Goal: Task Accomplishment & Management: Complete application form

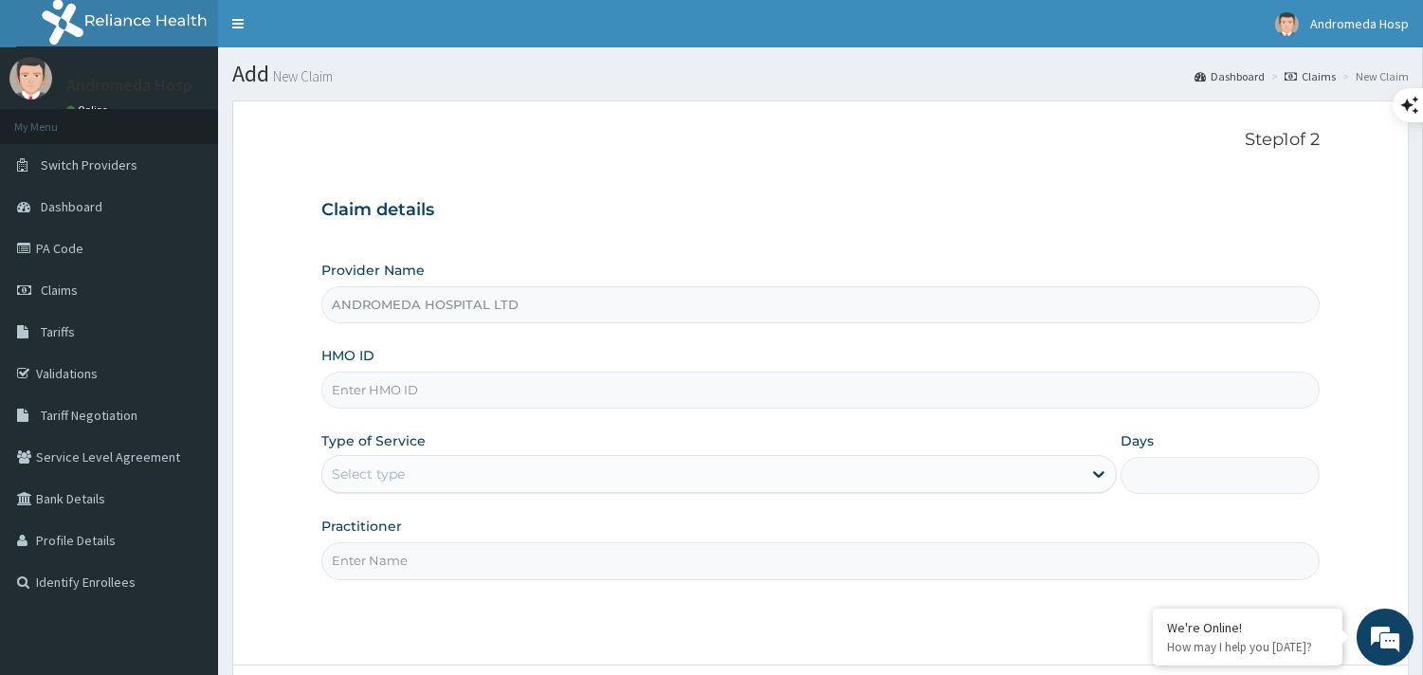
click at [535, 380] on input "HMO ID" at bounding box center [820, 390] width 999 height 37
type input "CWN/10104/A"
click at [533, 480] on div "Select type" at bounding box center [702, 474] width 760 height 30
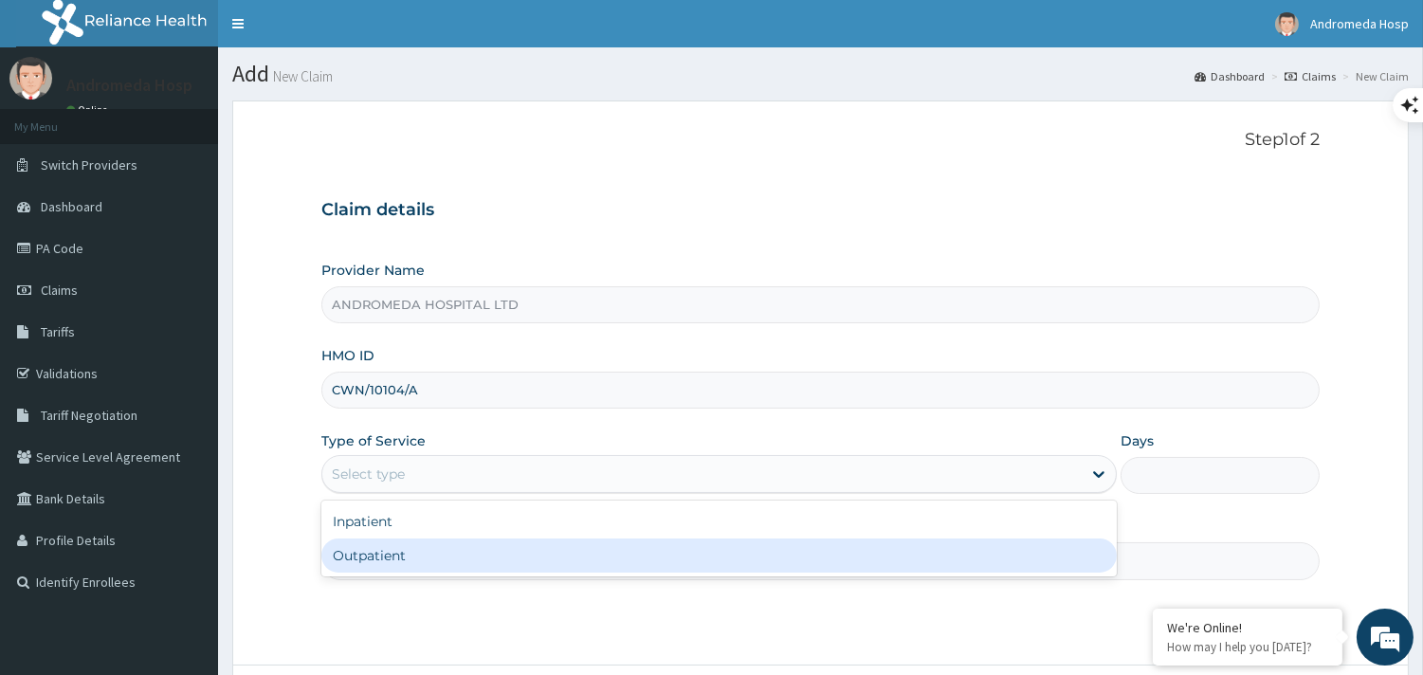
click at [490, 559] on div "Outpatient" at bounding box center [719, 556] width 796 height 34
type input "1"
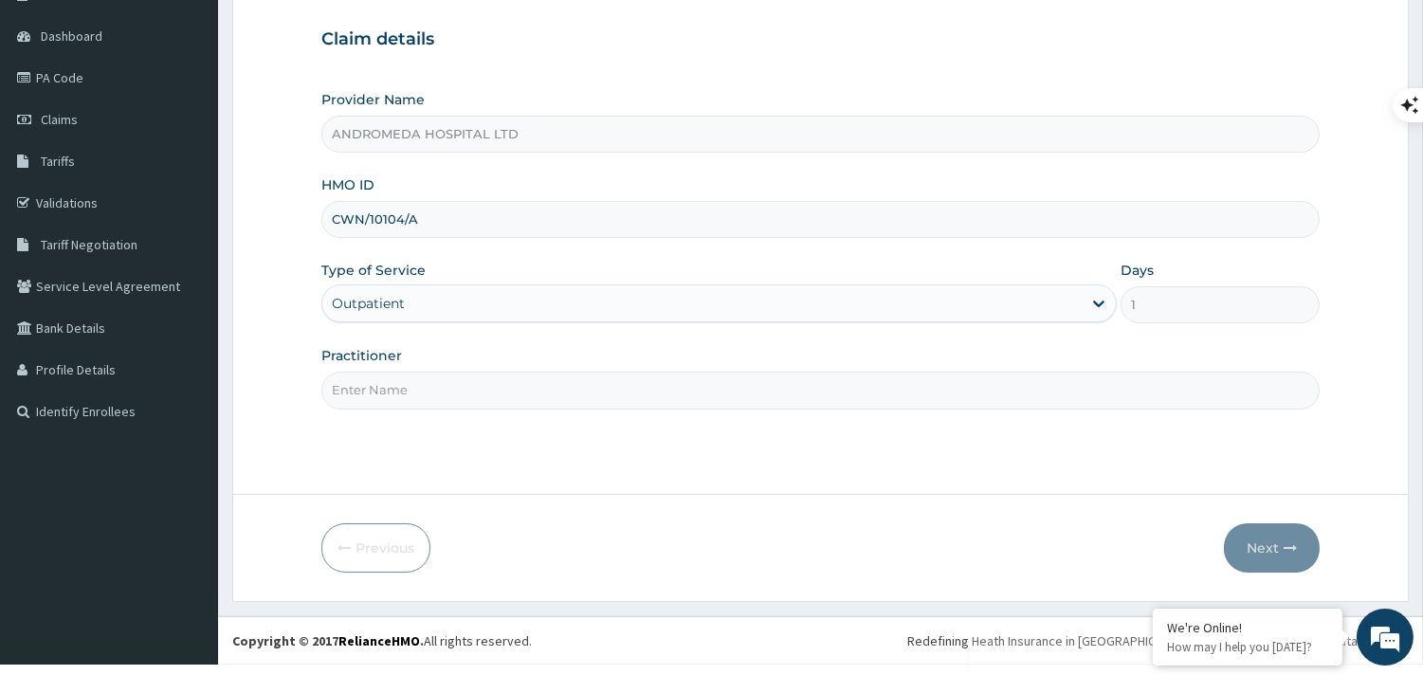
scroll to position [180, 0]
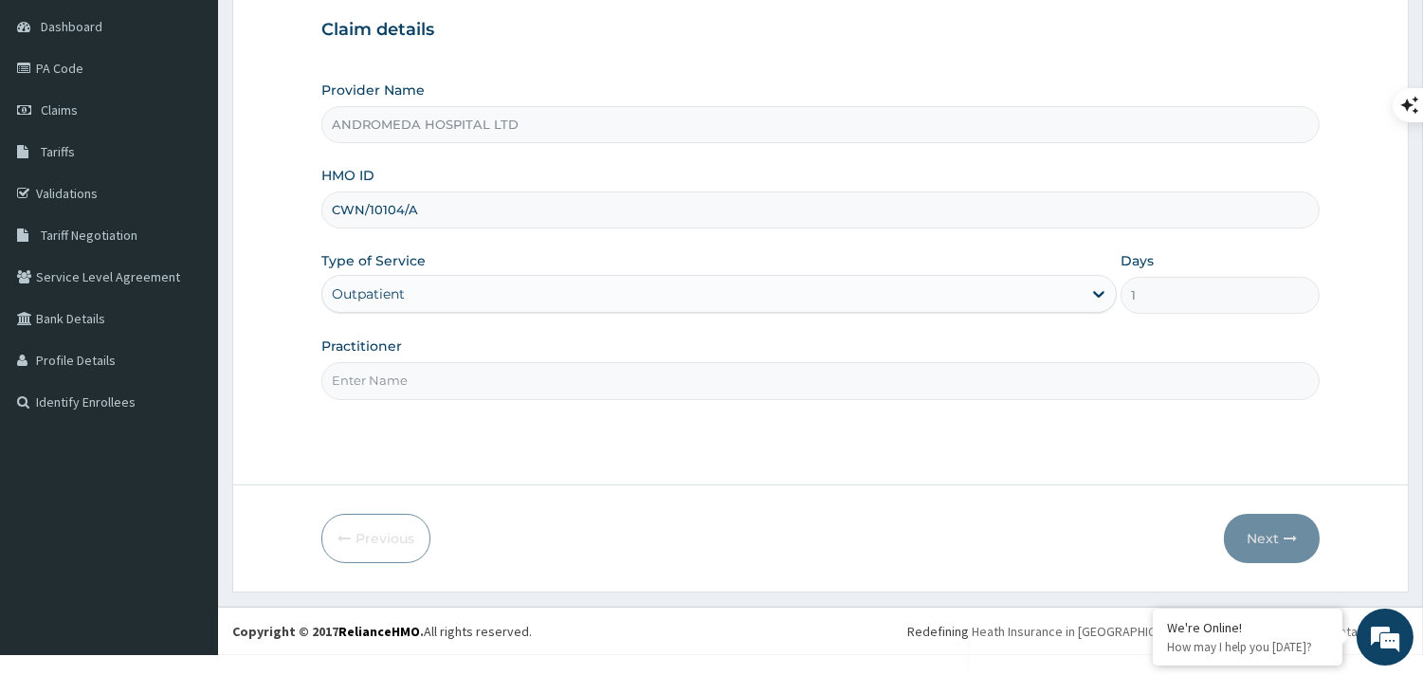
click at [854, 370] on input "Practitioner" at bounding box center [820, 380] width 999 height 37
type input "GP"
click at [1314, 534] on button "Next" at bounding box center [1272, 538] width 96 height 49
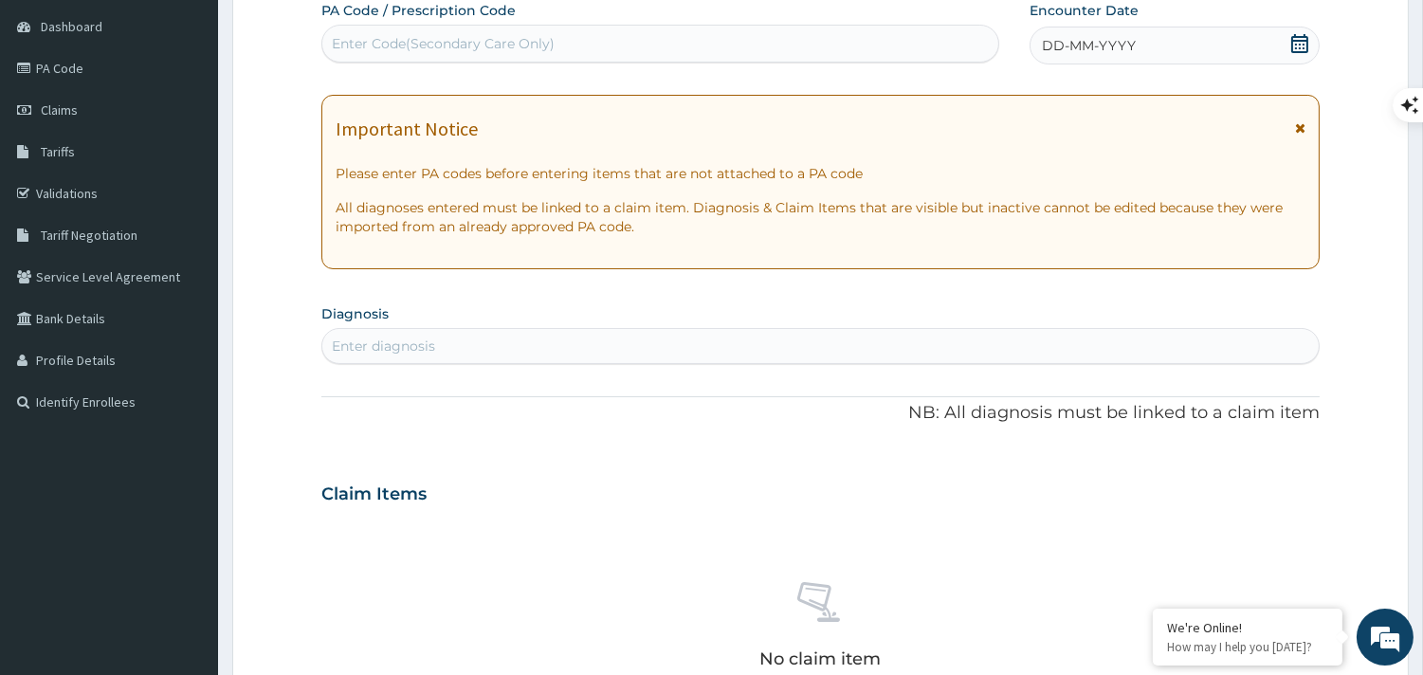
click at [1296, 44] on icon at bounding box center [1300, 43] width 17 height 19
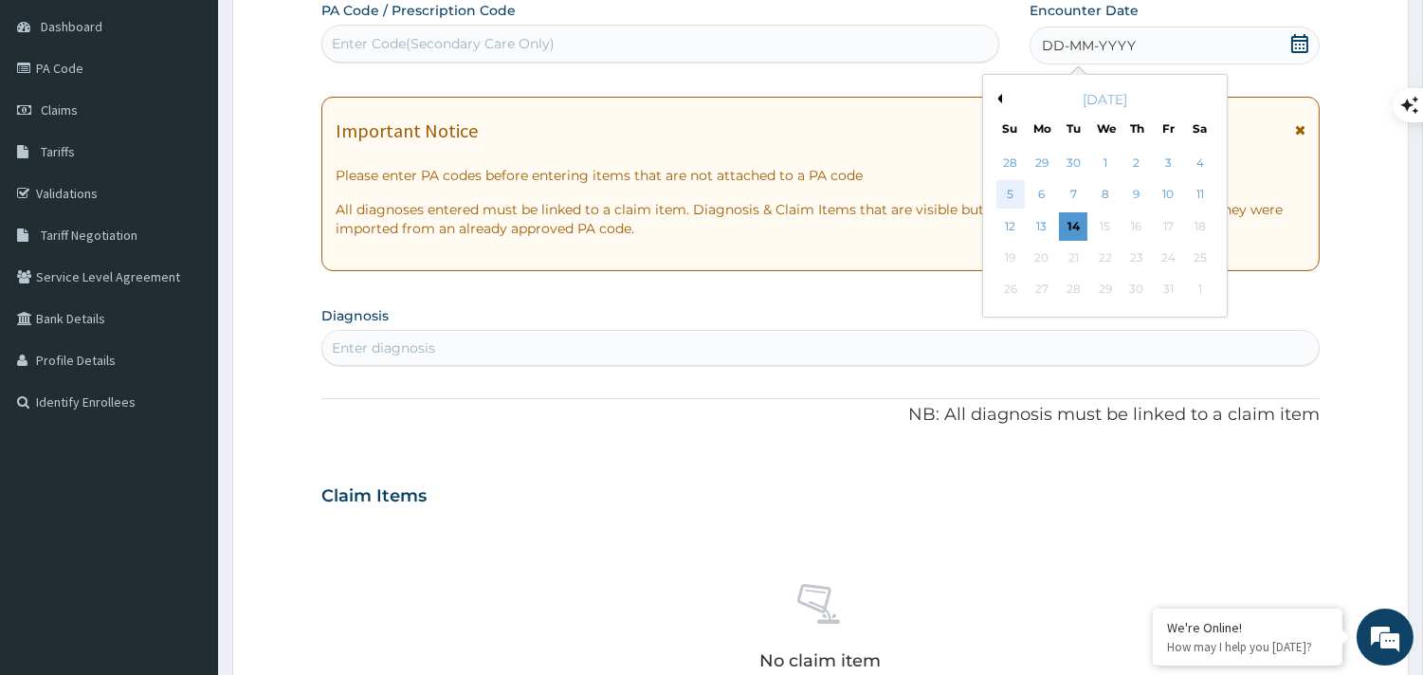
click at [1011, 187] on div "5" at bounding box center [1010, 195] width 28 height 28
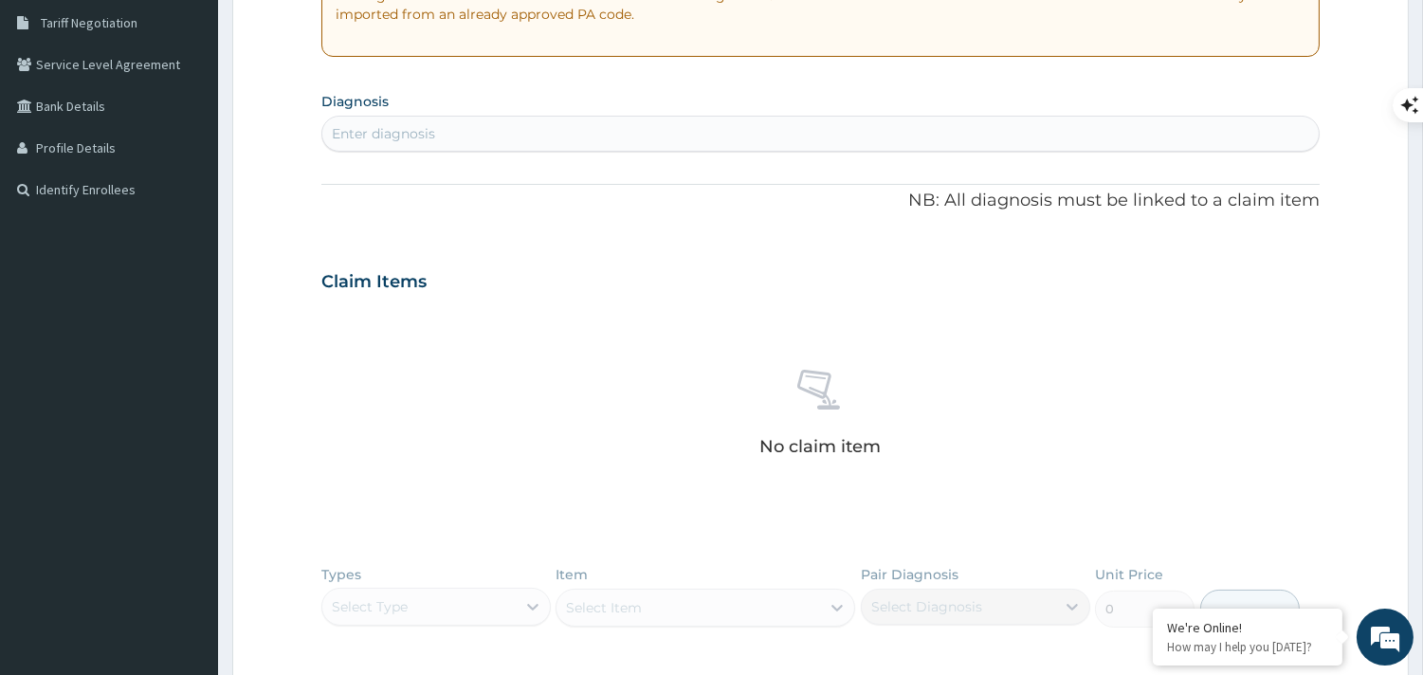
scroll to position [396, 0]
click at [809, 131] on div "Enter diagnosis" at bounding box center [820, 130] width 997 height 30
click at [703, 125] on div "Enter diagnosis" at bounding box center [820, 130] width 997 height 30
type input "B"
type input "[MEDICAL_DATA]"
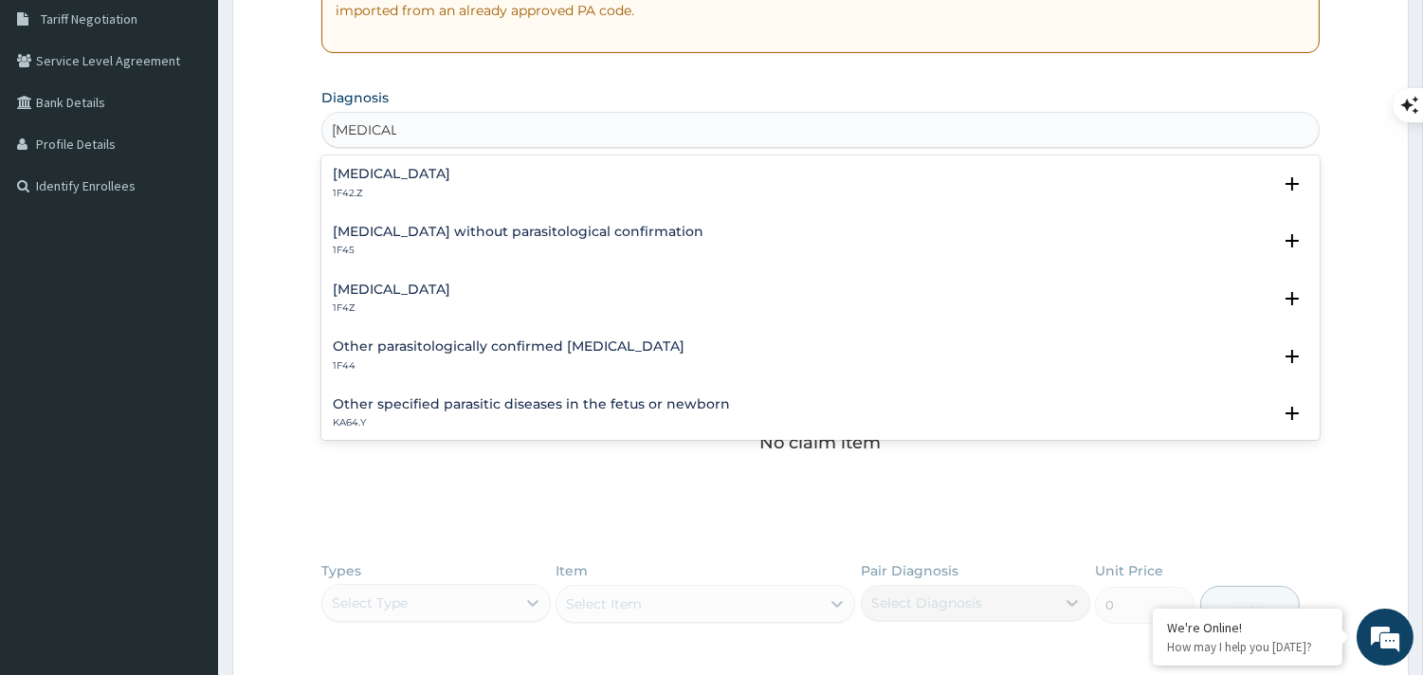
click at [450, 178] on h4 "[MEDICAL_DATA]" at bounding box center [392, 174] width 118 height 14
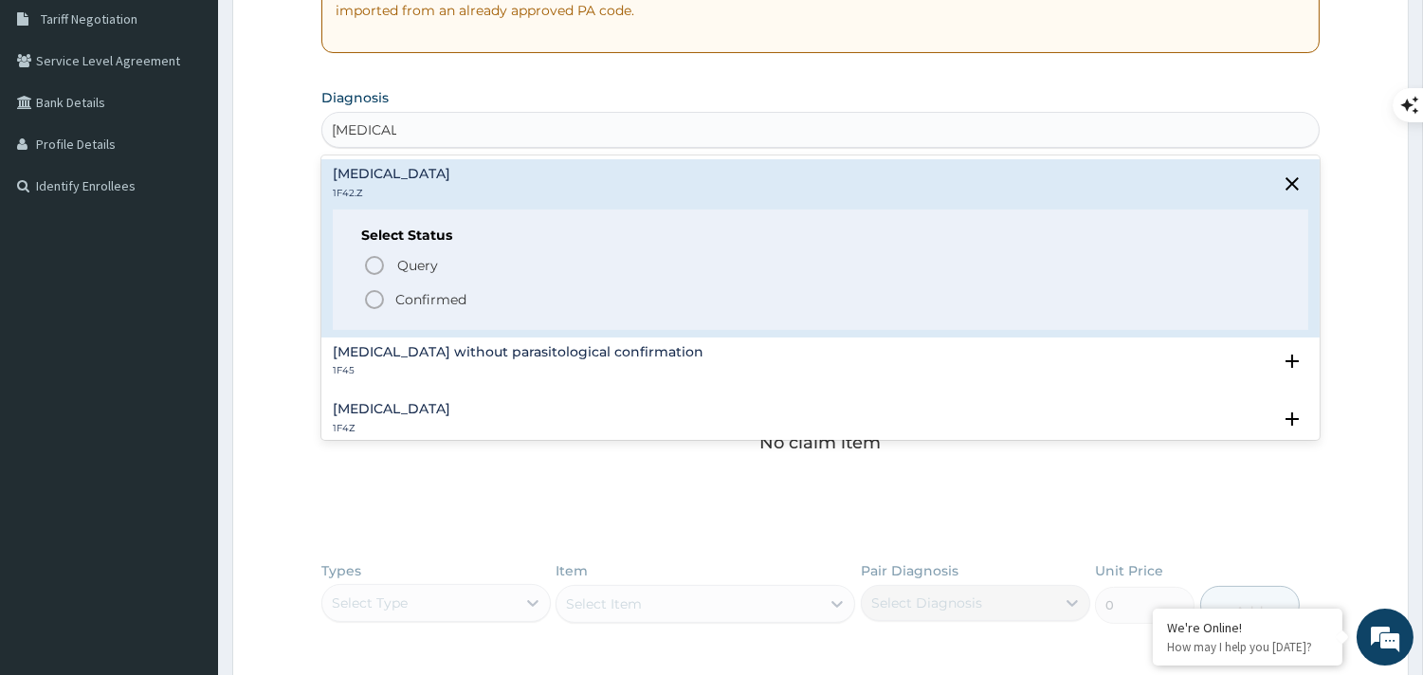
click at [408, 290] on p "Confirmed" at bounding box center [430, 299] width 71 height 19
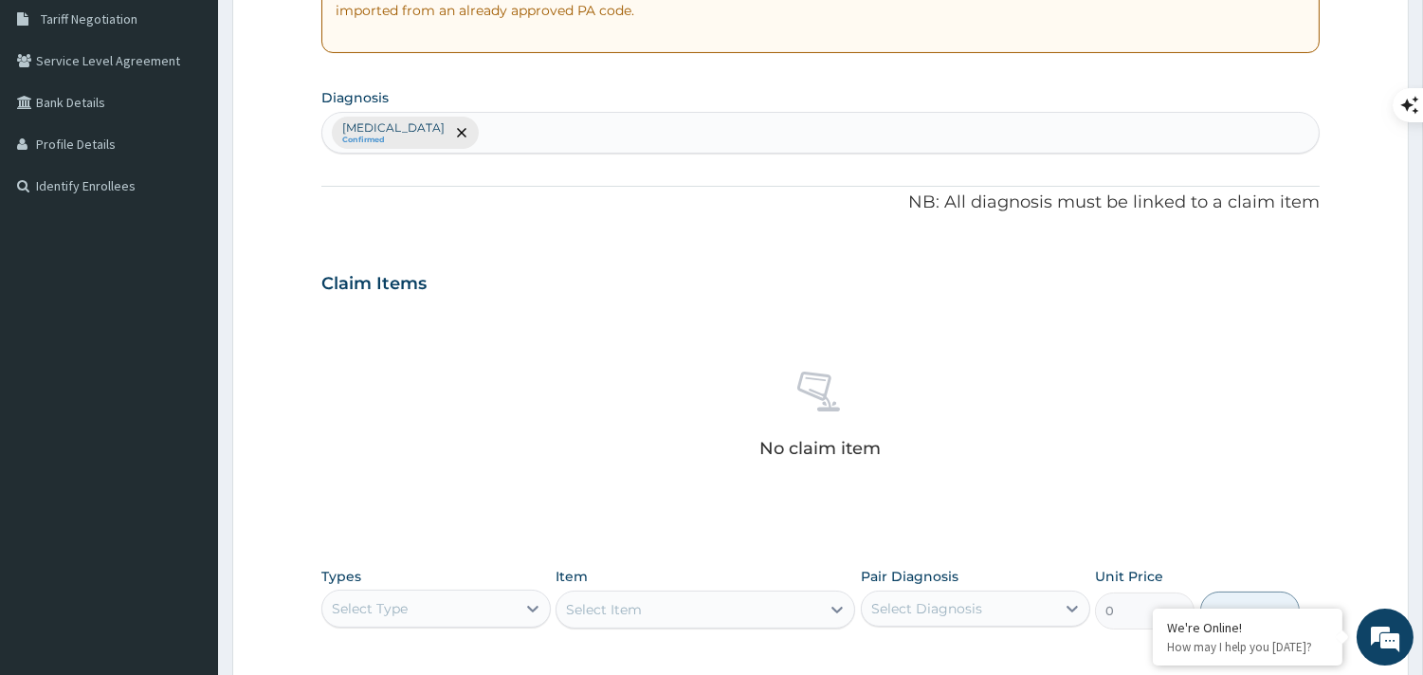
click at [753, 143] on div "[MEDICAL_DATA] Confirmed" at bounding box center [820, 133] width 997 height 40
type input "UPPER"
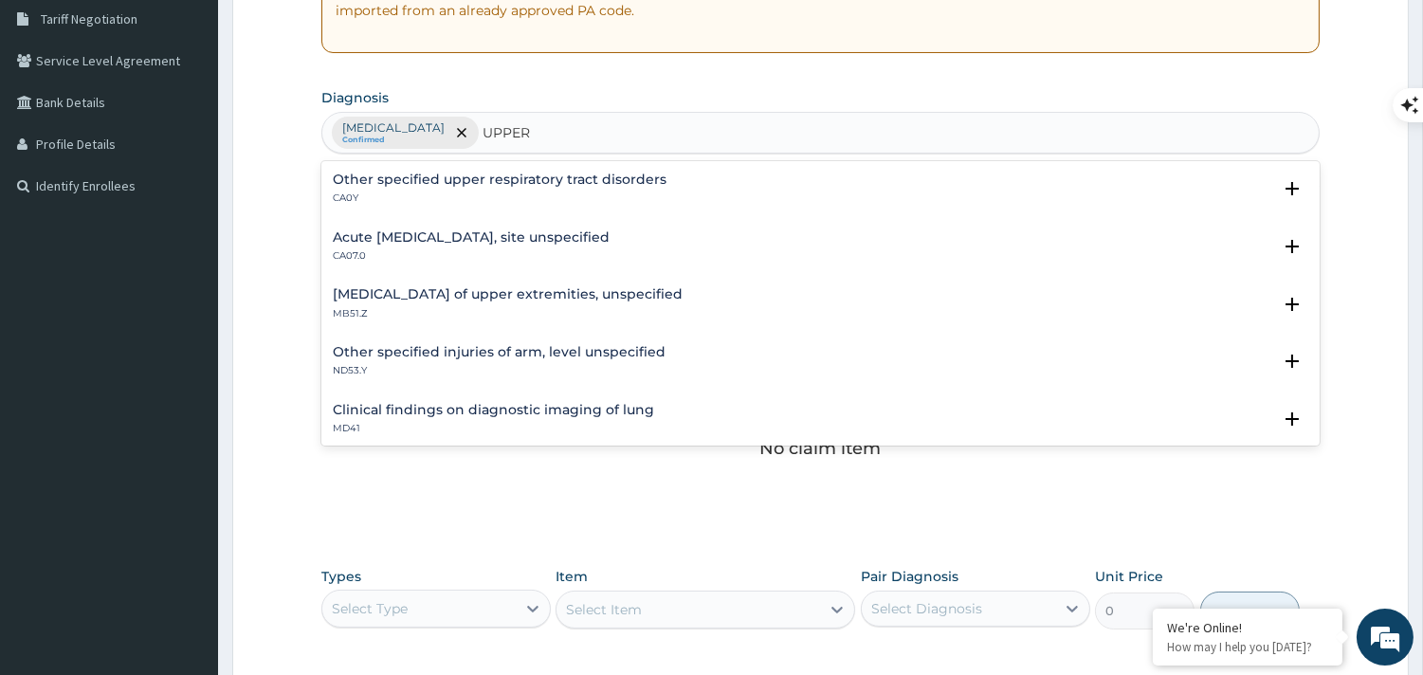
click at [605, 243] on h4 "Acute [MEDICAL_DATA], site unspecified" at bounding box center [471, 237] width 277 height 14
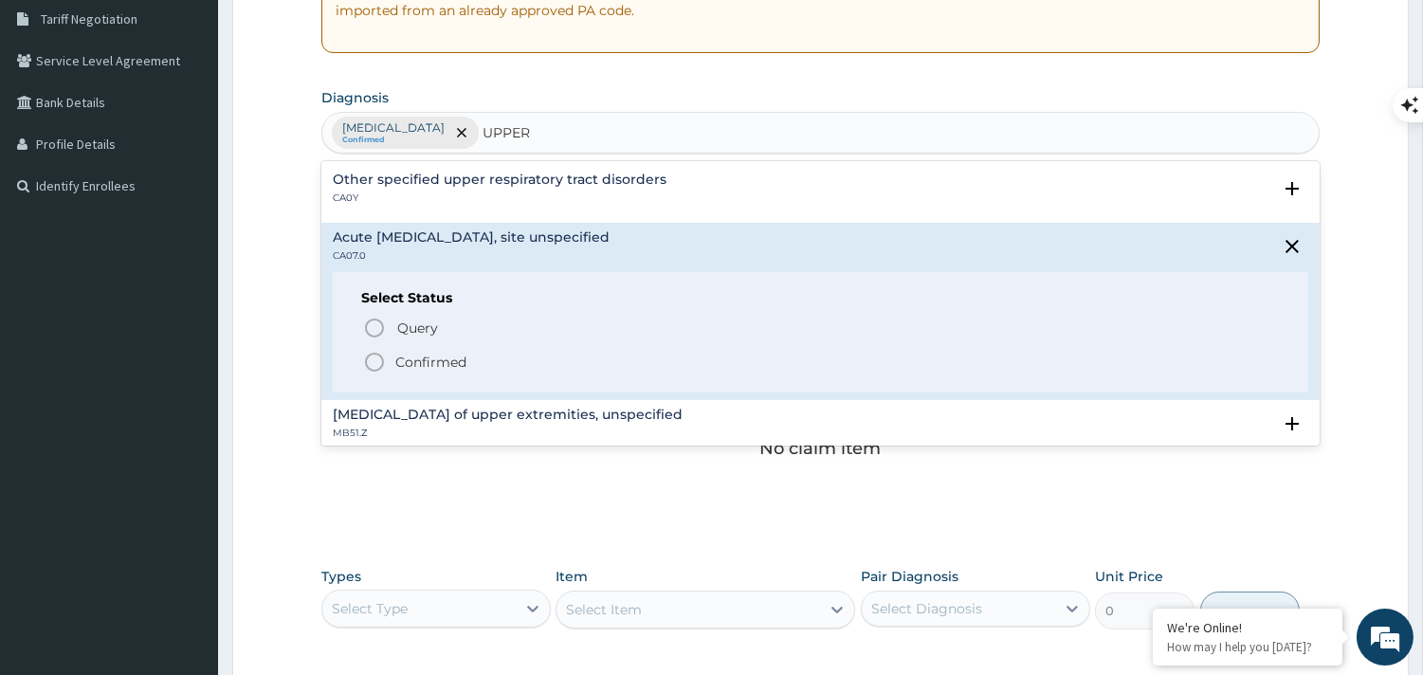
click at [447, 361] on p "Confirmed" at bounding box center [430, 362] width 71 height 19
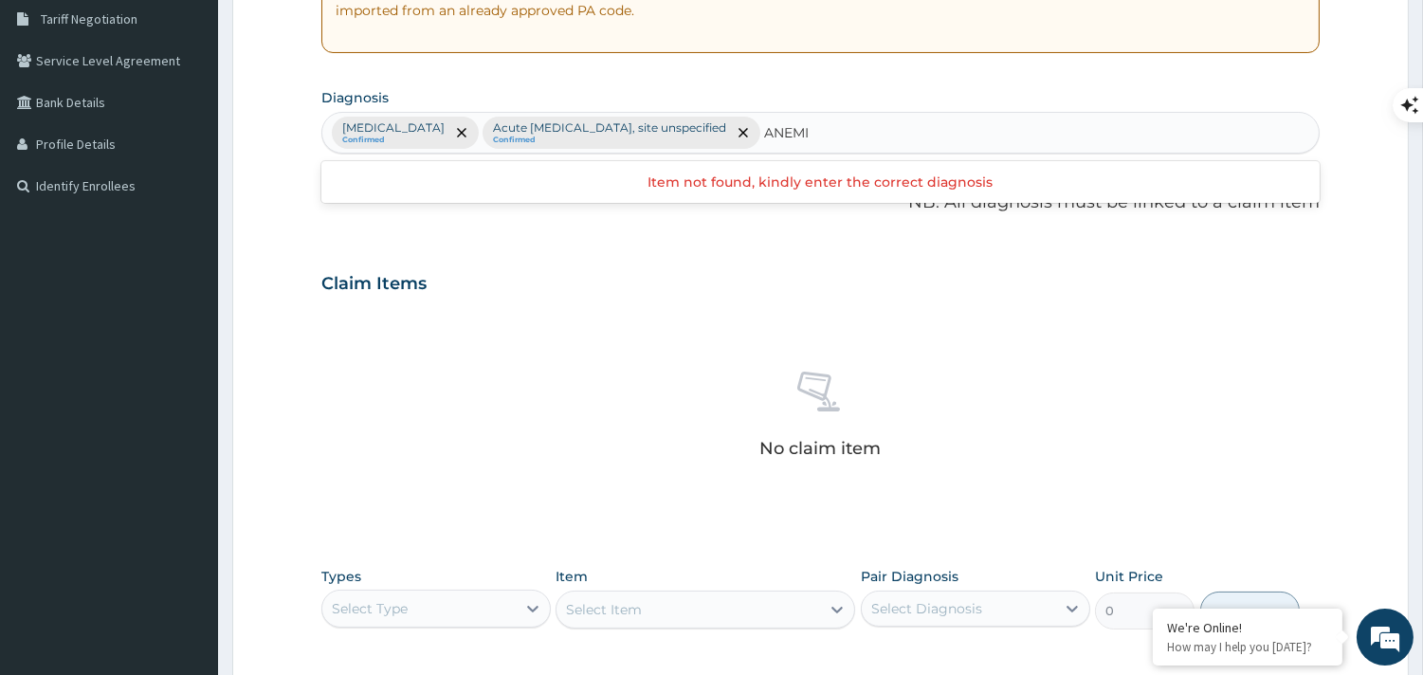
type input "[MEDICAL_DATA]"
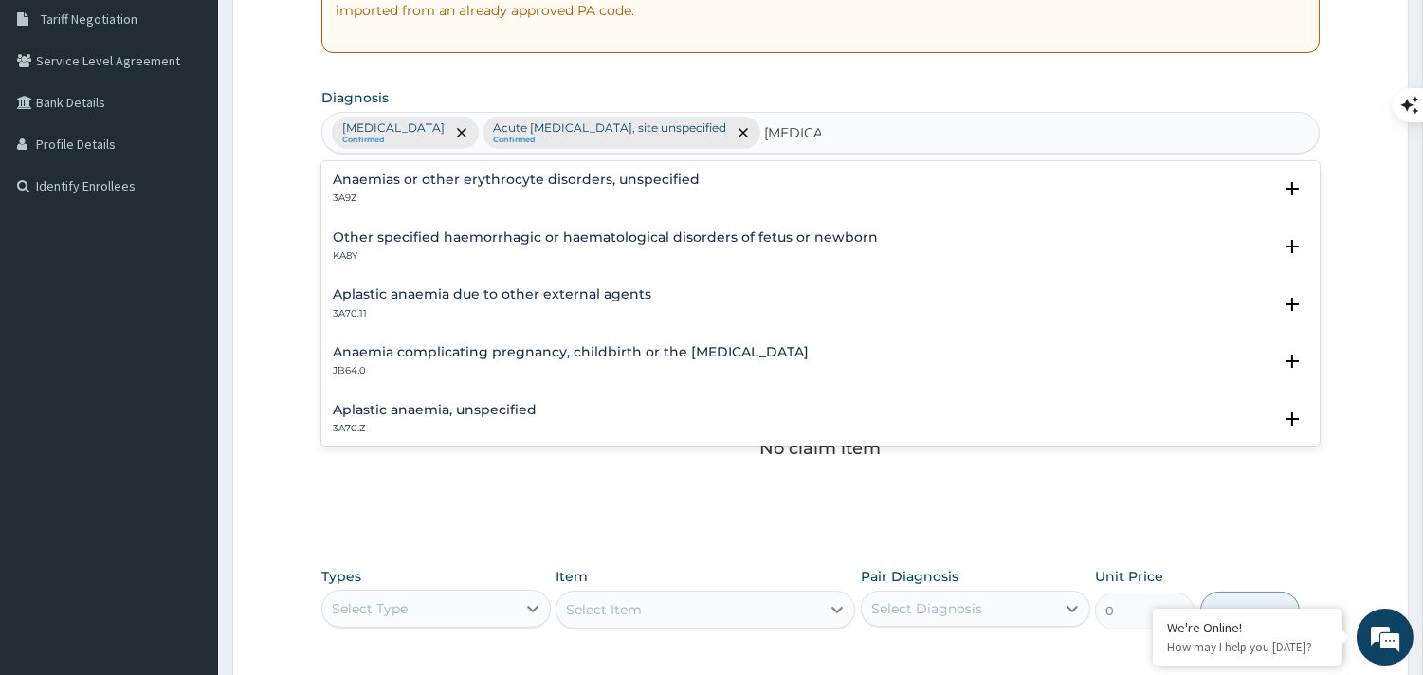
click at [519, 406] on h4 "Aplastic anaemia, unspecified" at bounding box center [435, 410] width 204 height 14
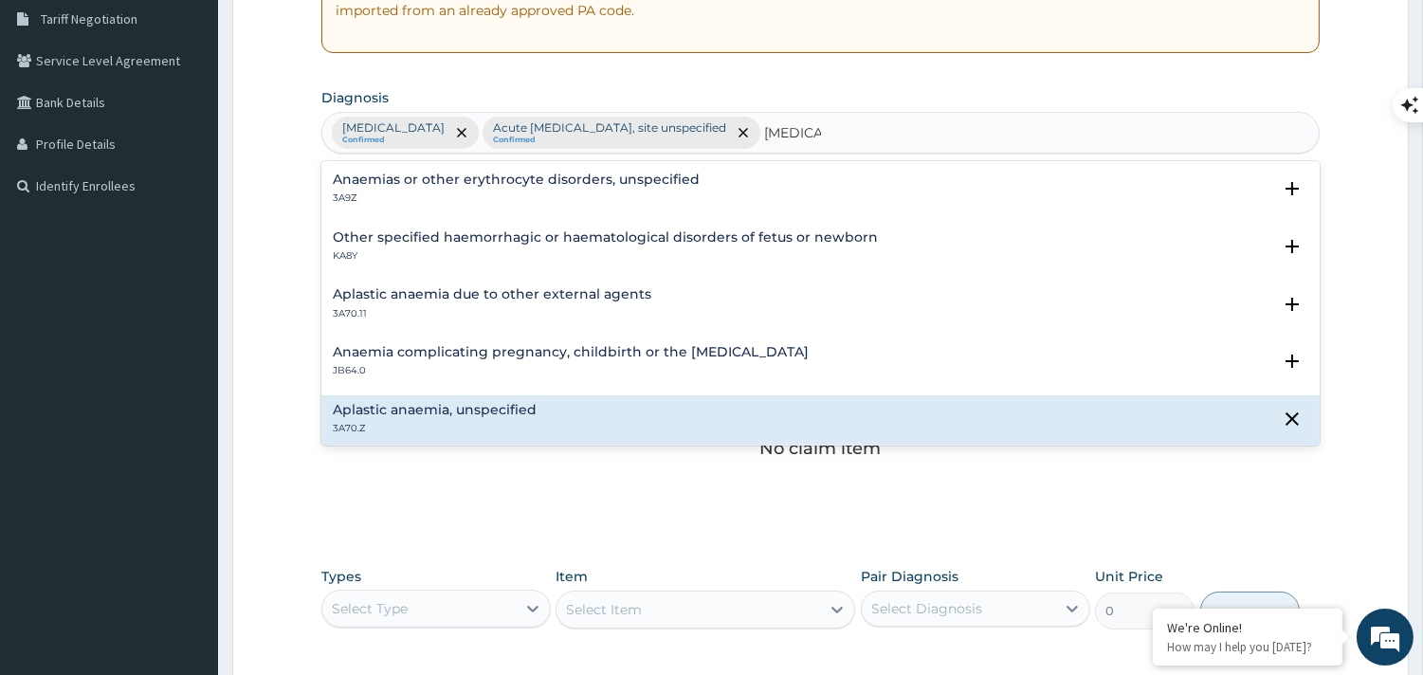
click at [519, 406] on h4 "Aplastic anaemia, unspecified" at bounding box center [435, 410] width 204 height 14
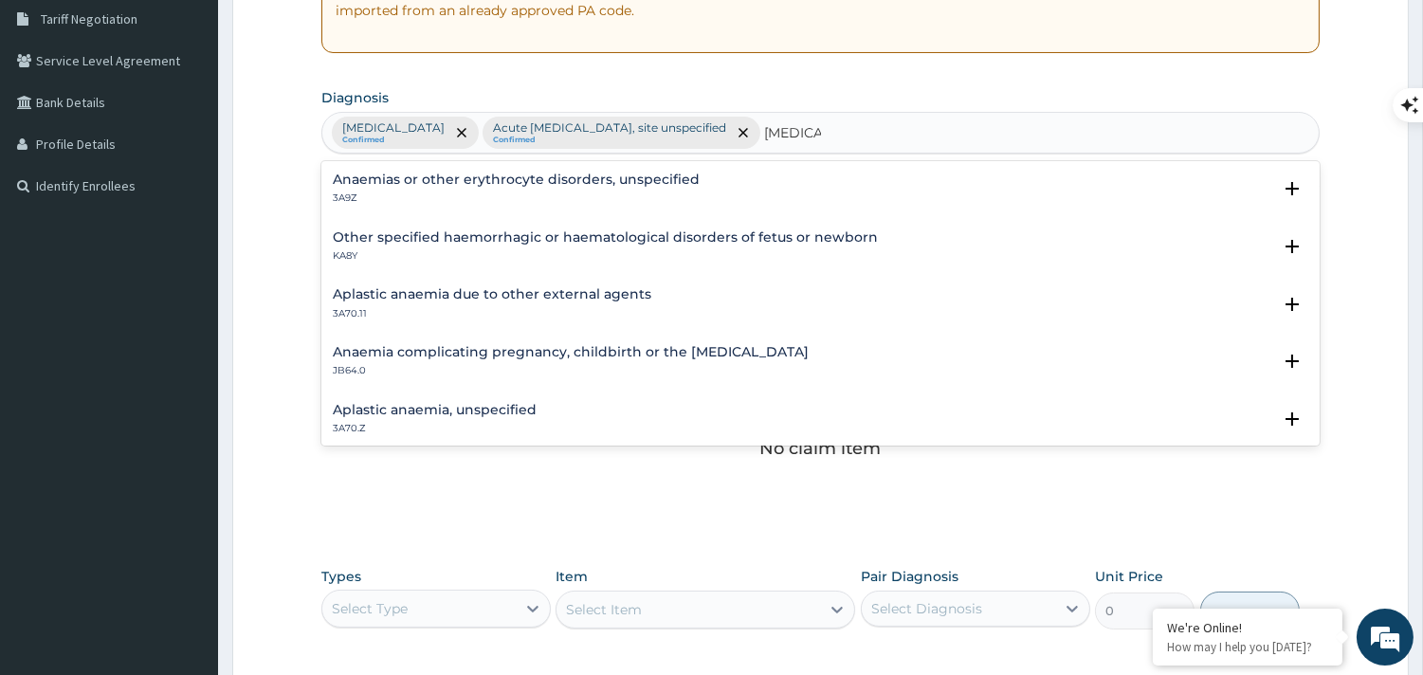
click at [519, 406] on h4 "Aplastic anaemia, unspecified" at bounding box center [435, 410] width 204 height 14
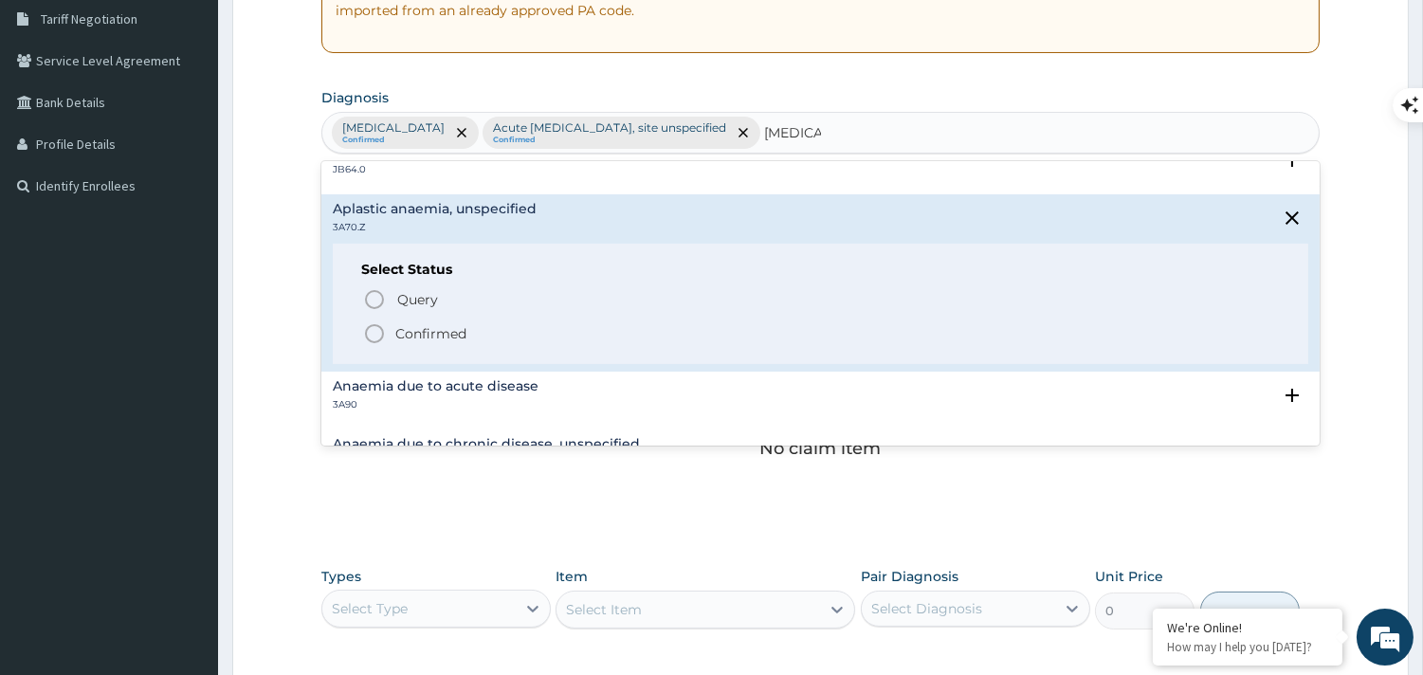
scroll to position [211, 0]
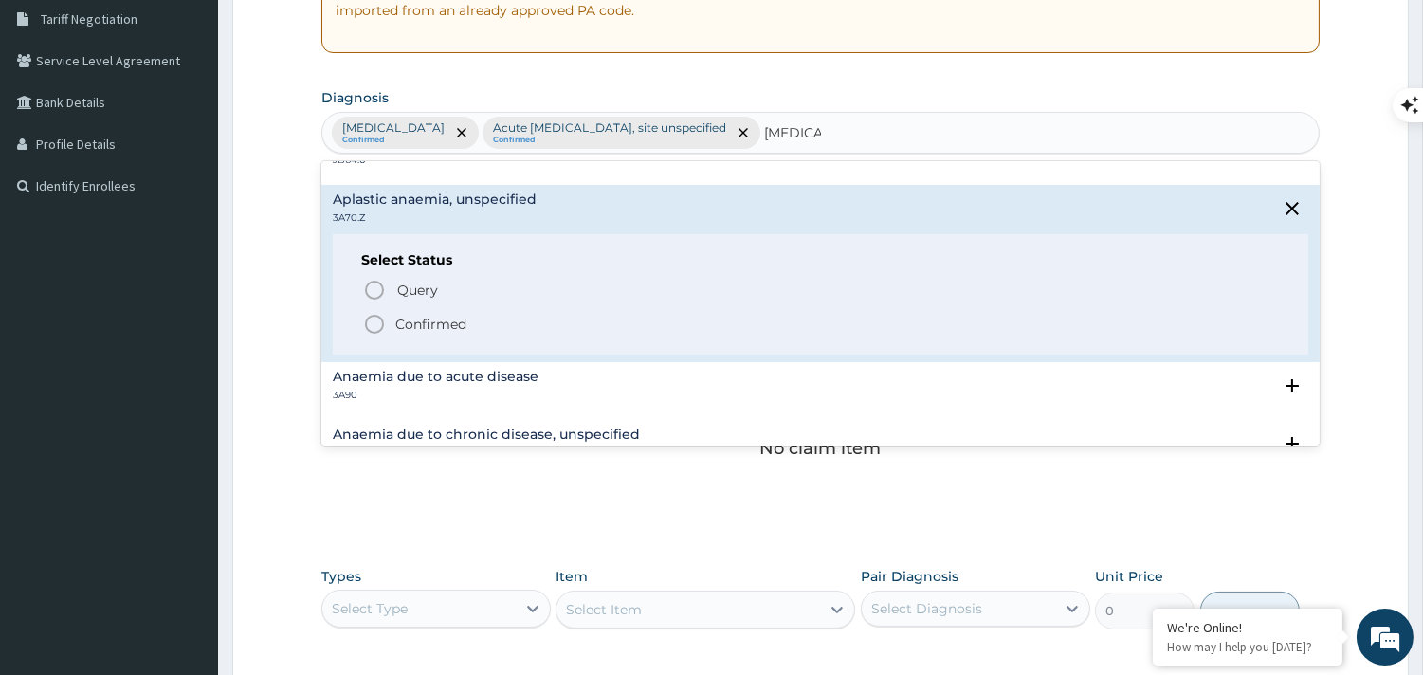
click at [442, 328] on p "Confirmed" at bounding box center [430, 324] width 71 height 19
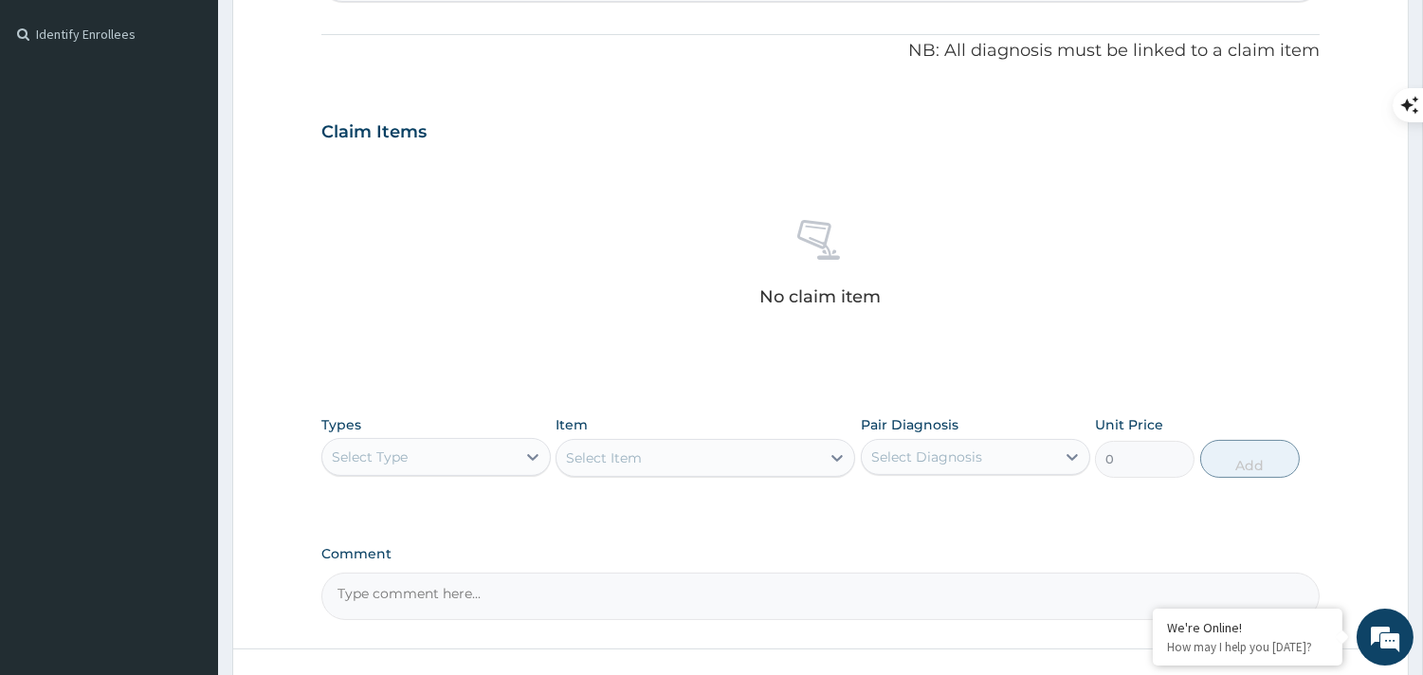
scroll to position [599, 0]
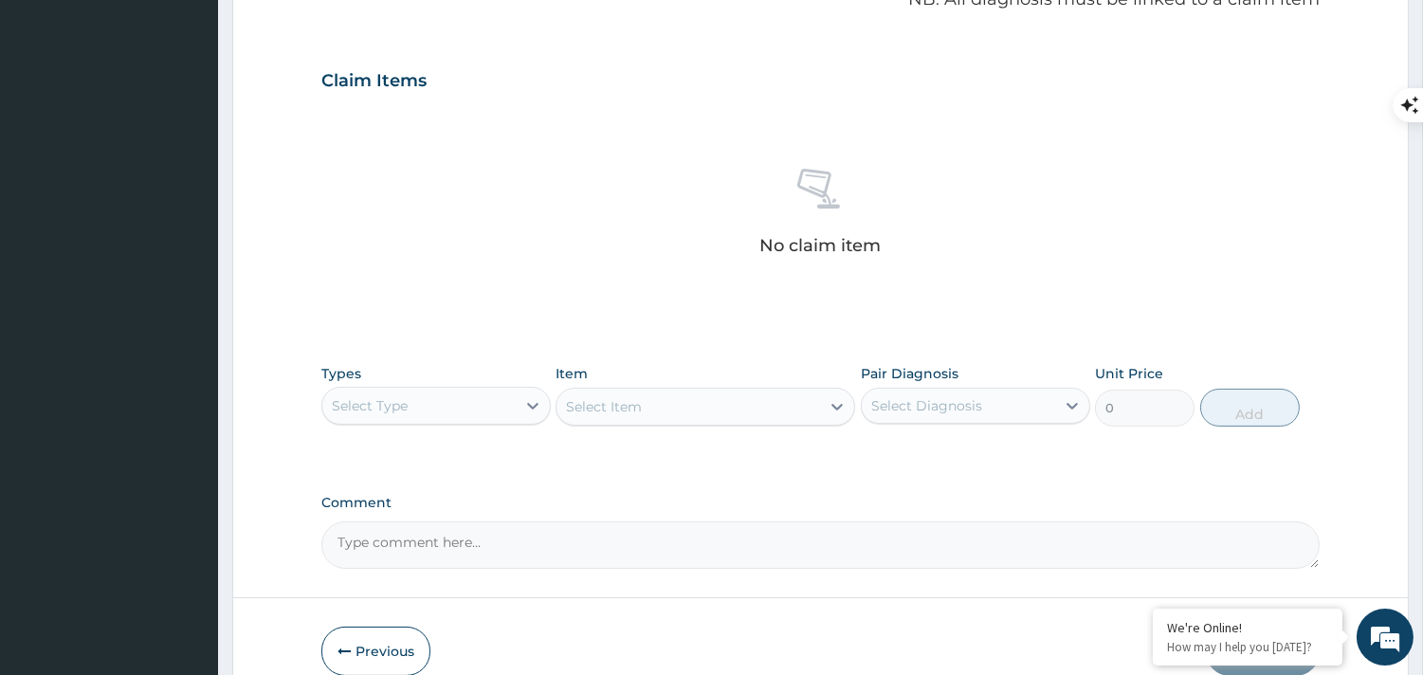
click at [439, 387] on div "Select Type" at bounding box center [435, 406] width 229 height 38
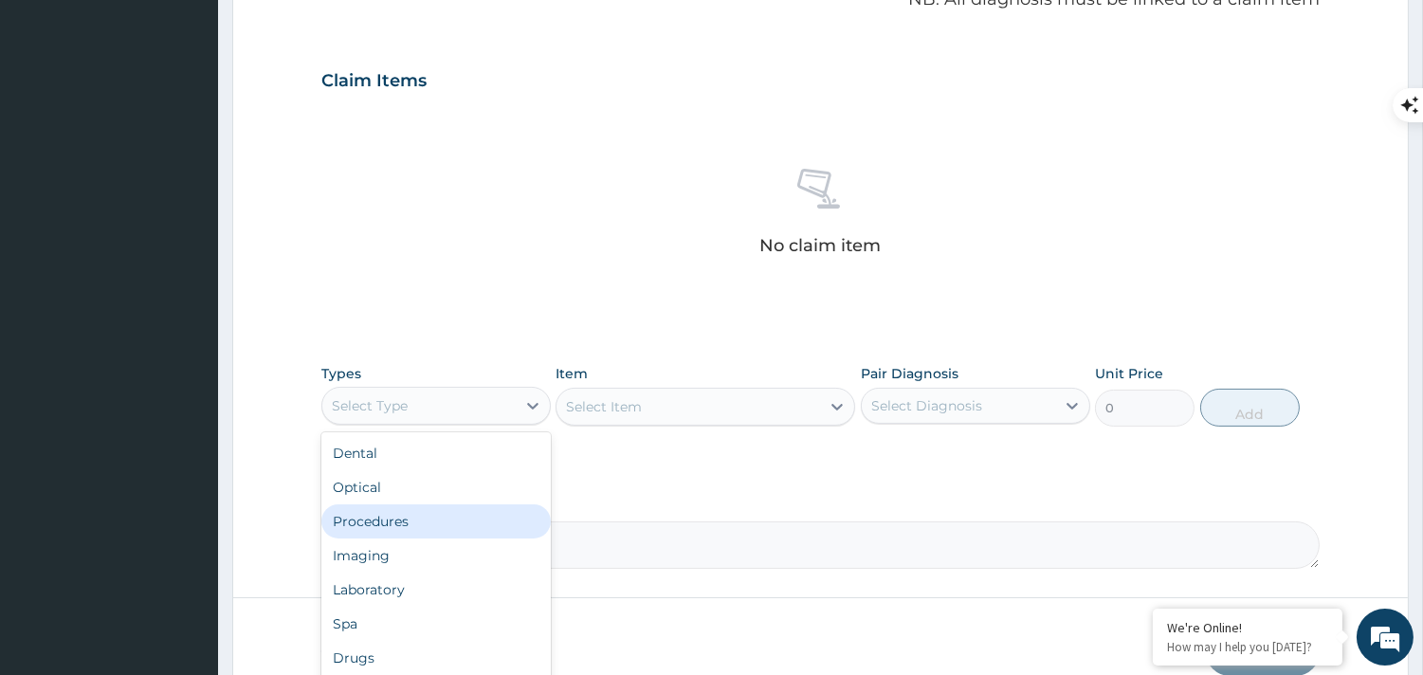
click at [405, 535] on div "Procedures" at bounding box center [435, 521] width 229 height 34
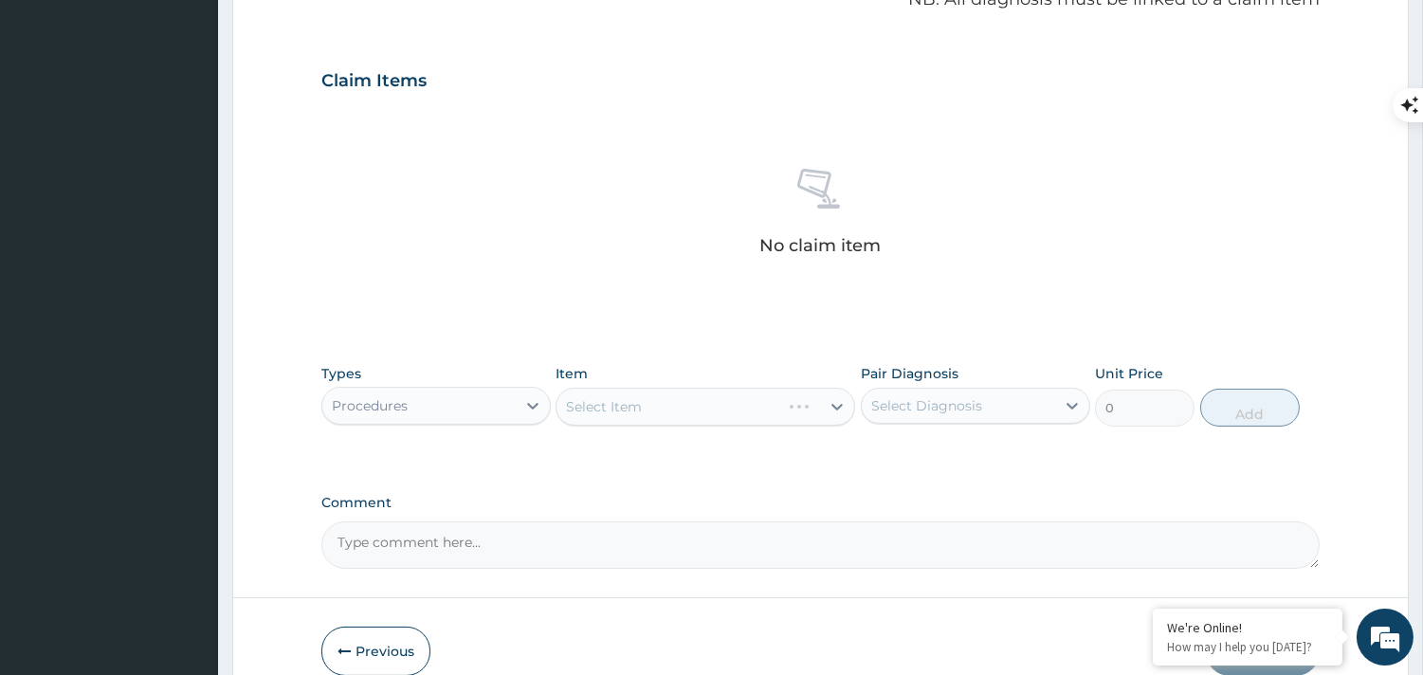
click at [601, 402] on div "Select Item" at bounding box center [706, 407] width 300 height 38
click at [602, 402] on div "Select Item" at bounding box center [706, 407] width 300 height 38
click at [651, 409] on div "Select Item" at bounding box center [706, 407] width 300 height 38
click at [633, 403] on div "Select Item" at bounding box center [604, 406] width 76 height 19
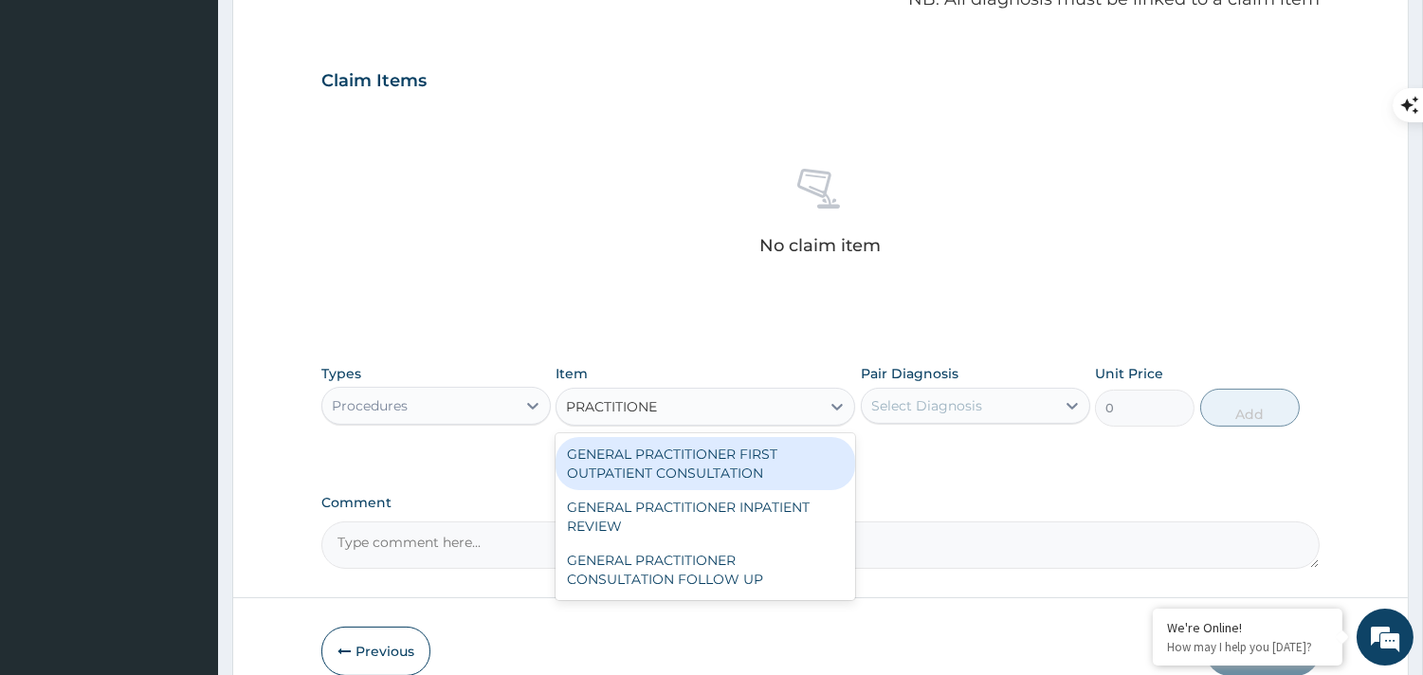
type input "PRACTITIONER"
click at [662, 458] on div "GENERAL PRACTITIONER FIRST OUTPATIENT CONSULTATION" at bounding box center [706, 463] width 300 height 53
type input "3750"
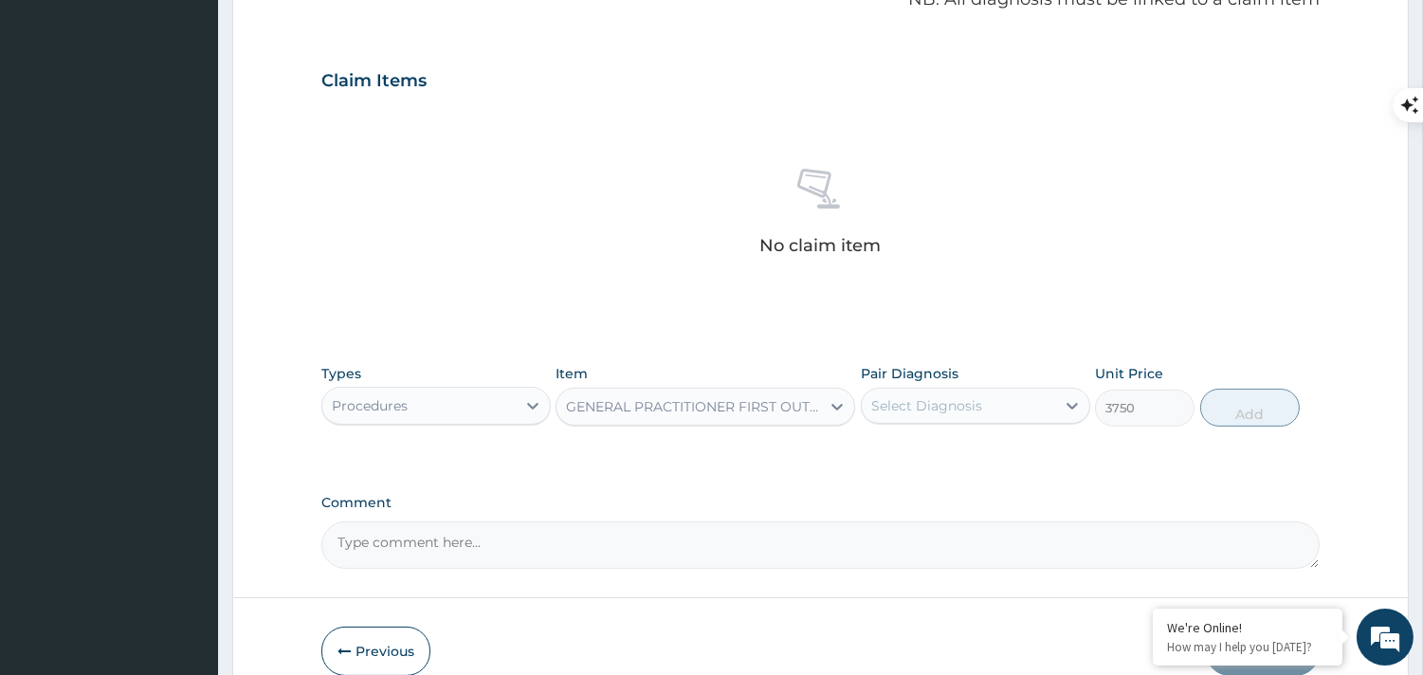
click at [933, 404] on div "Select Diagnosis" at bounding box center [926, 405] width 111 height 19
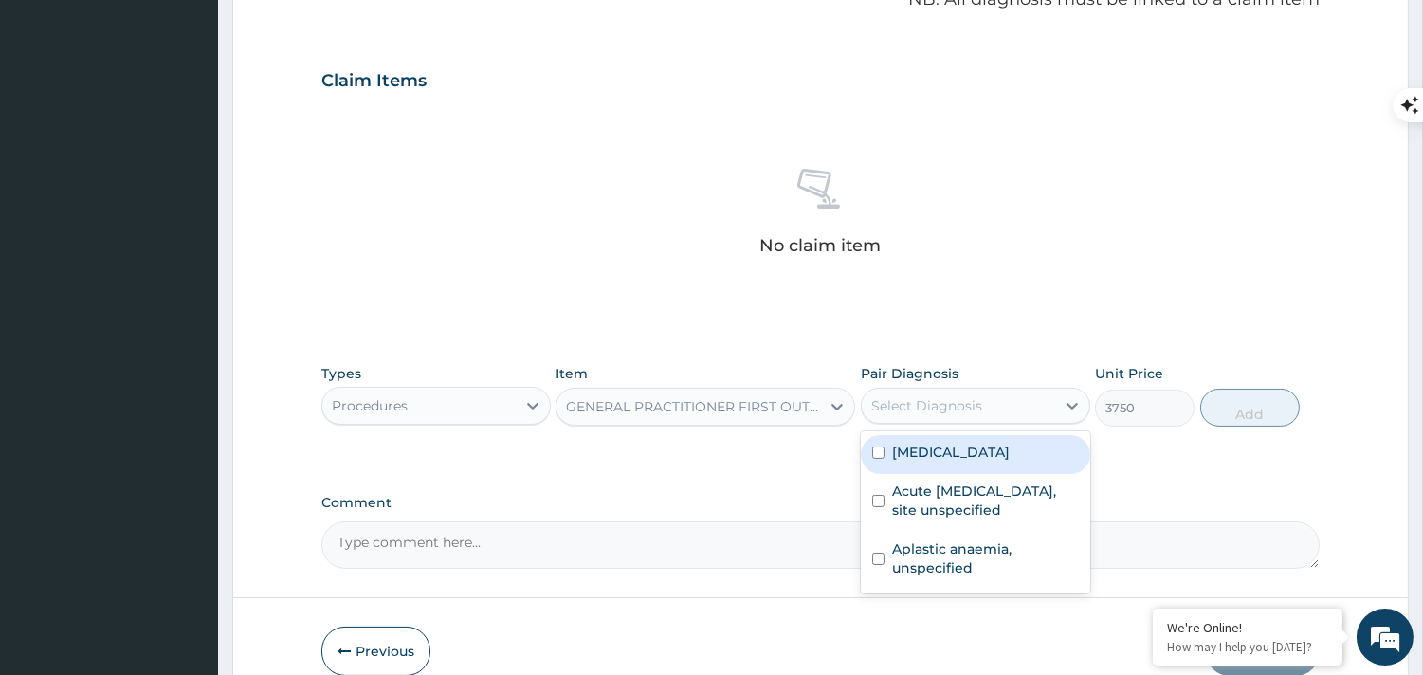
click at [910, 462] on label "[MEDICAL_DATA]" at bounding box center [951, 452] width 118 height 19
checkbox input "true"
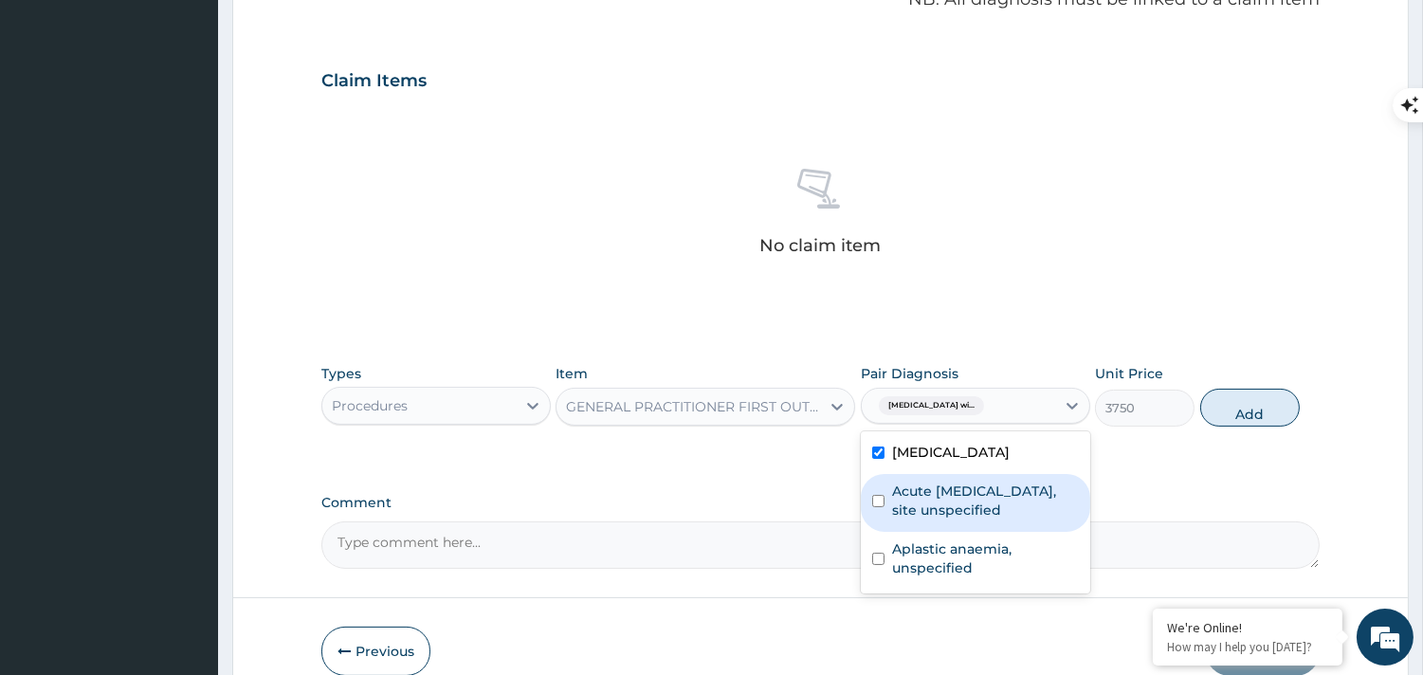
click at [911, 520] on label "Acute [MEDICAL_DATA], site unspecified" at bounding box center [985, 501] width 187 height 38
checkbox input "true"
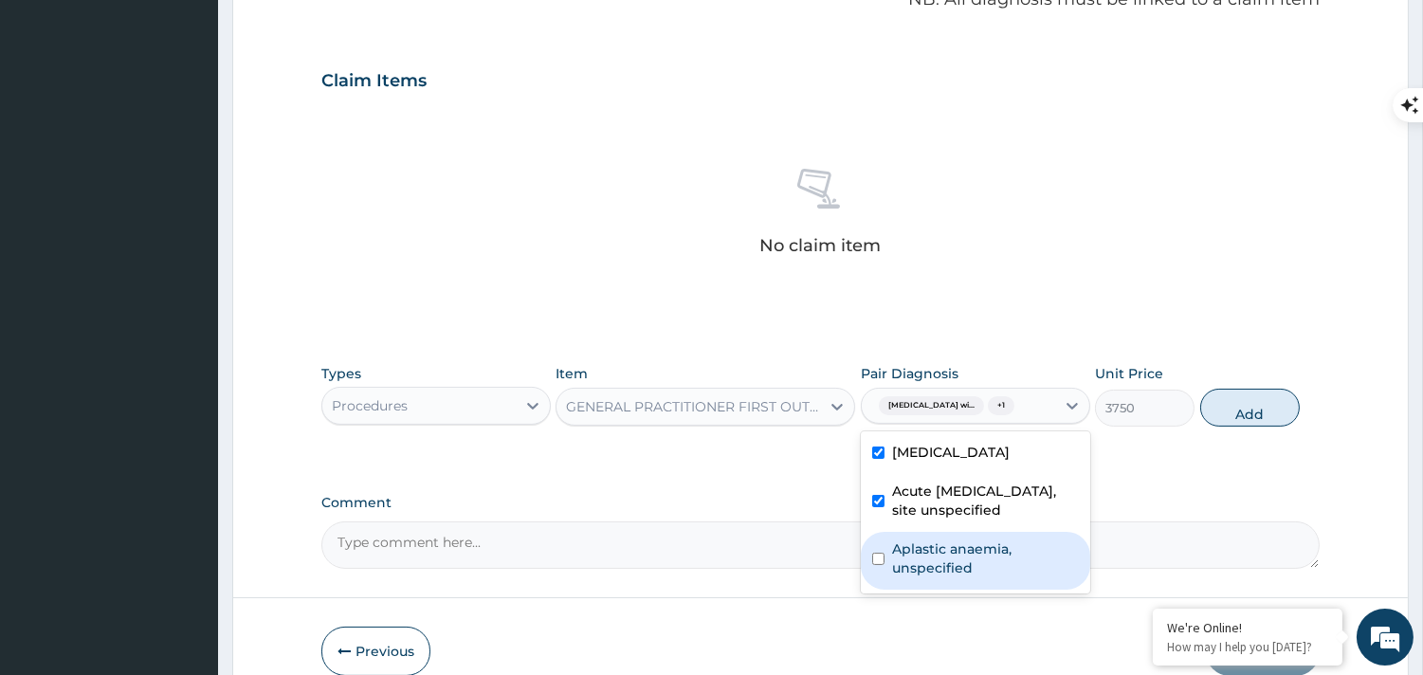
click at [903, 577] on label "Aplastic anaemia, unspecified" at bounding box center [985, 559] width 187 height 38
checkbox input "true"
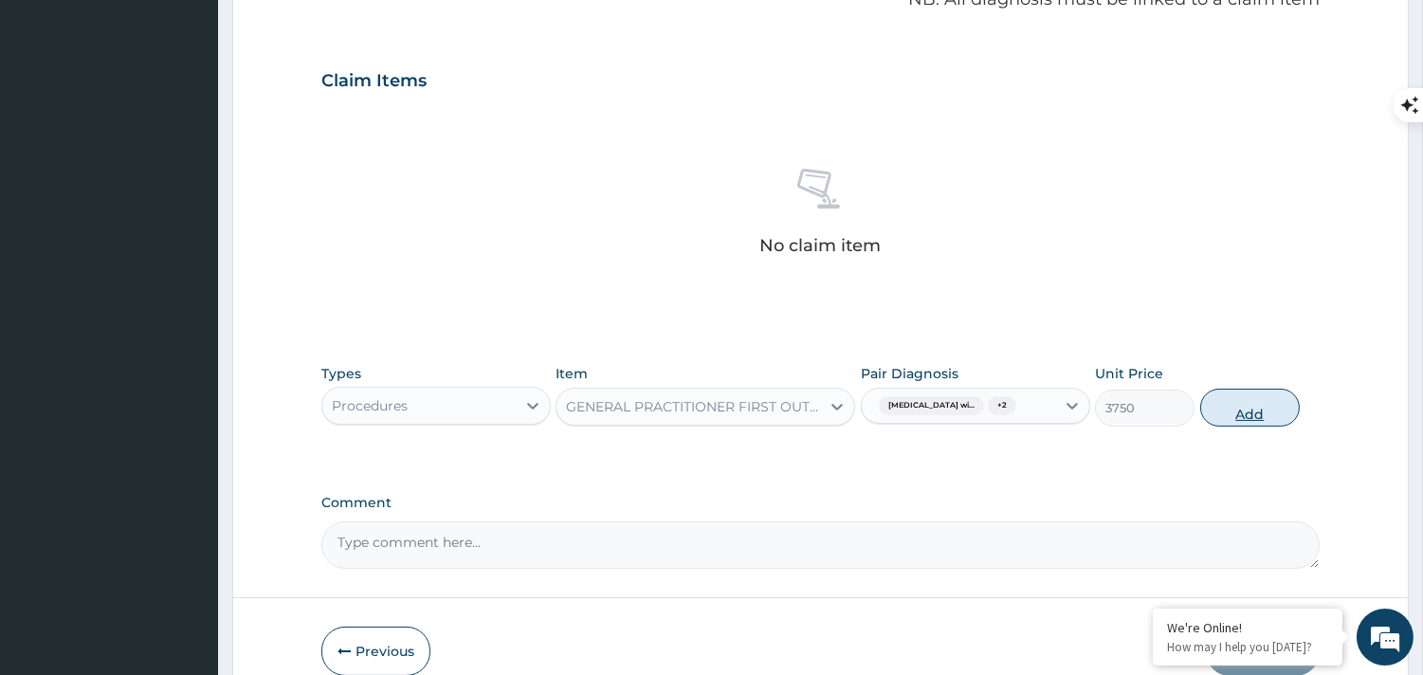
click at [1228, 427] on button "Add" at bounding box center [1250, 408] width 100 height 38
type input "0"
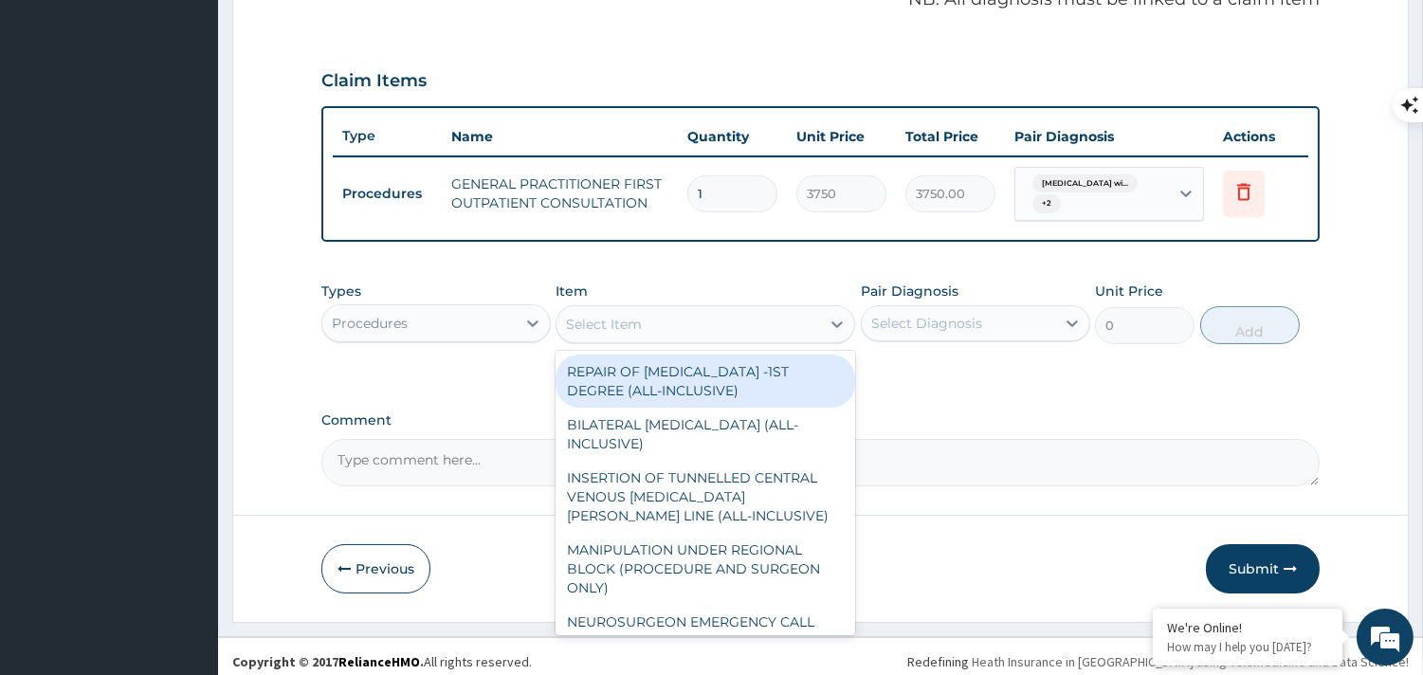
click at [690, 321] on div "Select Item" at bounding box center [689, 324] width 264 height 30
click at [513, 320] on div "Procedures" at bounding box center [418, 323] width 193 height 30
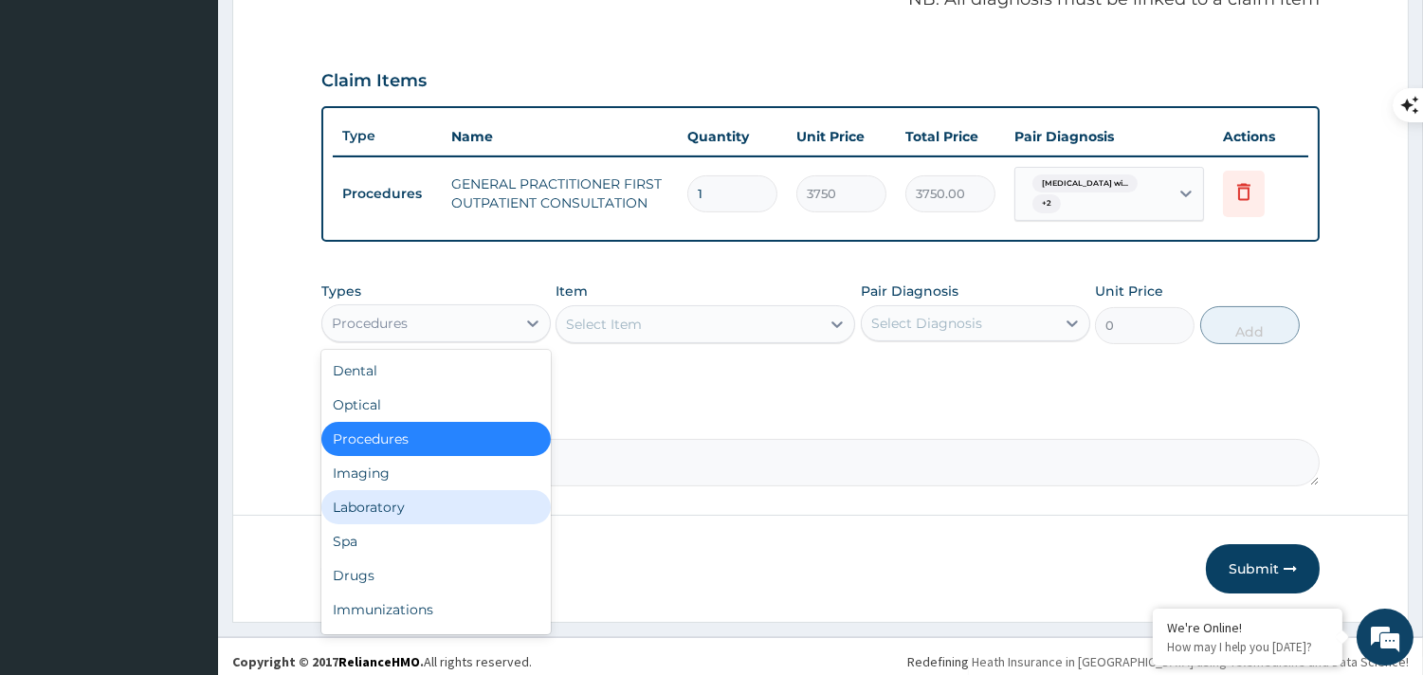
click at [371, 514] on div "Laboratory" at bounding box center [435, 507] width 229 height 34
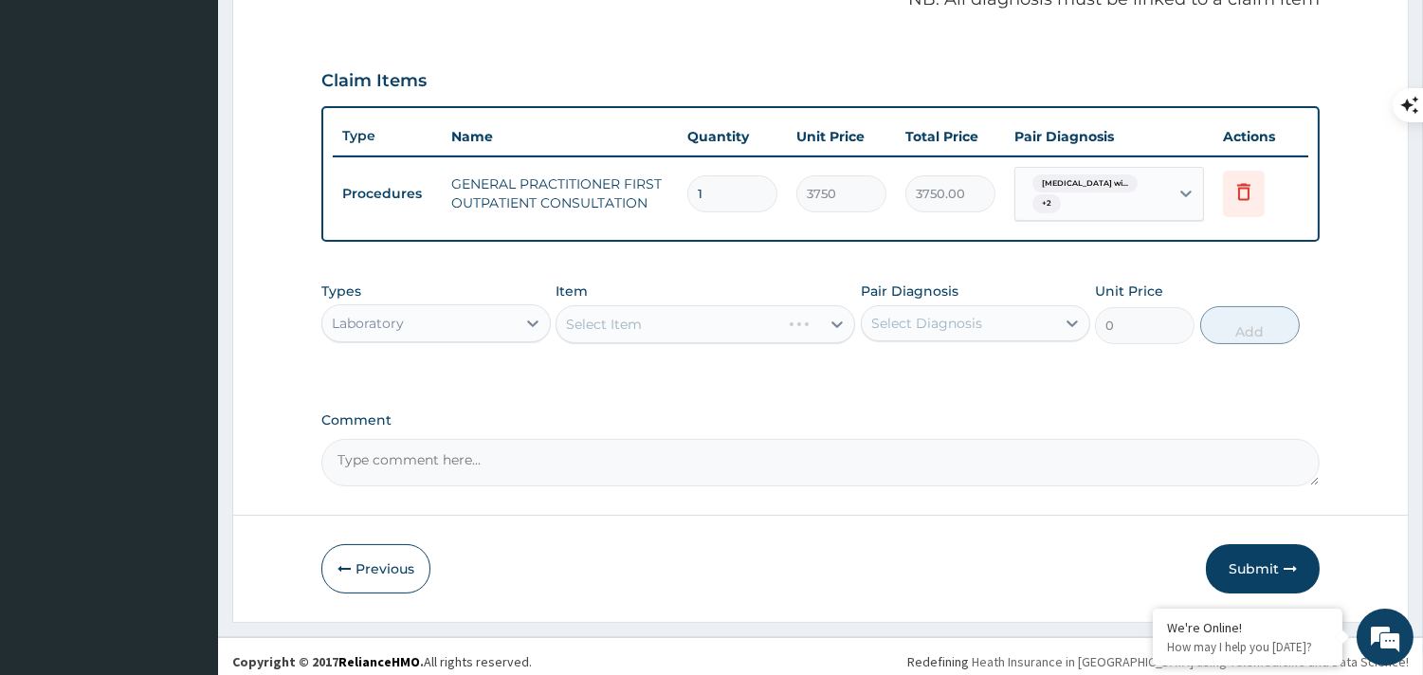
click at [607, 320] on div "Select Item" at bounding box center [706, 324] width 300 height 38
click at [629, 320] on div "Select Item" at bounding box center [706, 324] width 300 height 38
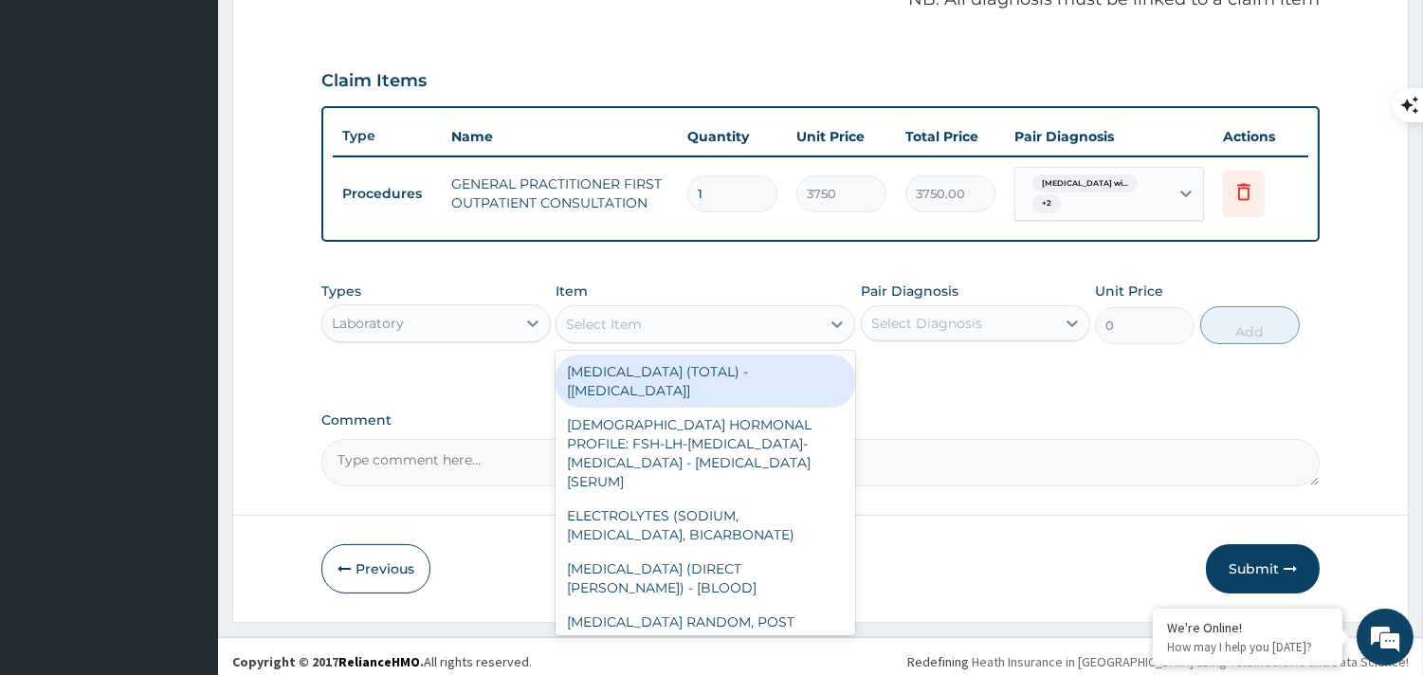
click at [629, 320] on div "Select Item" at bounding box center [604, 324] width 76 height 19
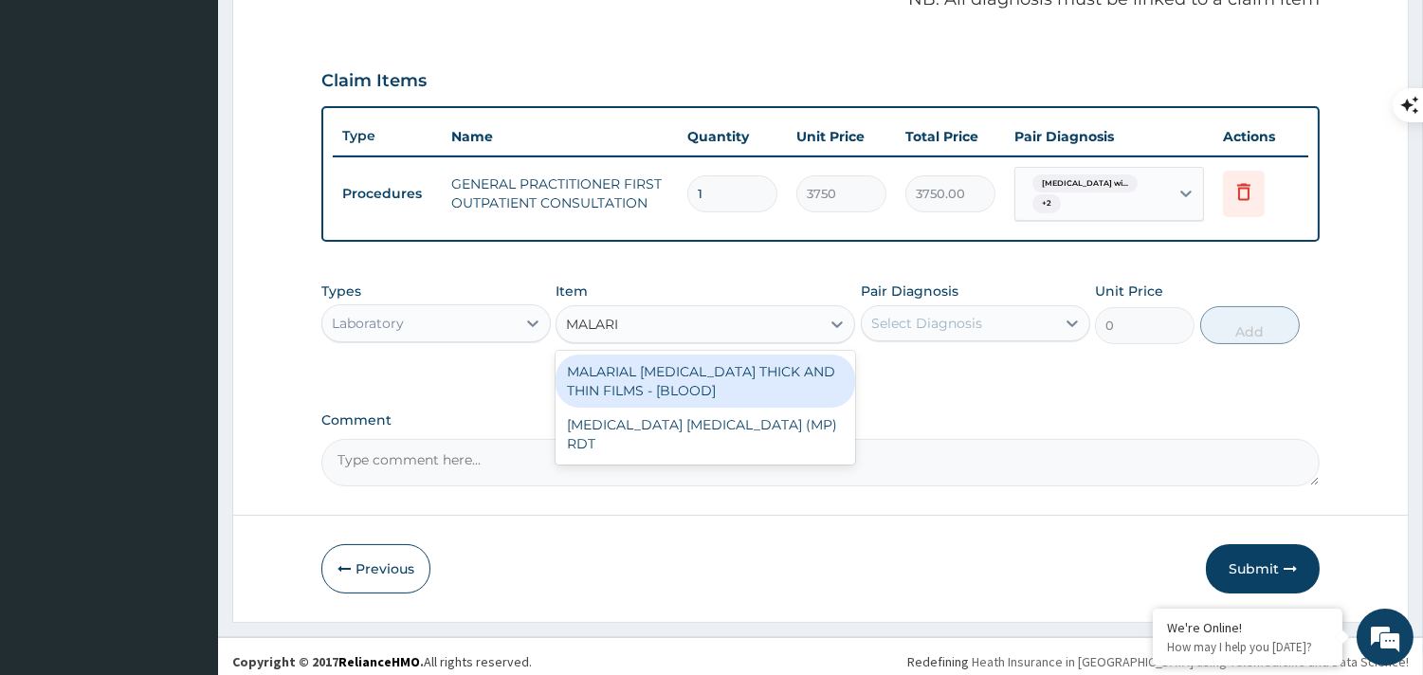
type input "[MEDICAL_DATA]"
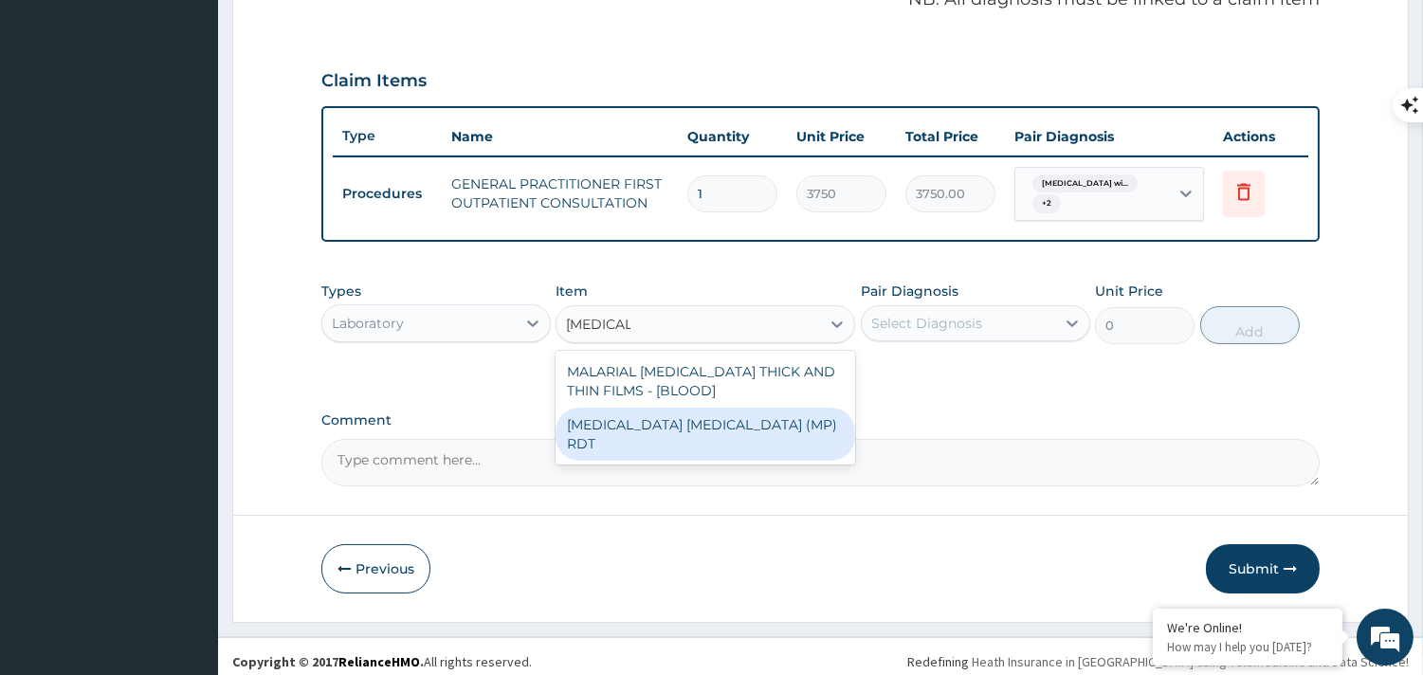
click at [660, 419] on div "[MEDICAL_DATA] [MEDICAL_DATA] (MP) RDT" at bounding box center [706, 434] width 300 height 53
type input "2000"
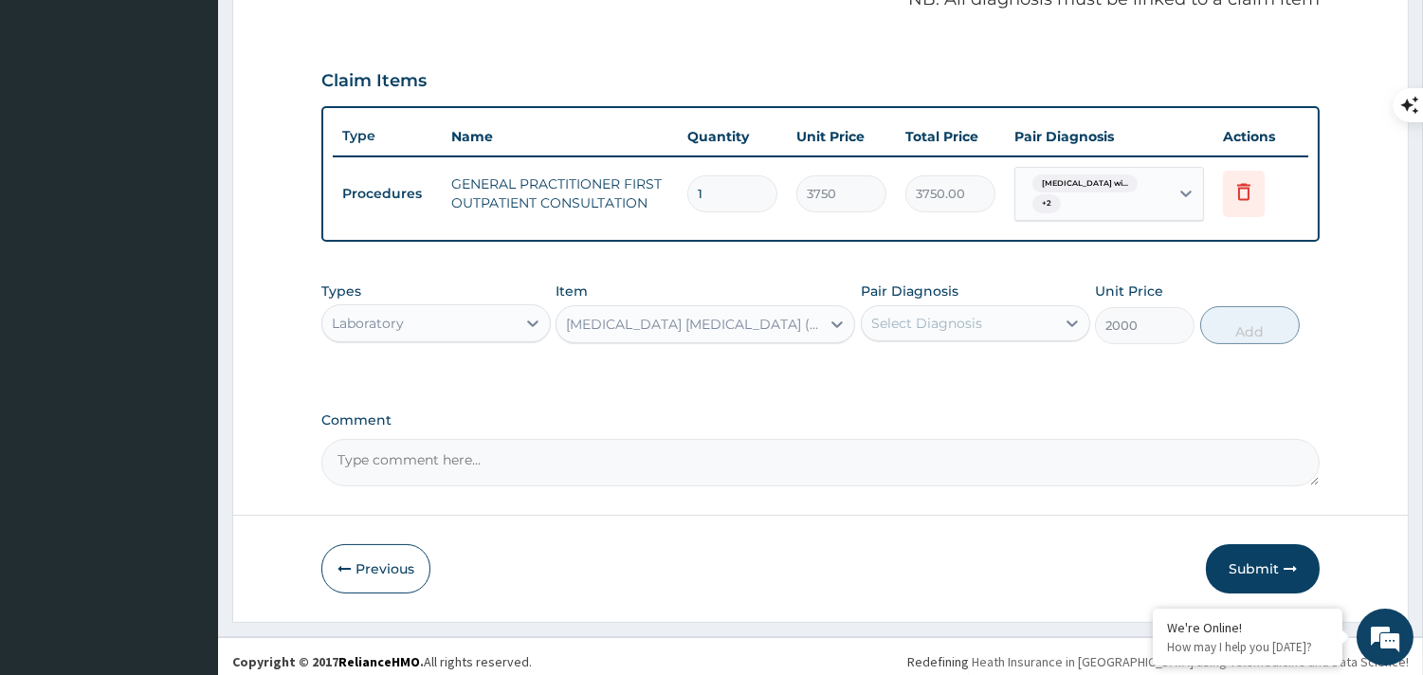
click at [923, 308] on div "Select Diagnosis" at bounding box center [958, 323] width 193 height 30
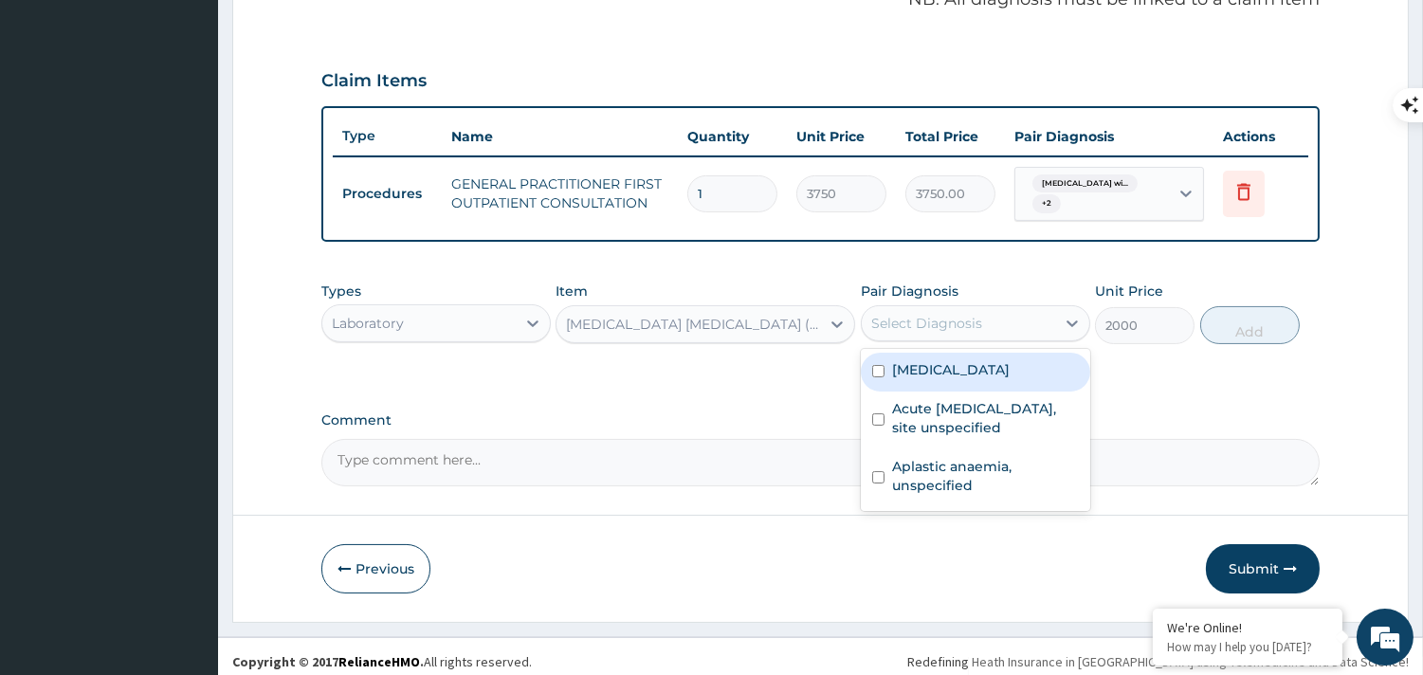
click at [897, 379] on label "[MEDICAL_DATA]" at bounding box center [951, 369] width 118 height 19
checkbox input "true"
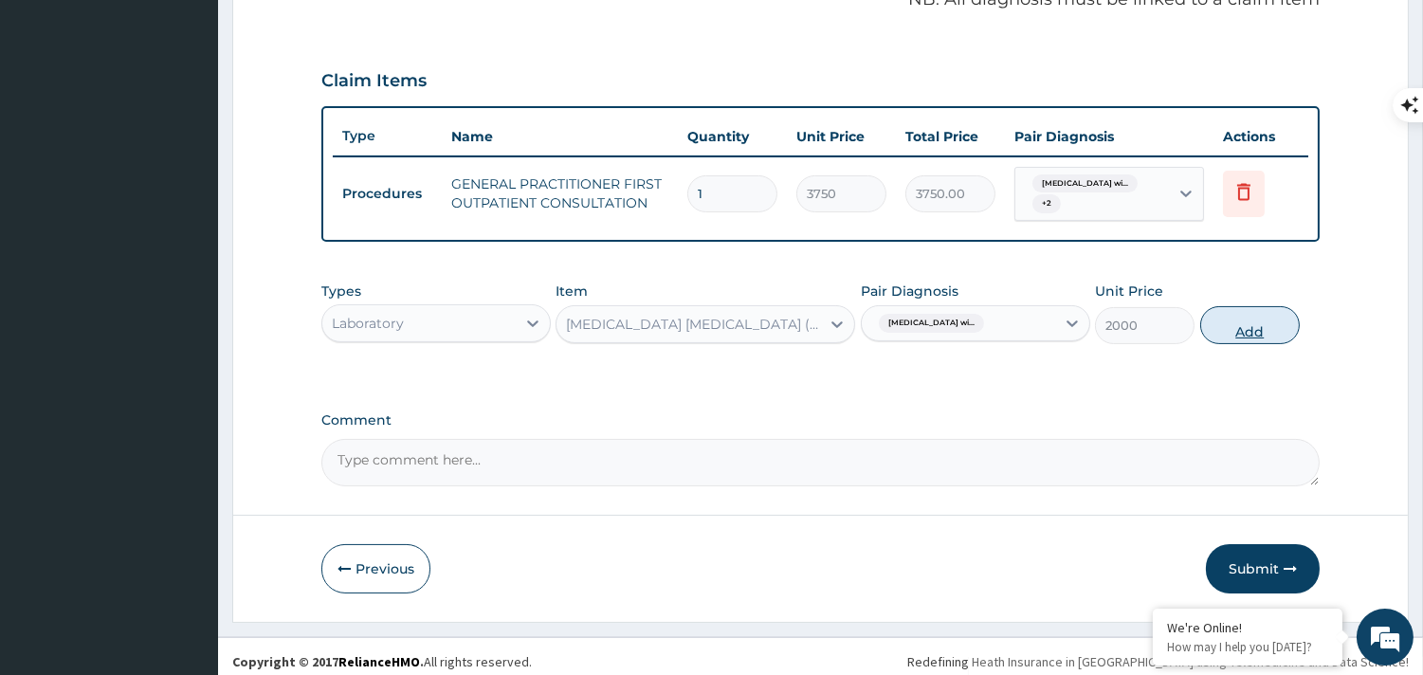
click at [1244, 326] on button "Add" at bounding box center [1250, 325] width 100 height 38
type input "0"
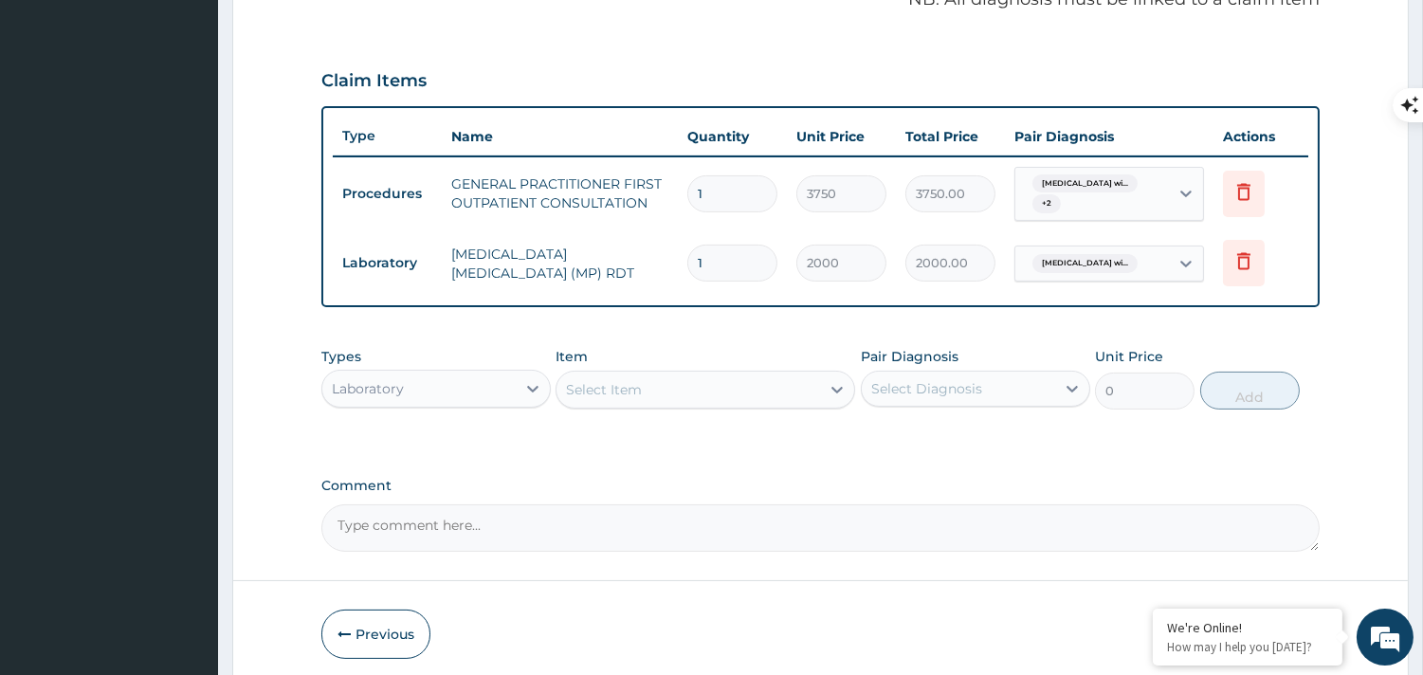
click at [725, 386] on div "Select Item" at bounding box center [689, 390] width 264 height 30
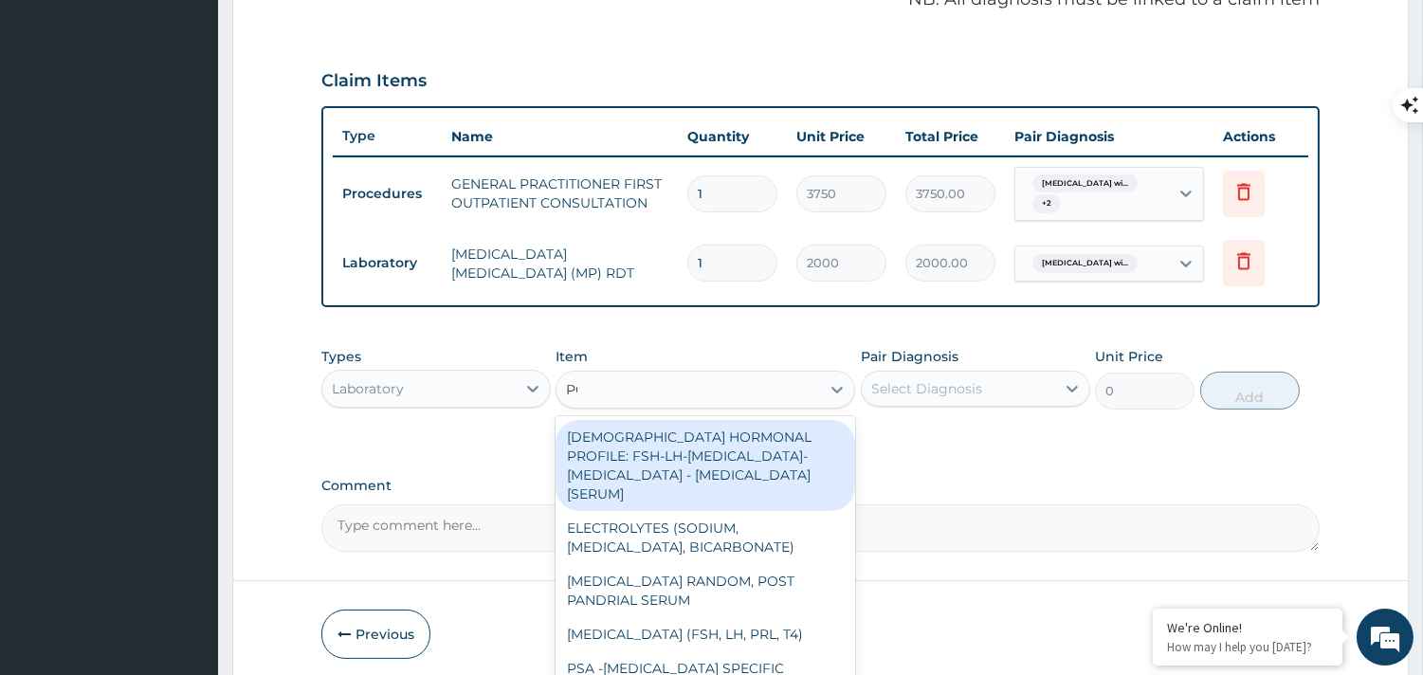
type input "PCV"
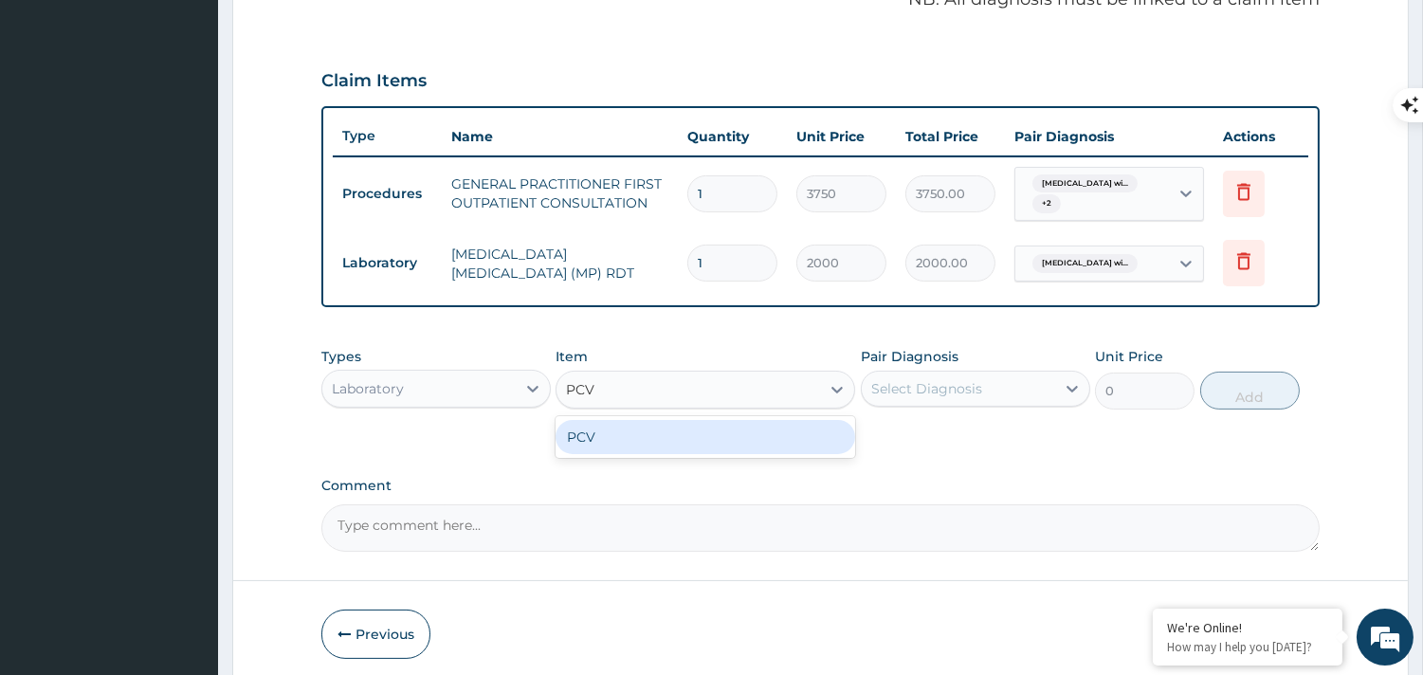
click at [705, 423] on div "PCV" at bounding box center [706, 437] width 300 height 34
type input "2187.5"
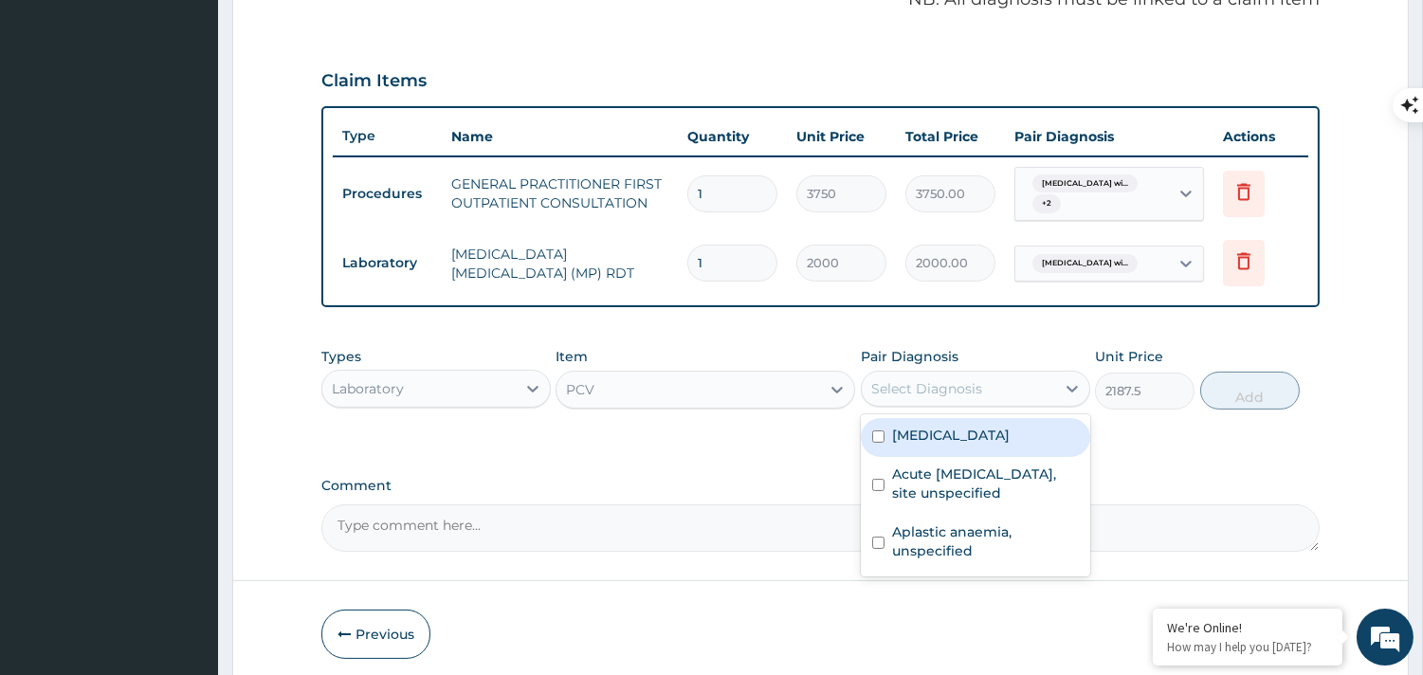
click at [951, 393] on div "Select Diagnosis" at bounding box center [926, 388] width 111 height 19
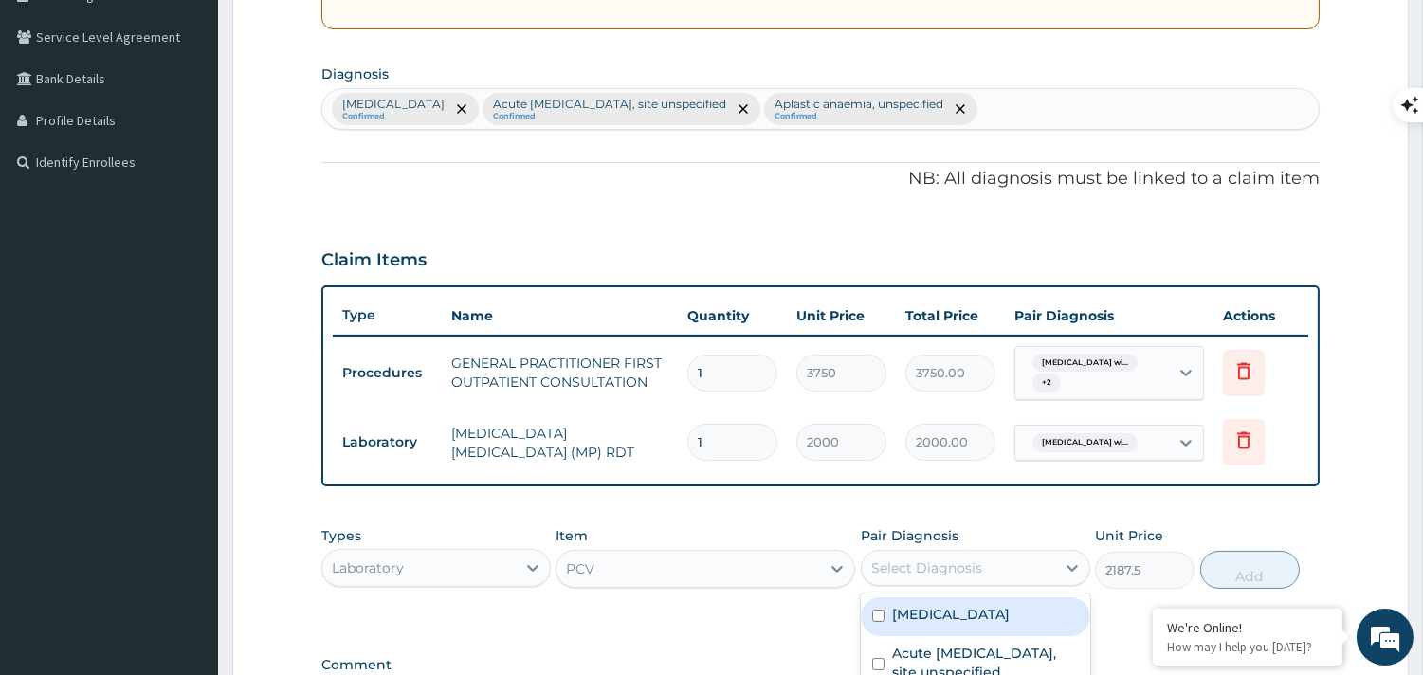
scroll to position [414, 0]
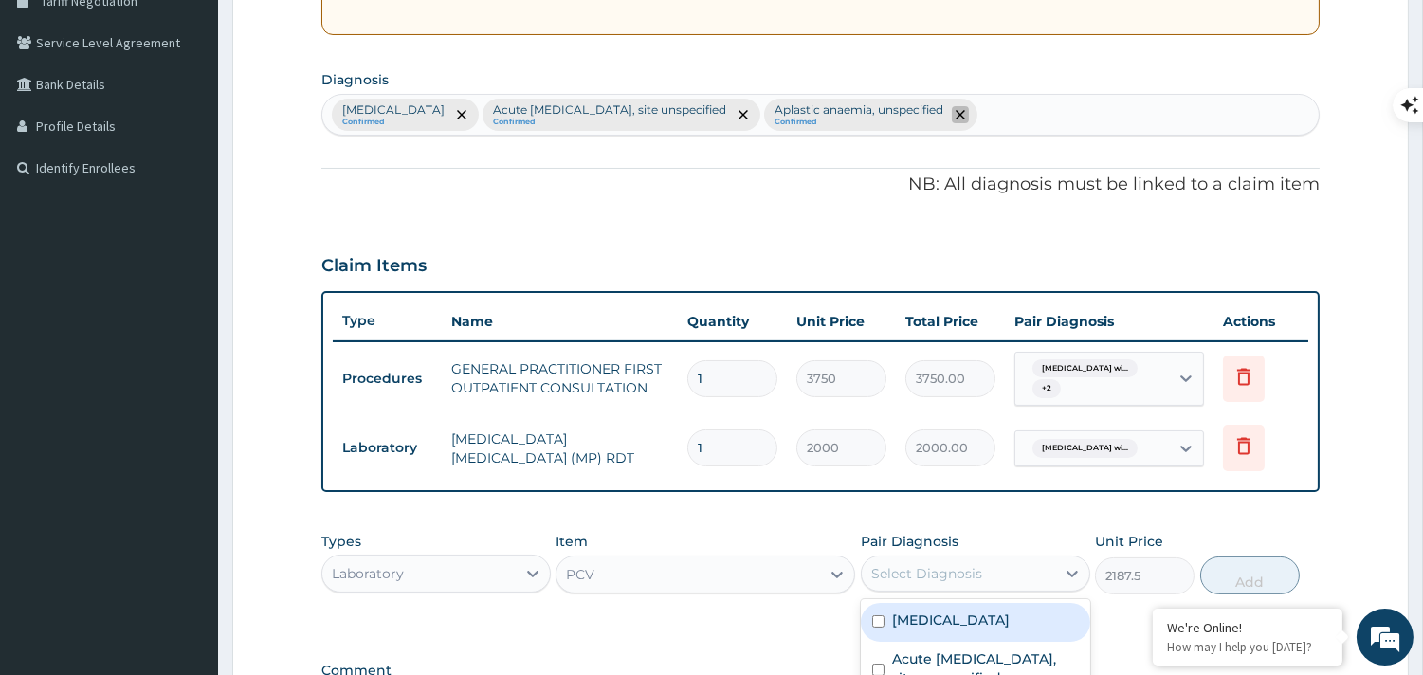
click at [965, 116] on icon "remove selection option" at bounding box center [960, 114] width 9 height 9
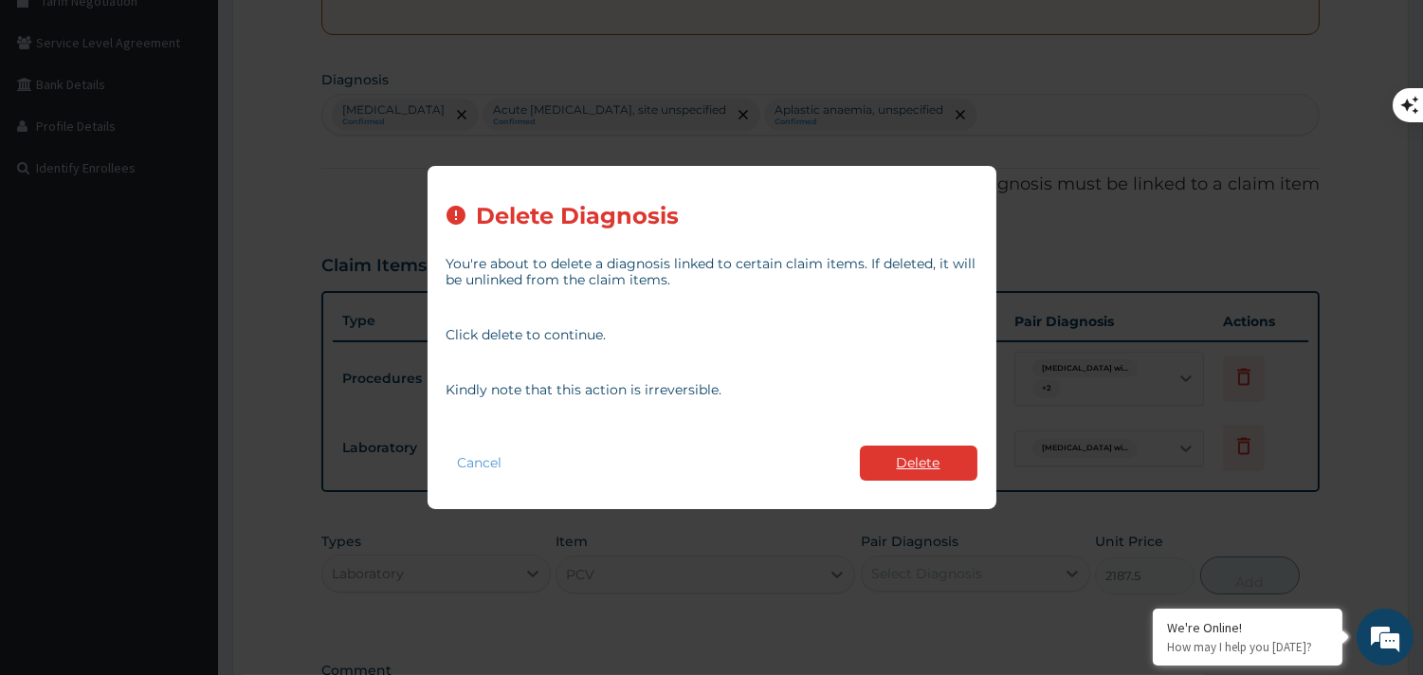
click at [955, 447] on button "Delete" at bounding box center [919, 463] width 118 height 35
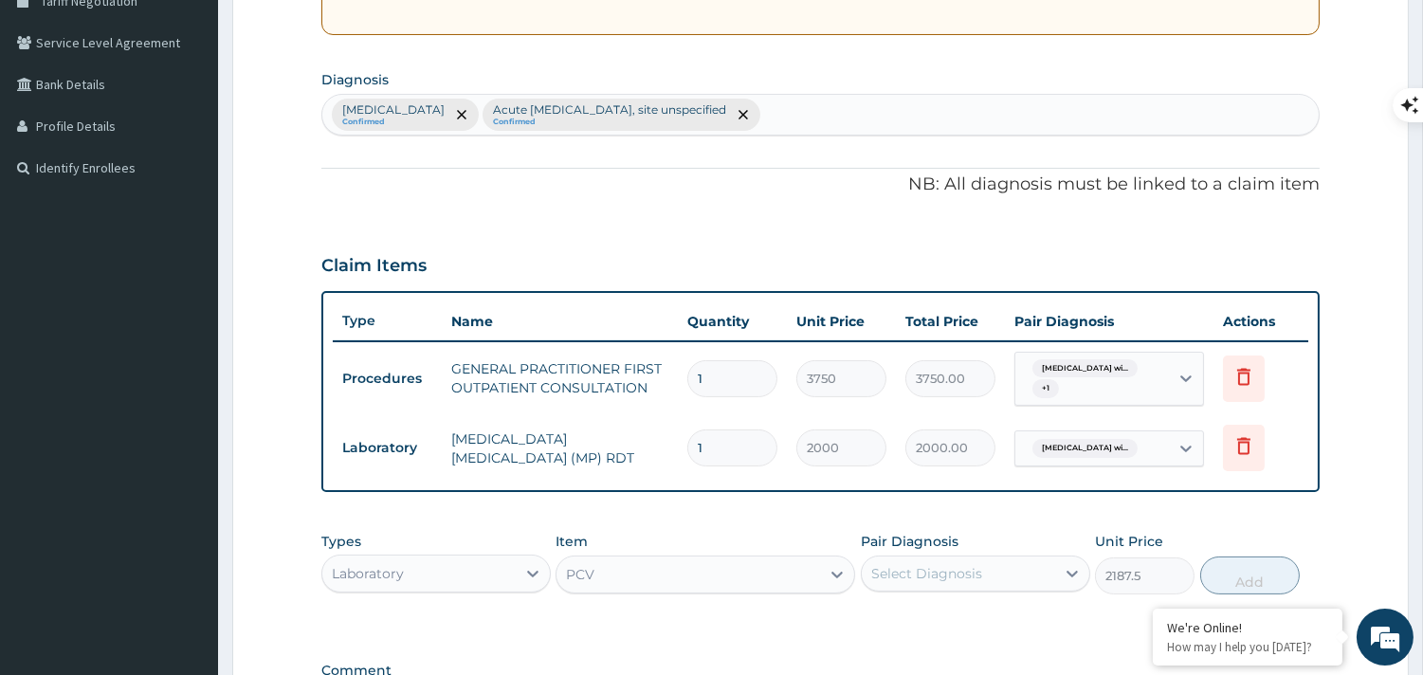
click at [1043, 129] on div "[MEDICAL_DATA] Confirmed Acute [MEDICAL_DATA], site unspecified Confirmed" at bounding box center [820, 115] width 997 height 40
type input "[MEDICAL_DATA]"
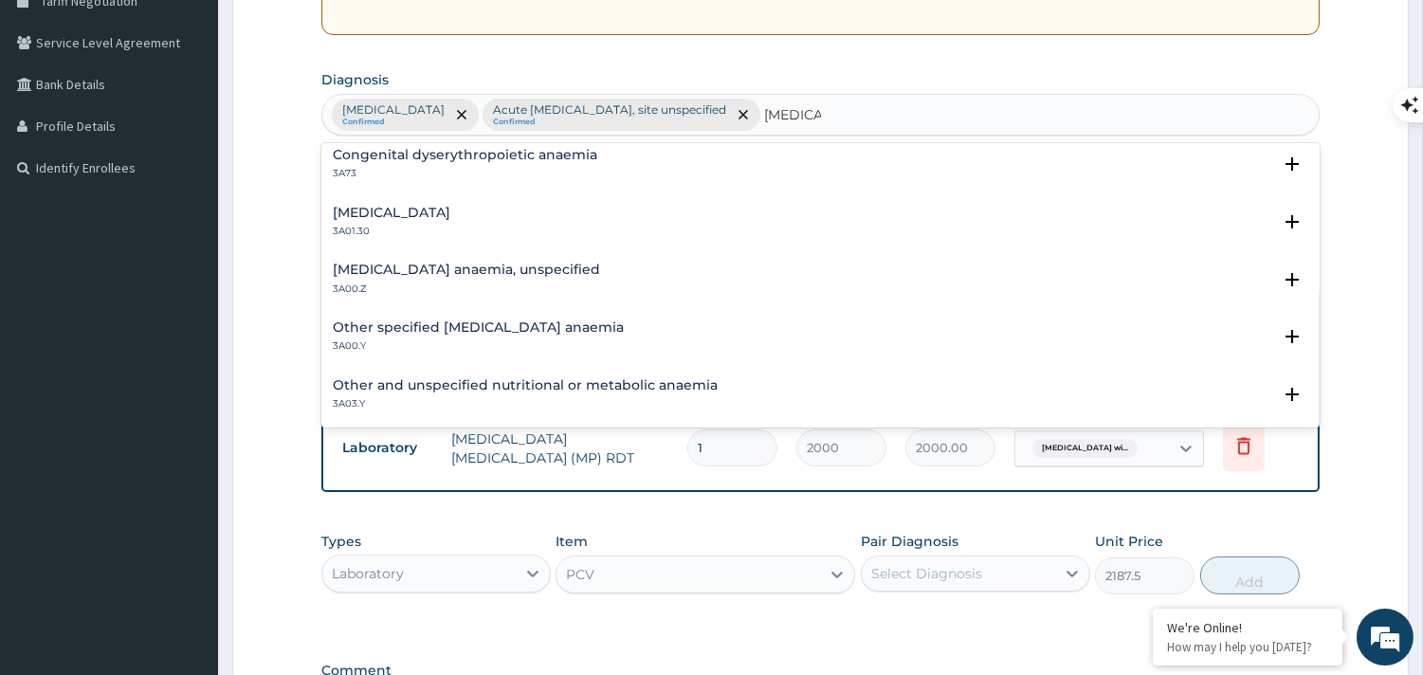
scroll to position [969, 0]
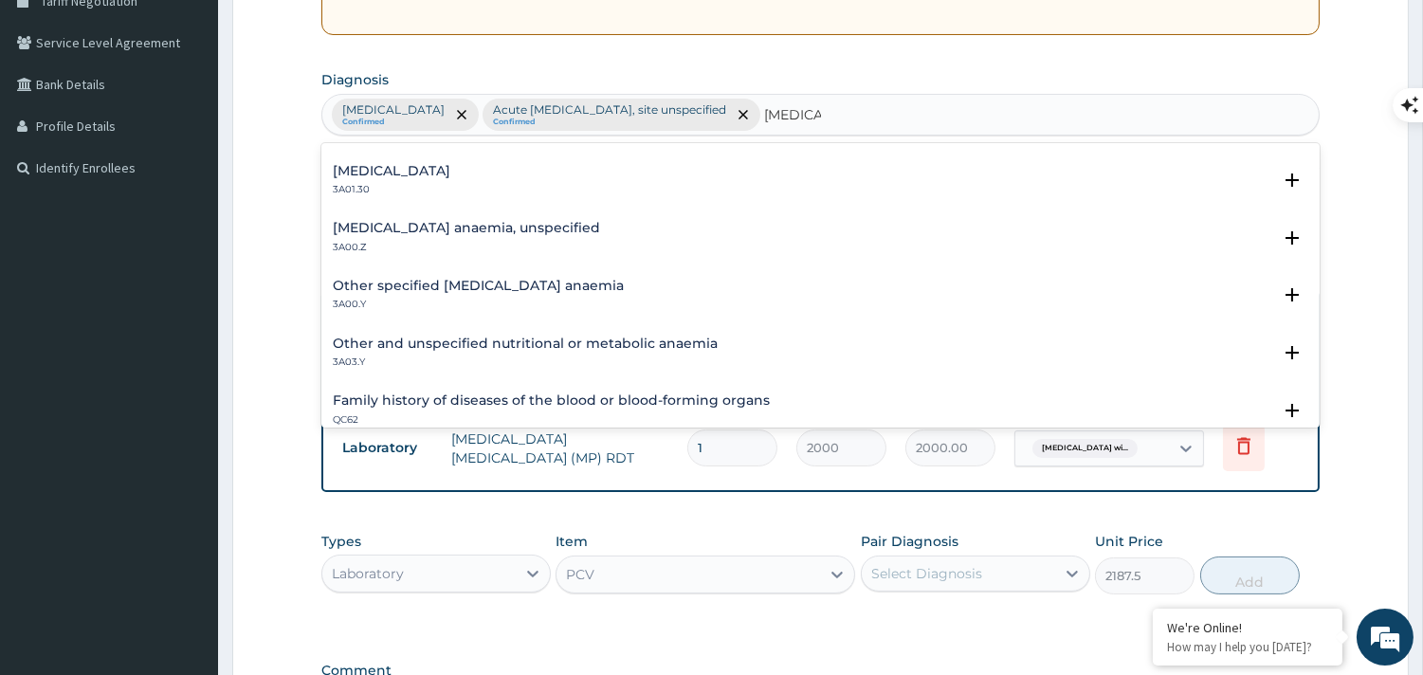
click at [488, 241] on p "3A00.Z" at bounding box center [466, 247] width 267 height 13
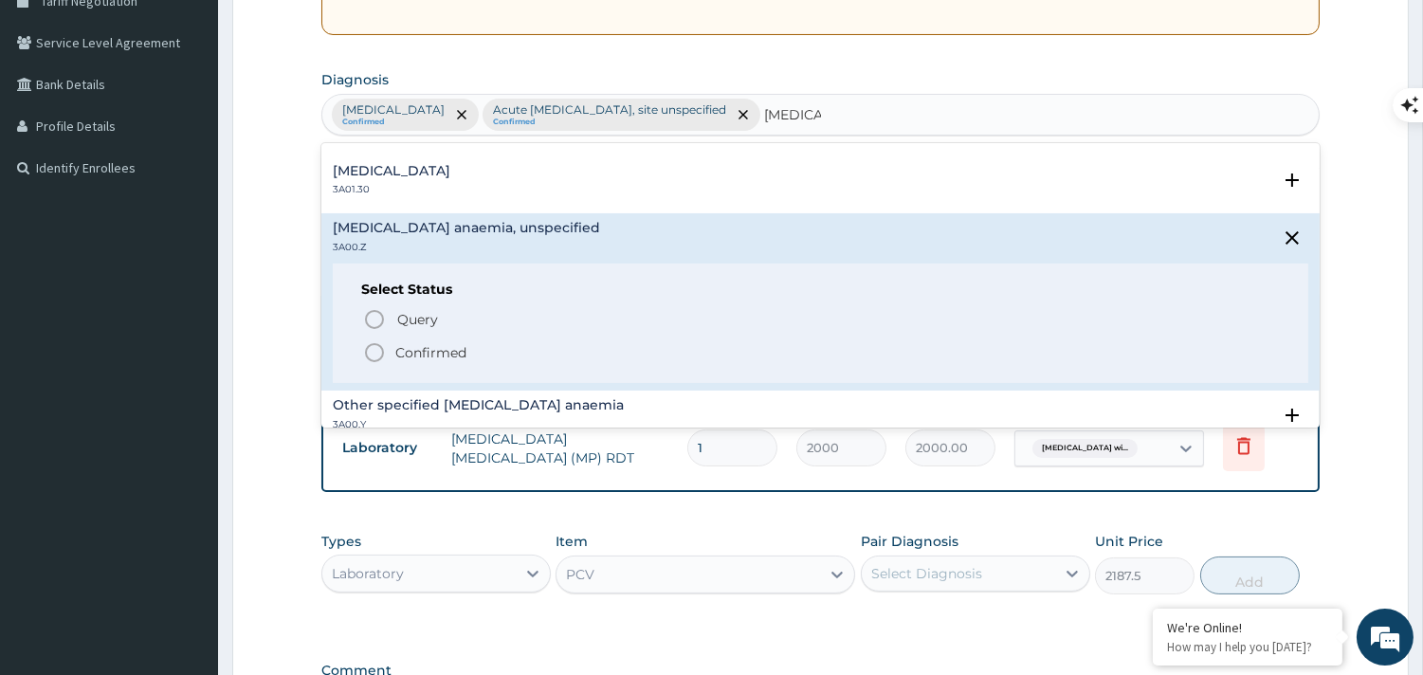
click at [377, 353] on icon "status option filled" at bounding box center [374, 352] width 23 height 23
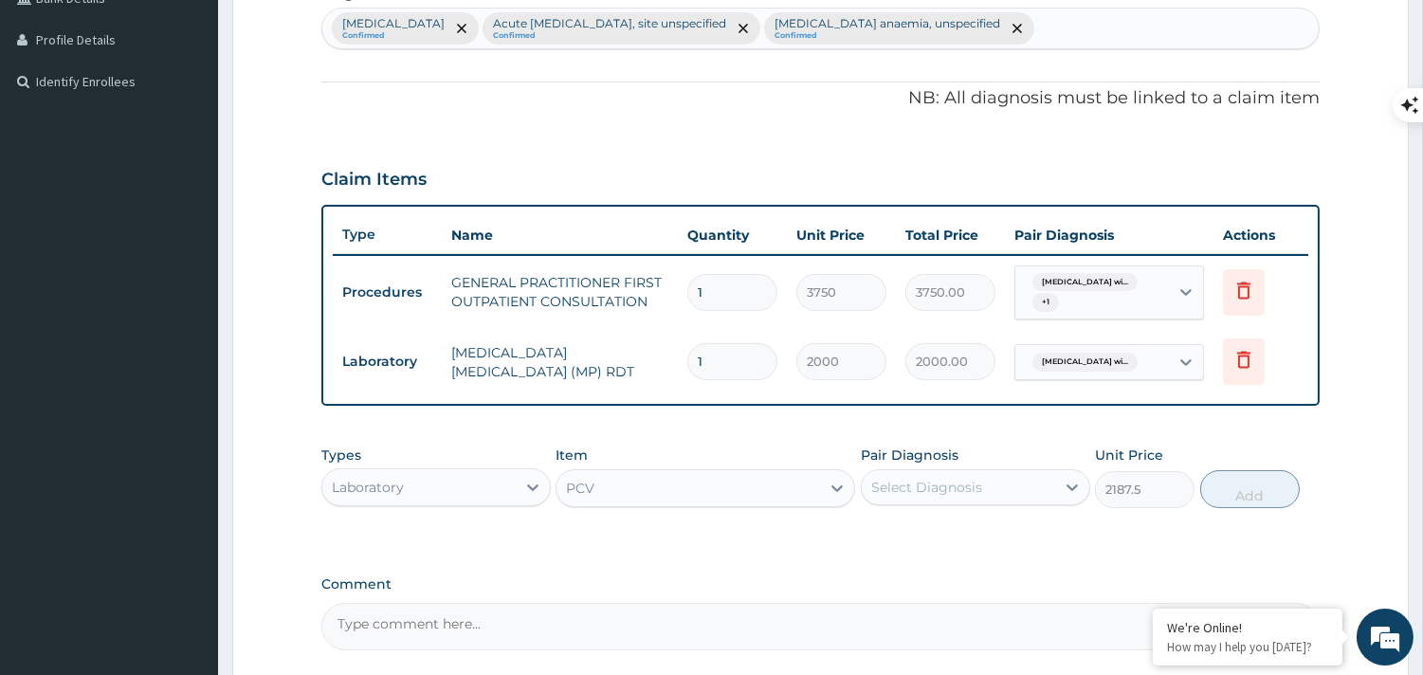
scroll to position [508, 0]
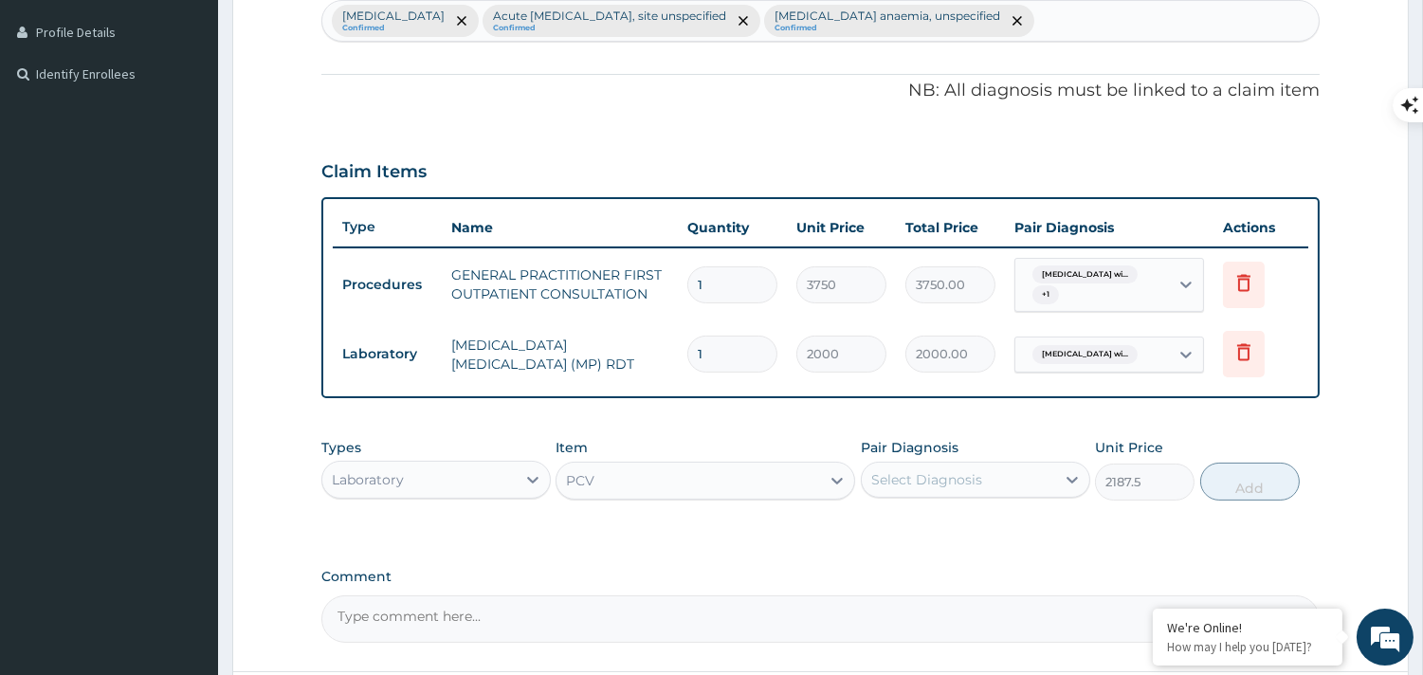
click at [956, 462] on div "Select Diagnosis" at bounding box center [975, 480] width 229 height 36
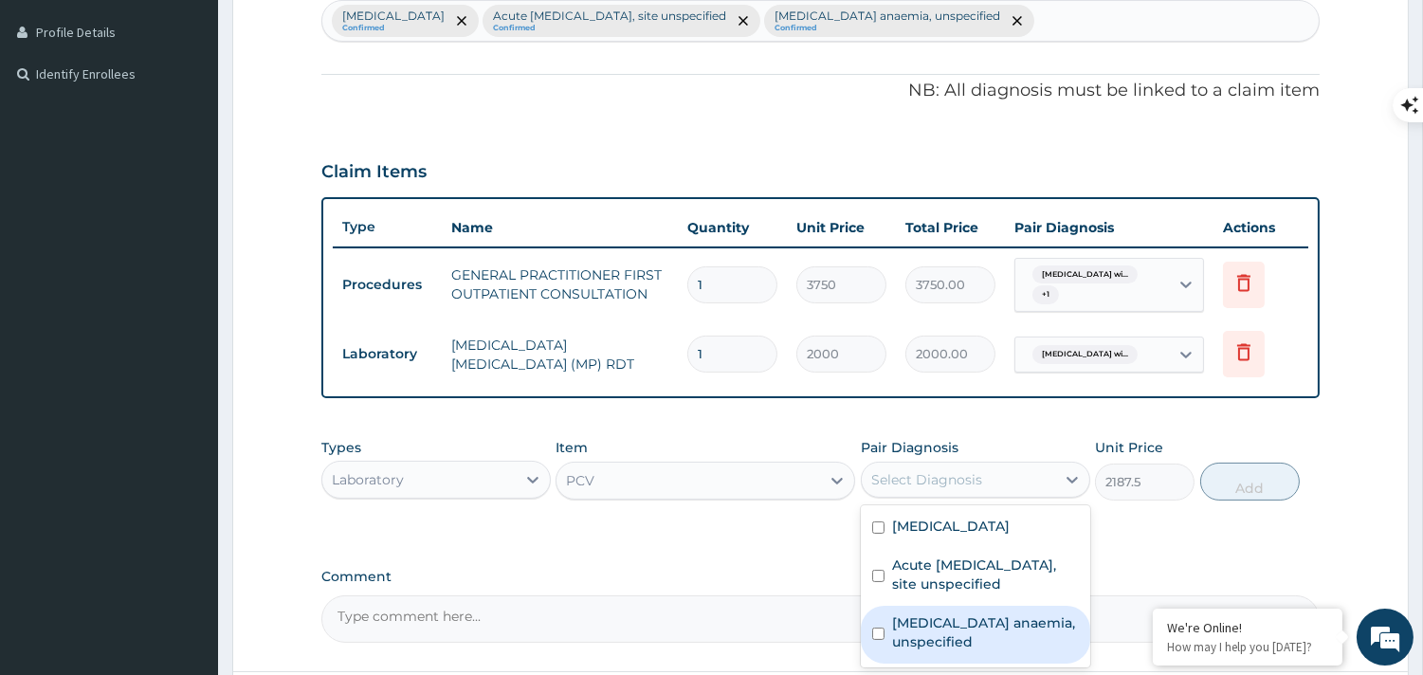
click at [903, 651] on label "[MEDICAL_DATA] anaemia, unspecified" at bounding box center [985, 633] width 187 height 38
checkbox input "true"
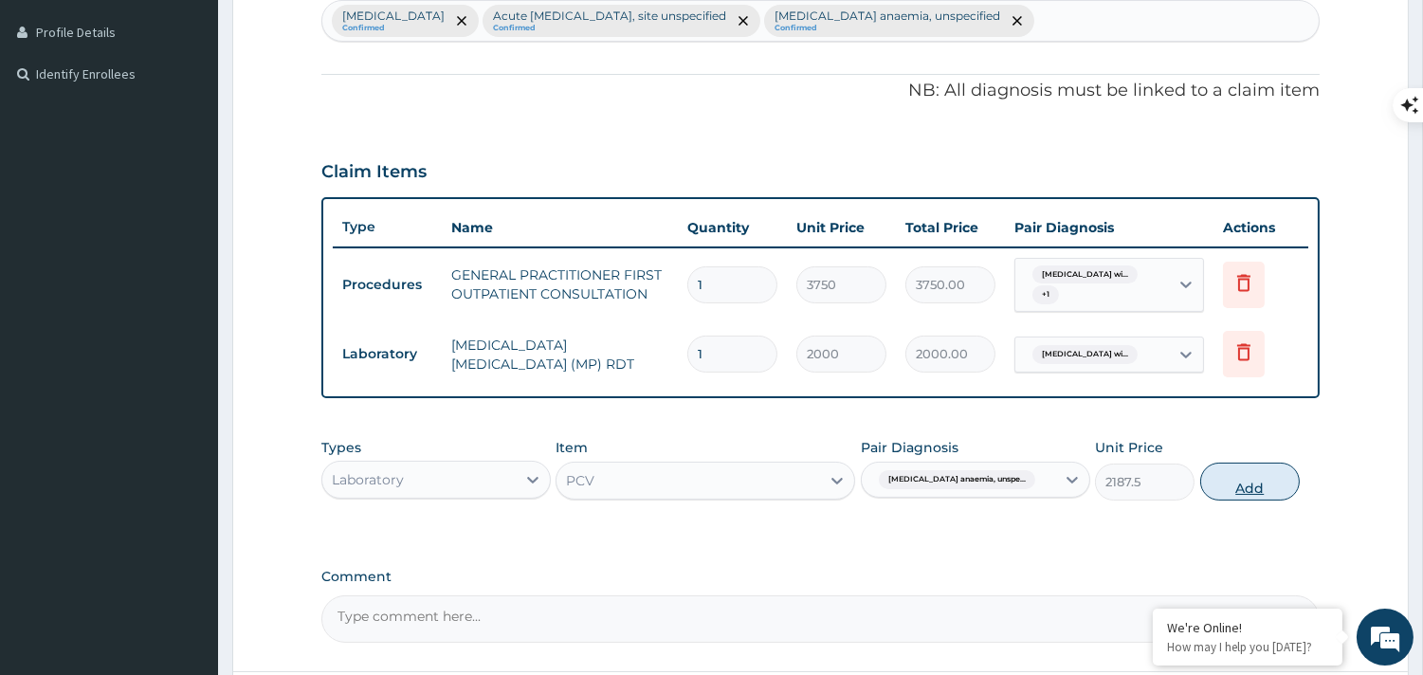
click at [1273, 471] on button "Add" at bounding box center [1250, 482] width 100 height 38
type input "0"
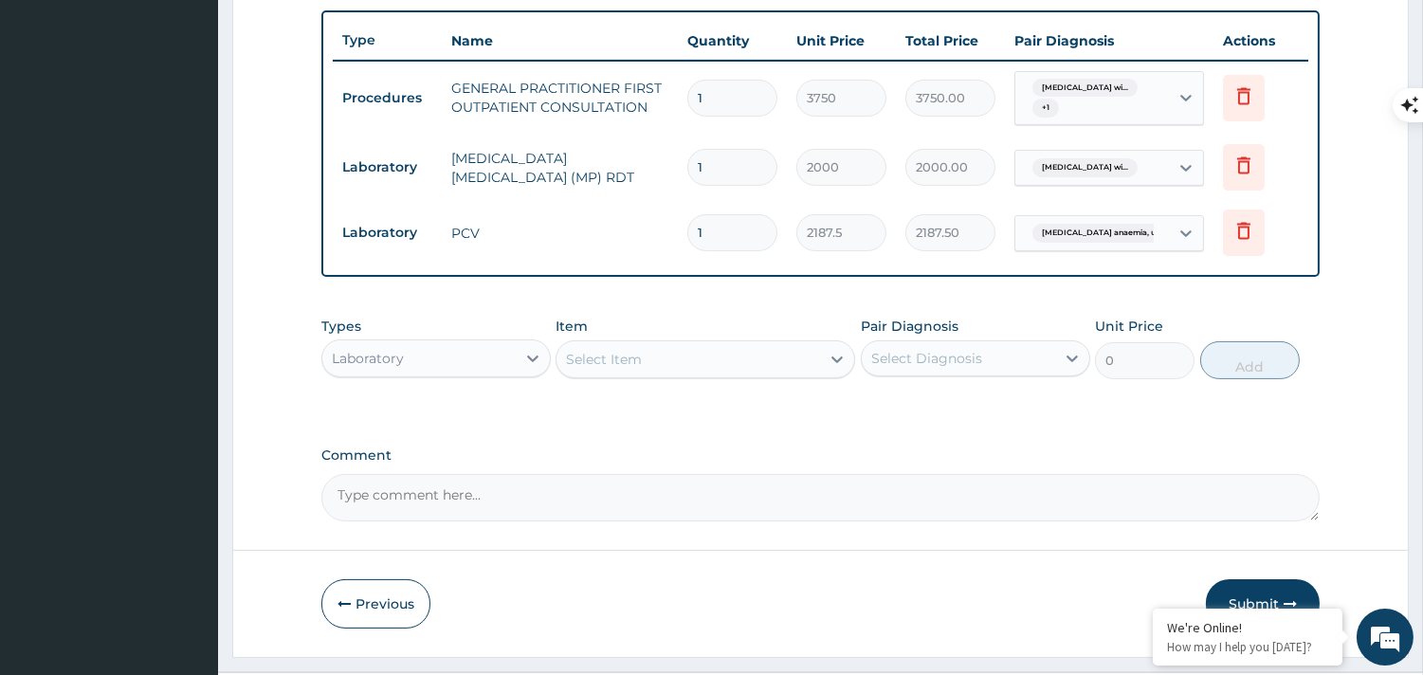
scroll to position [698, 0]
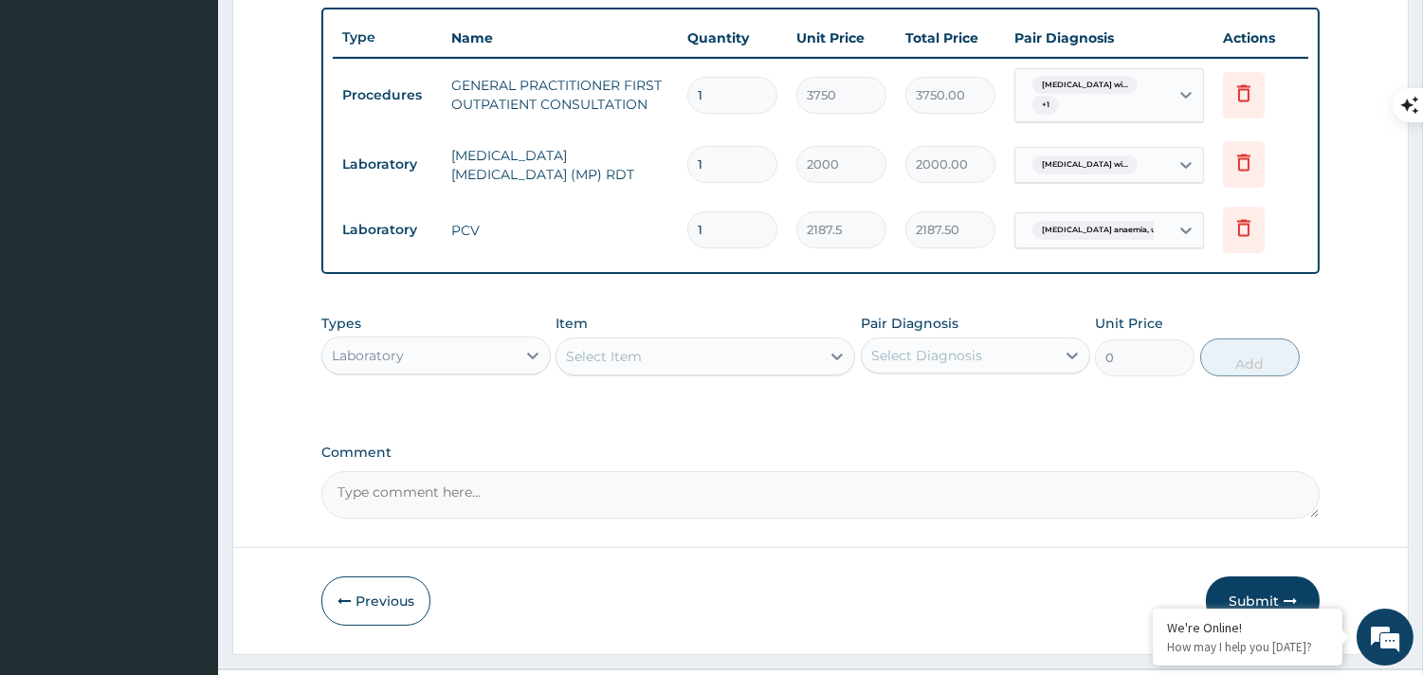
click at [461, 357] on div "Laboratory" at bounding box center [418, 355] width 193 height 30
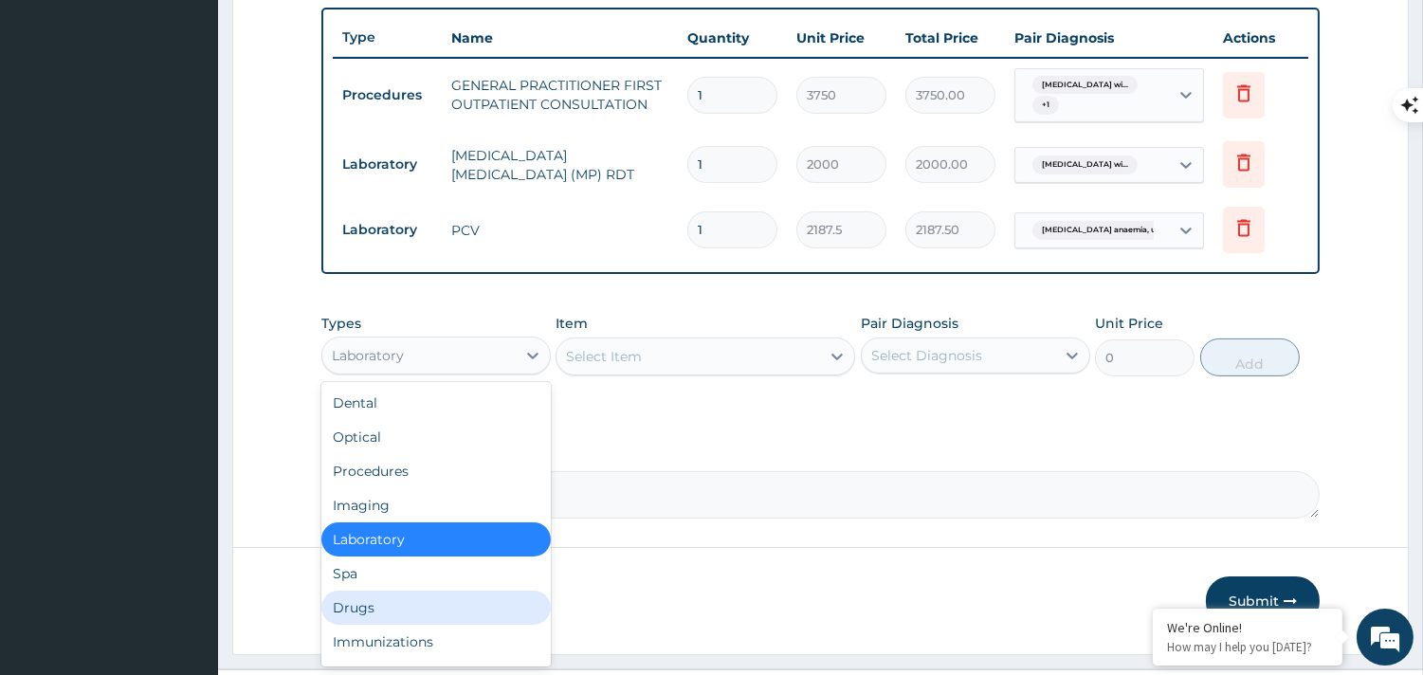
click at [389, 601] on div "Drugs" at bounding box center [435, 608] width 229 height 34
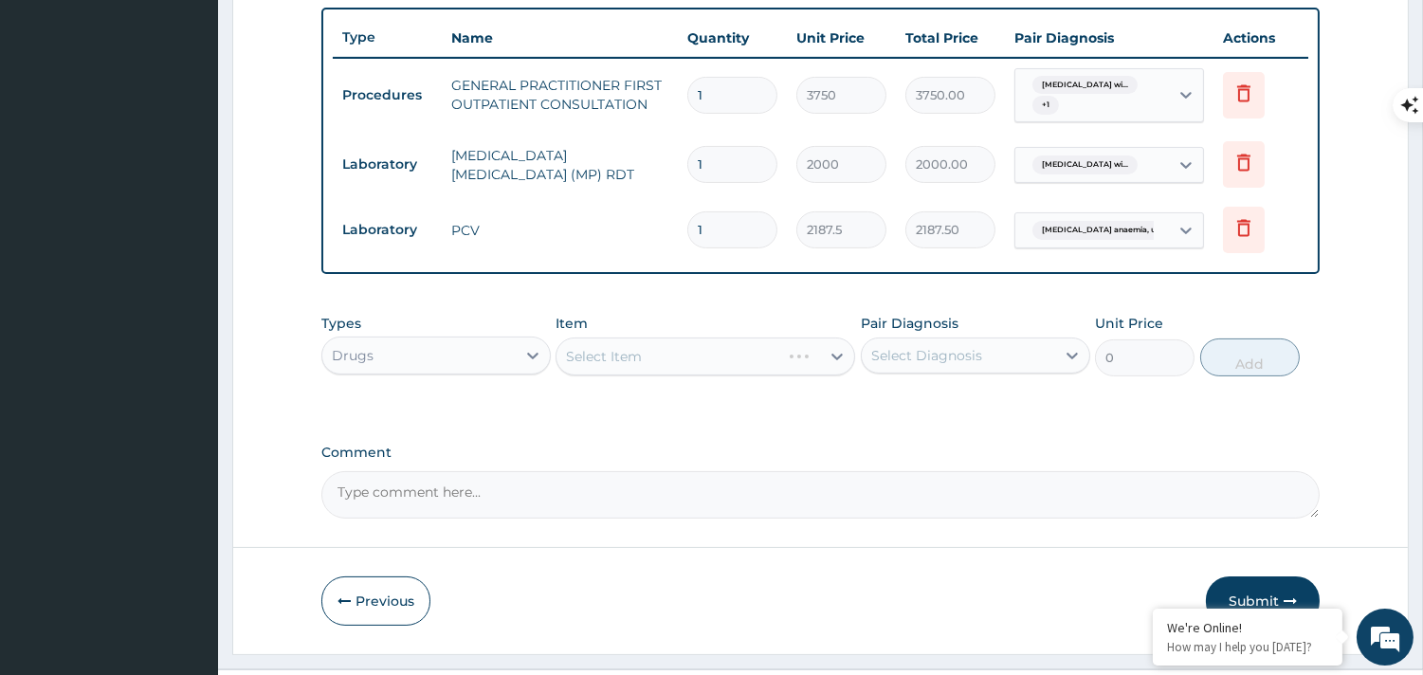
click at [621, 356] on div "Select Item" at bounding box center [706, 357] width 300 height 38
click at [632, 362] on div "Select Item" at bounding box center [604, 356] width 76 height 19
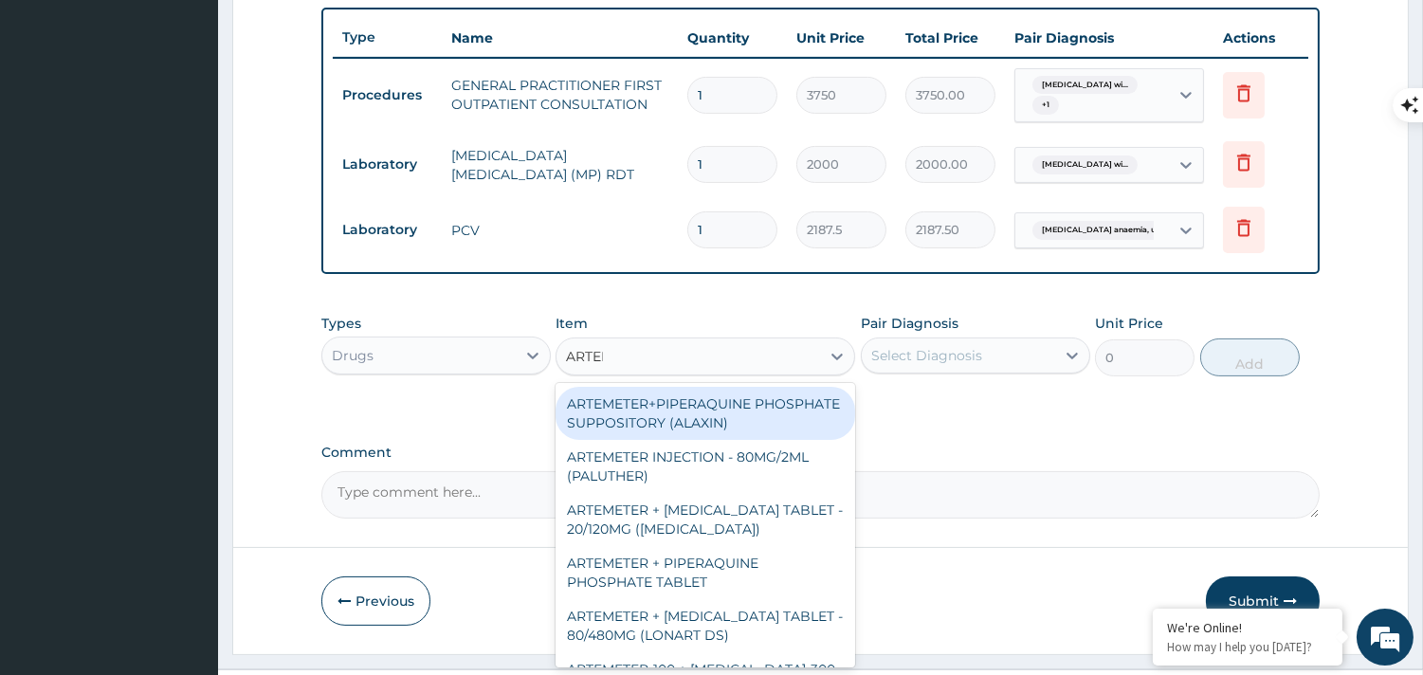
type input "ARTEME"
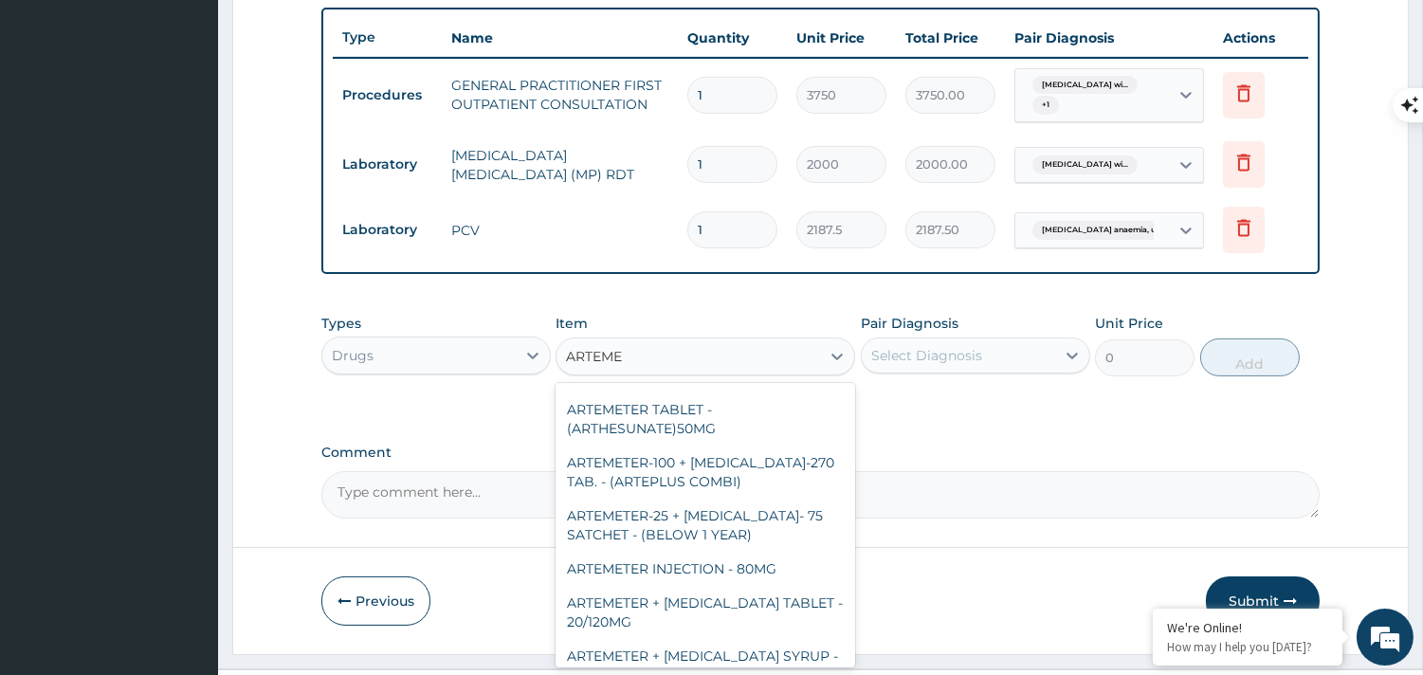
scroll to position [335, 0]
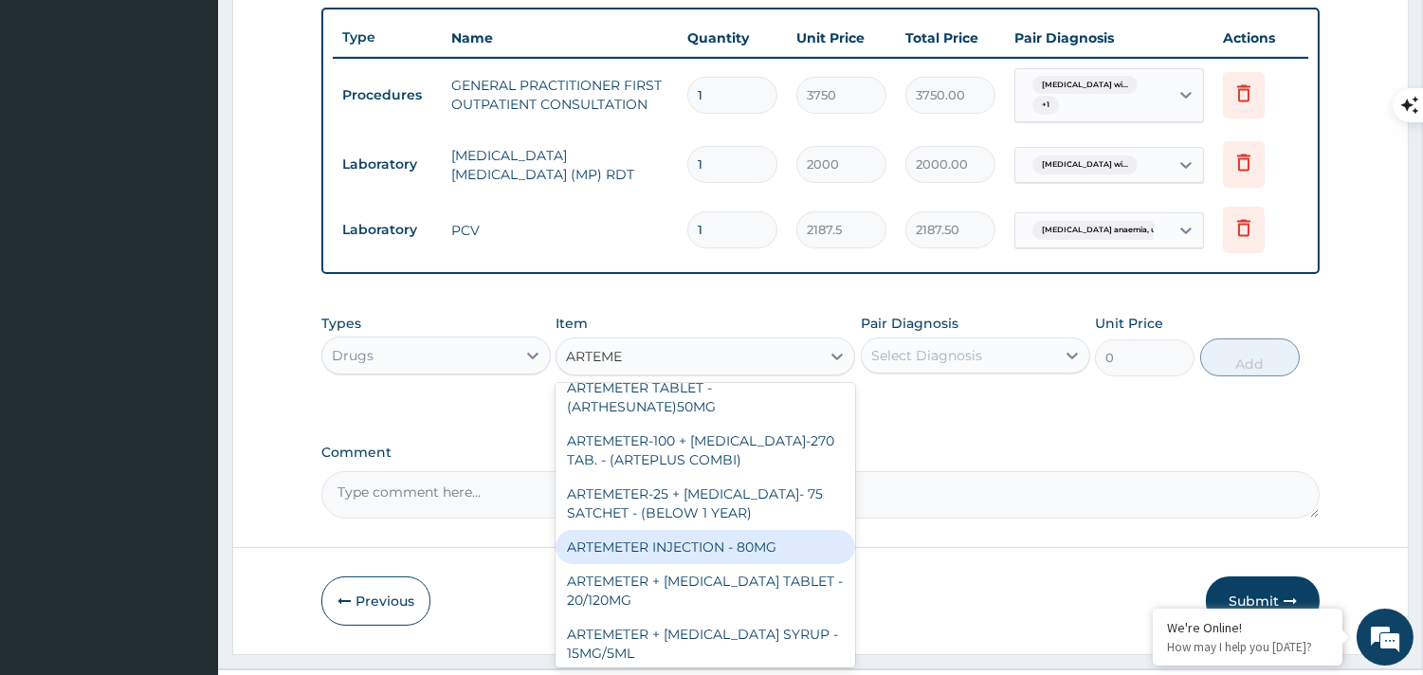
click at [761, 541] on div "ARTEMETER INJECTION - 80MG" at bounding box center [706, 547] width 300 height 34
type input "475.99999999999994"
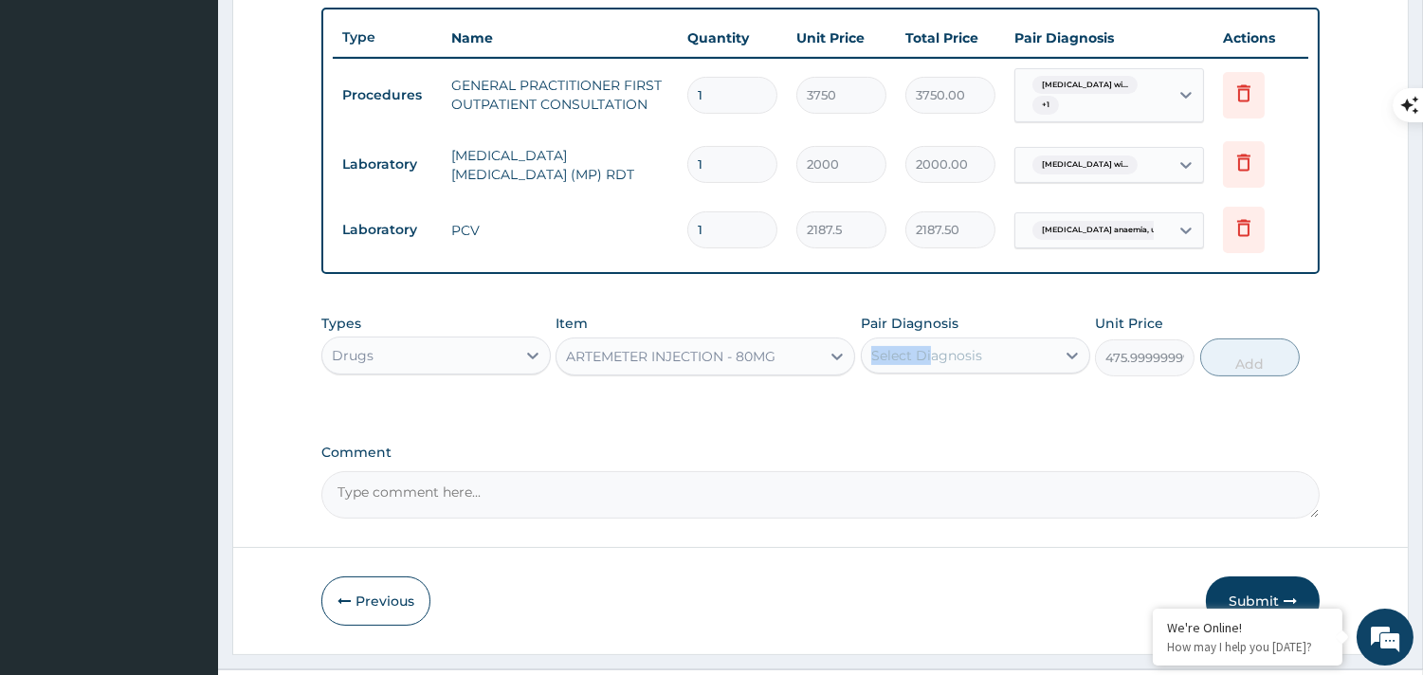
drag, startPoint x: 932, startPoint y: 332, endPoint x: 931, endPoint y: 349, distance: 17.1
click at [931, 349] on div "Pair Diagnosis Select Diagnosis" at bounding box center [975, 345] width 229 height 63
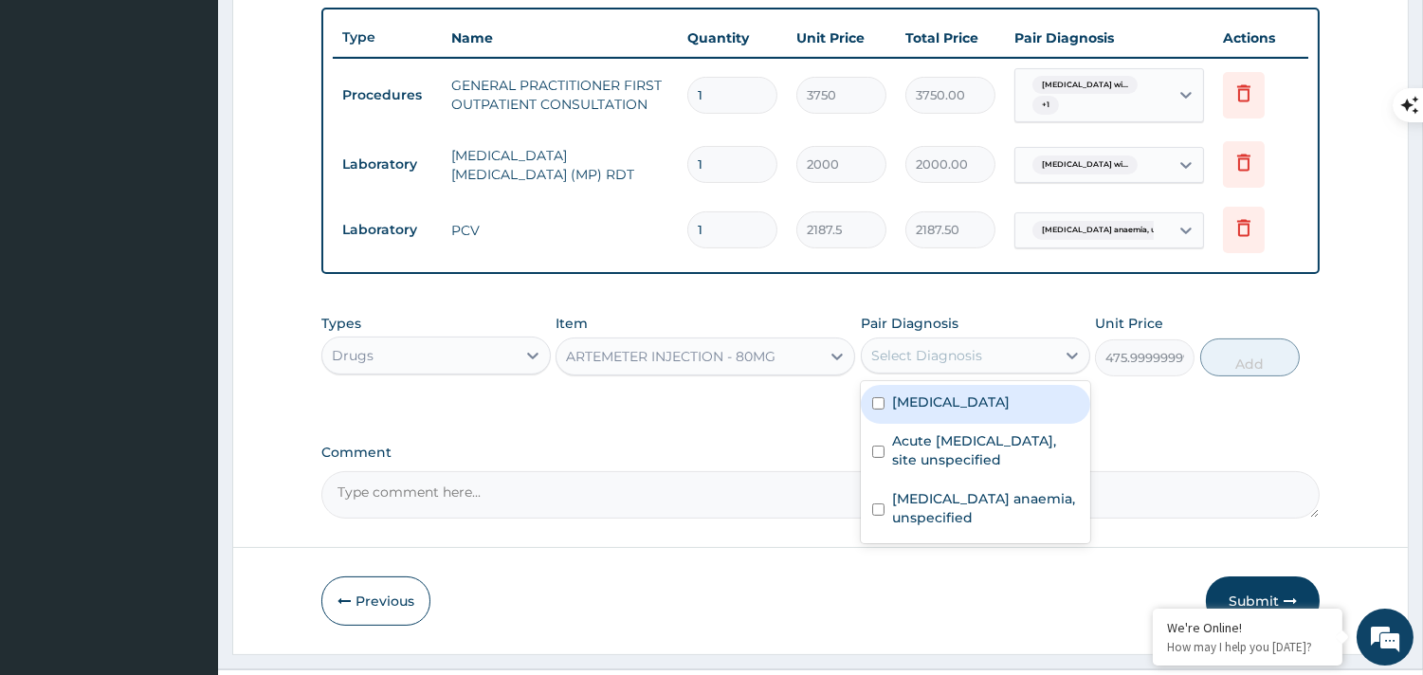
click at [931, 349] on div "Select Diagnosis" at bounding box center [926, 355] width 111 height 19
click at [886, 417] on div "[MEDICAL_DATA]" at bounding box center [975, 404] width 229 height 39
checkbox input "true"
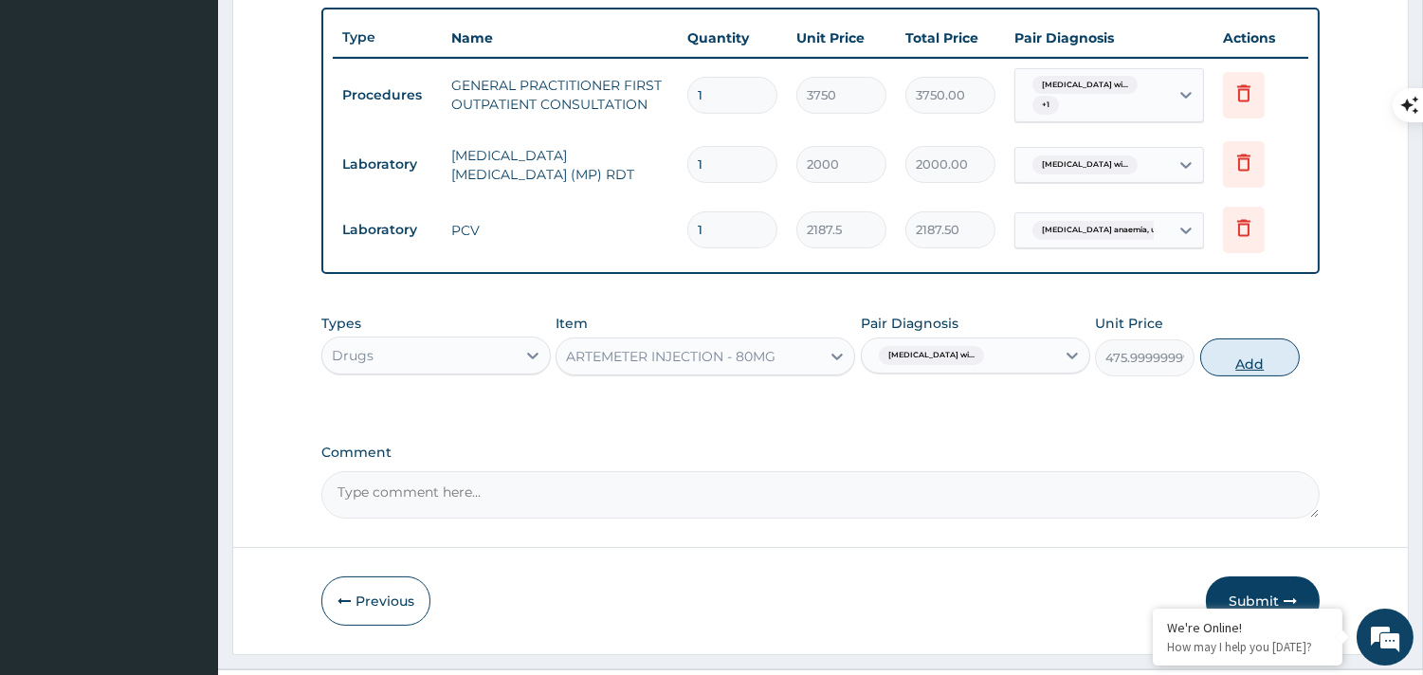
click at [1230, 361] on button "Add" at bounding box center [1250, 358] width 100 height 38
type input "0"
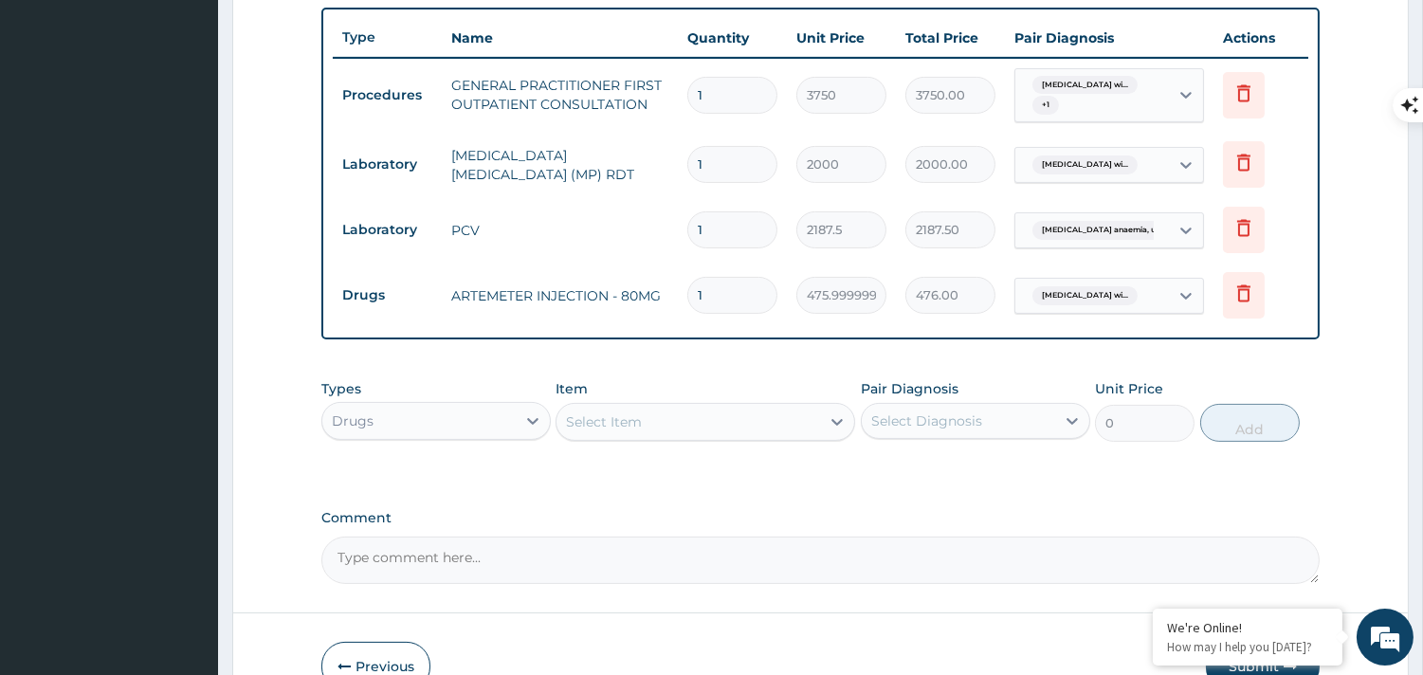
click at [728, 422] on div "Select Item" at bounding box center [689, 422] width 264 height 30
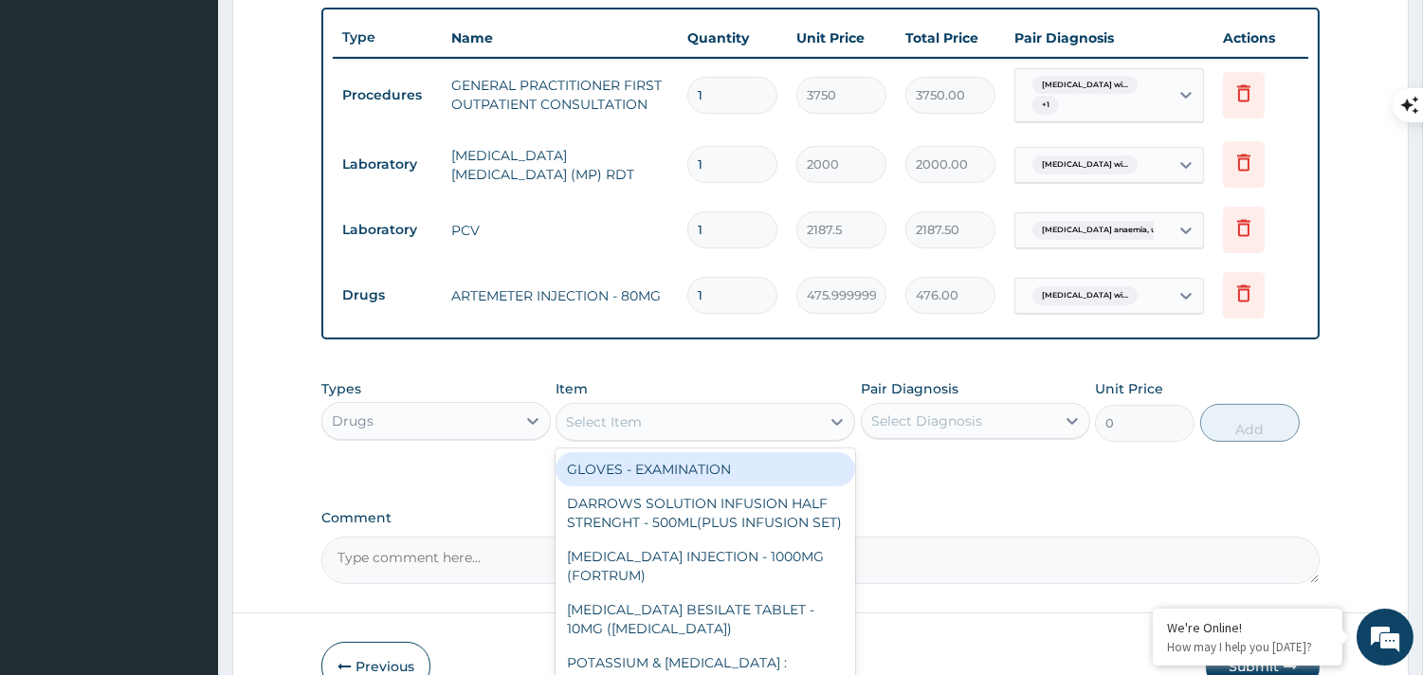
click at [689, 425] on div "Select Item" at bounding box center [689, 422] width 264 height 30
type input "PARACETA"
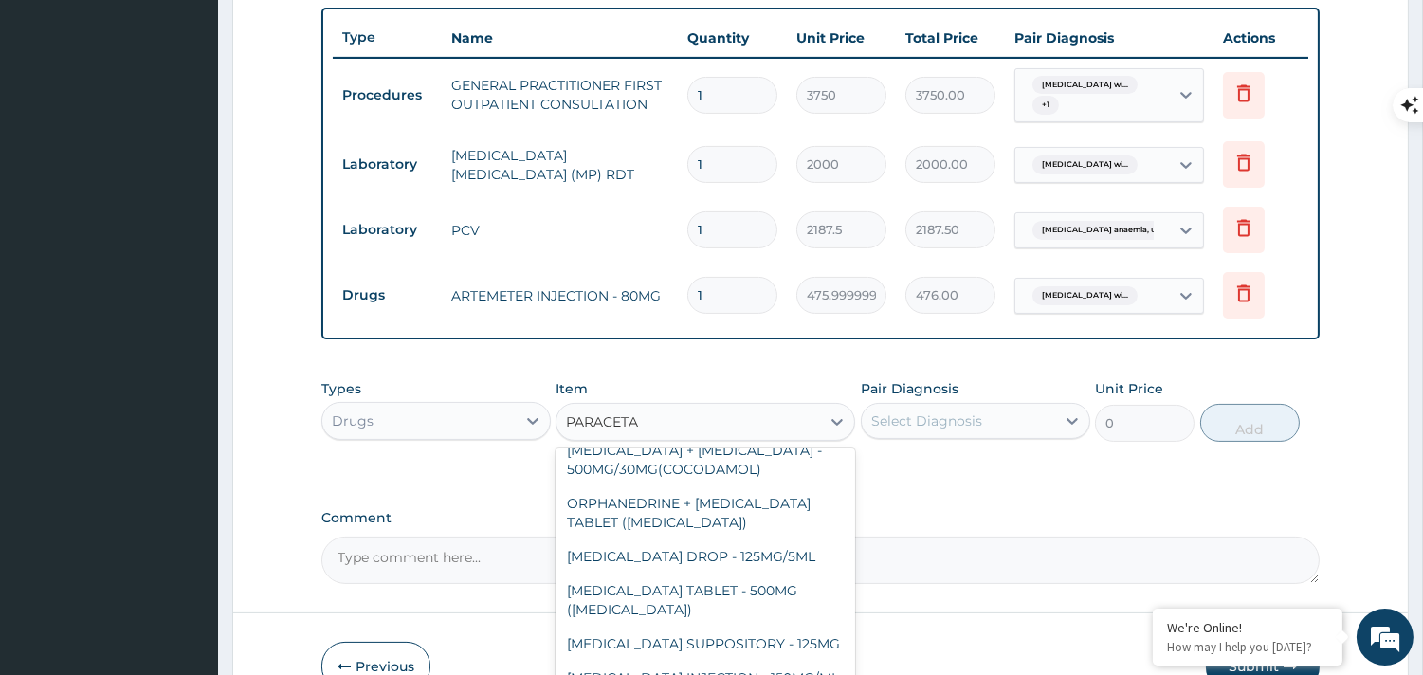
scroll to position [134, 0]
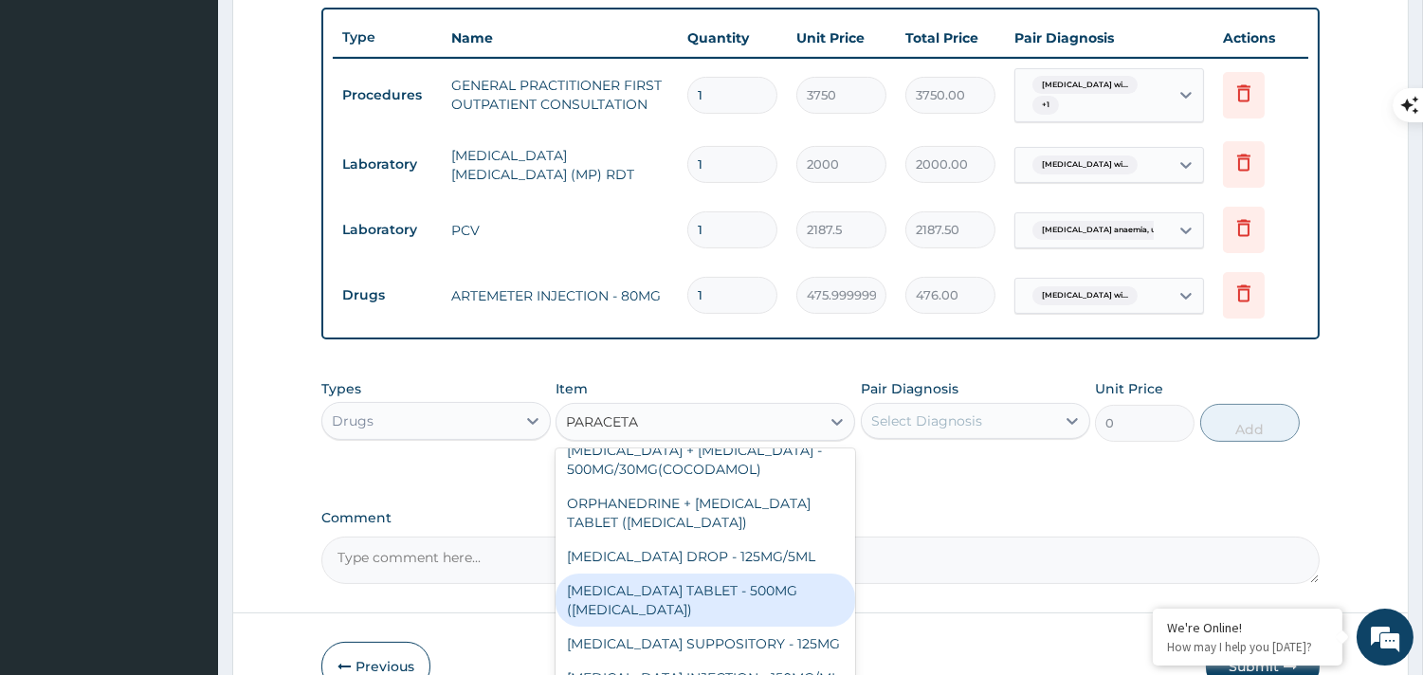
click at [770, 582] on div "[MEDICAL_DATA] TABLET - 500MG ([MEDICAL_DATA])" at bounding box center [706, 600] width 300 height 53
type input "42"
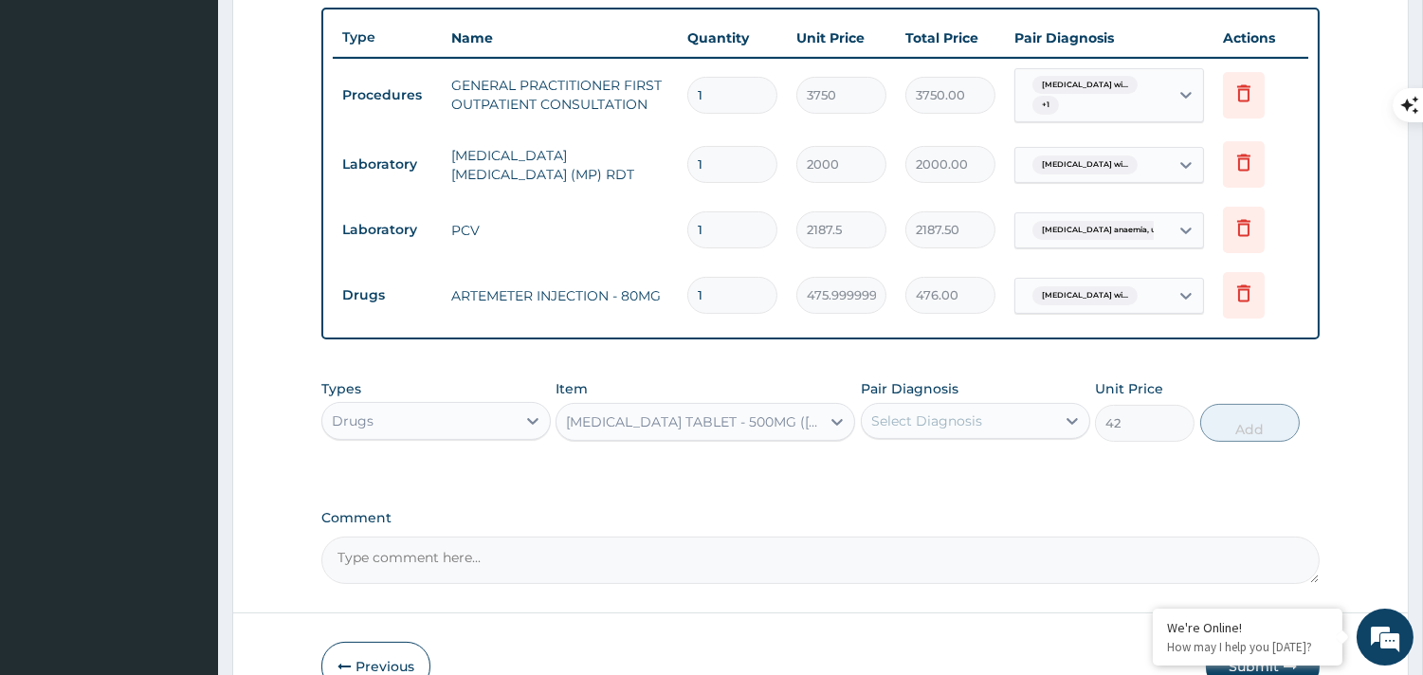
click at [933, 428] on div "Select Diagnosis" at bounding box center [926, 421] width 111 height 19
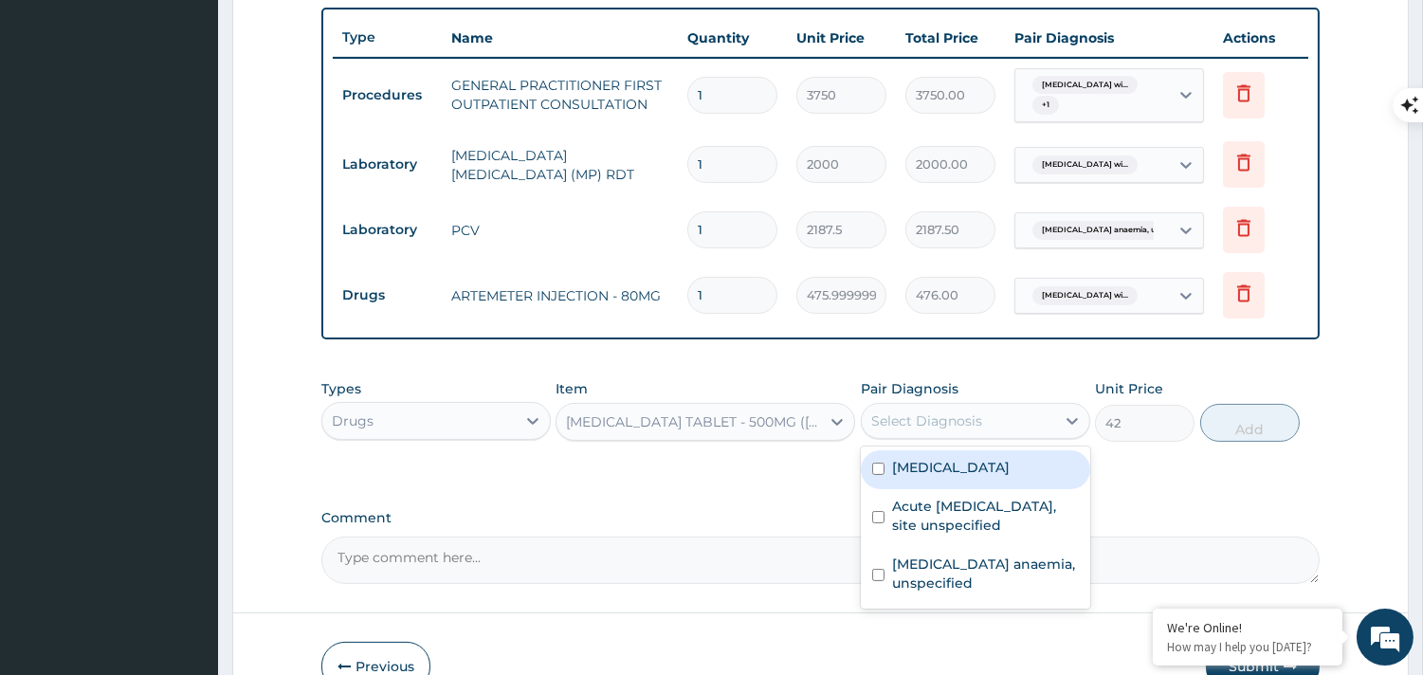
click at [927, 474] on label "[MEDICAL_DATA]" at bounding box center [951, 467] width 118 height 19
checkbox input "true"
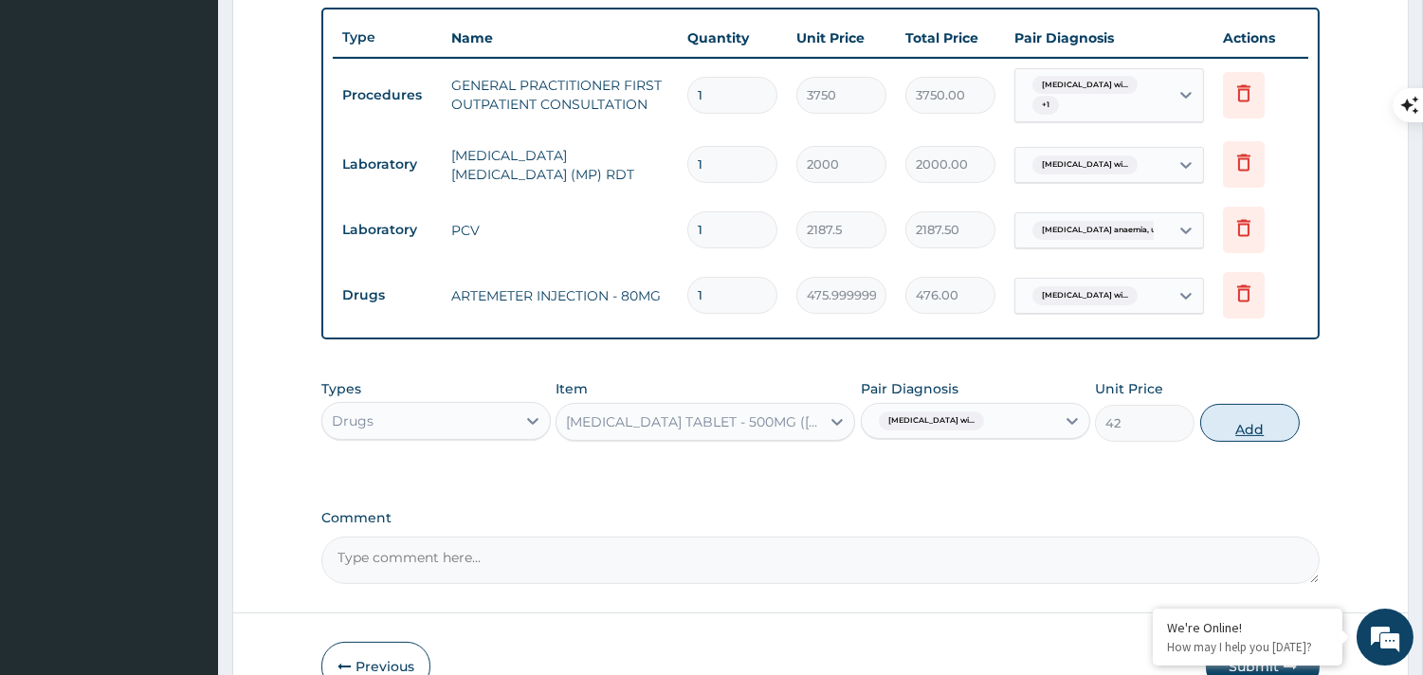
click at [1224, 422] on button "Add" at bounding box center [1250, 423] width 100 height 38
type input "0"
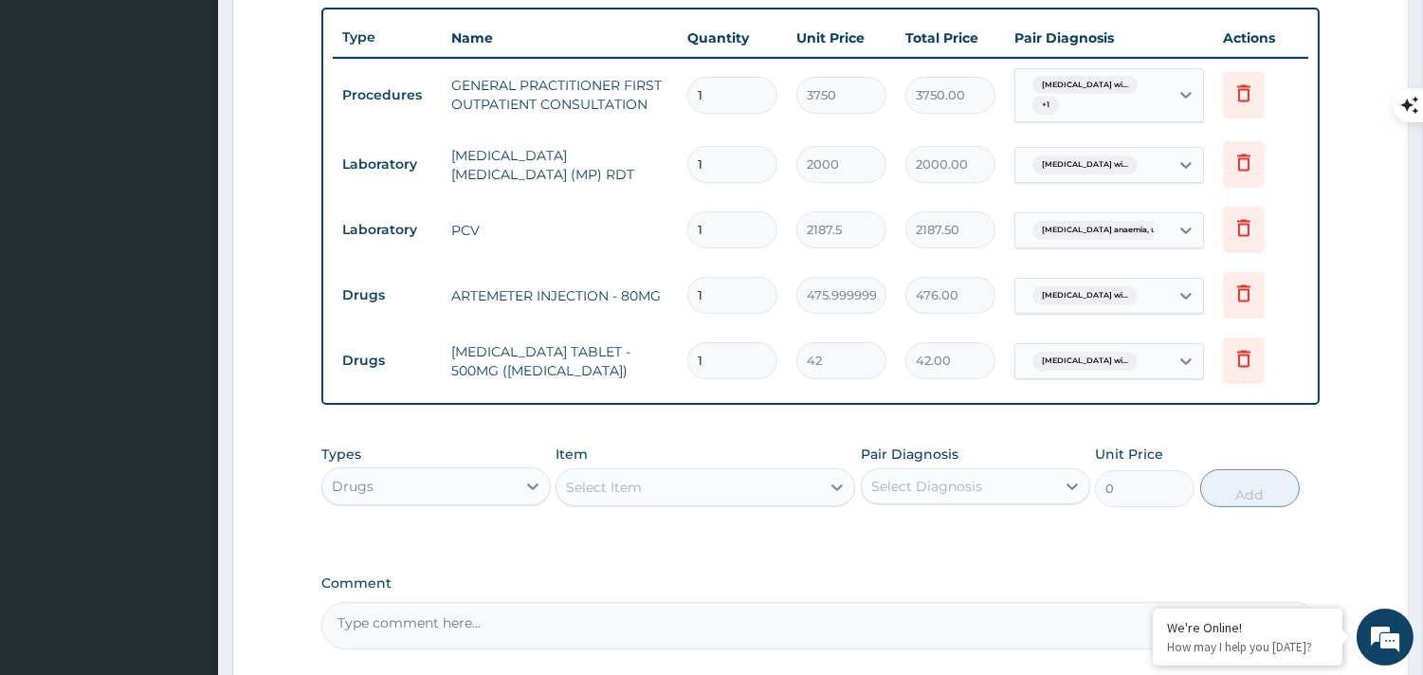
click at [721, 494] on div "Select Item" at bounding box center [689, 487] width 264 height 30
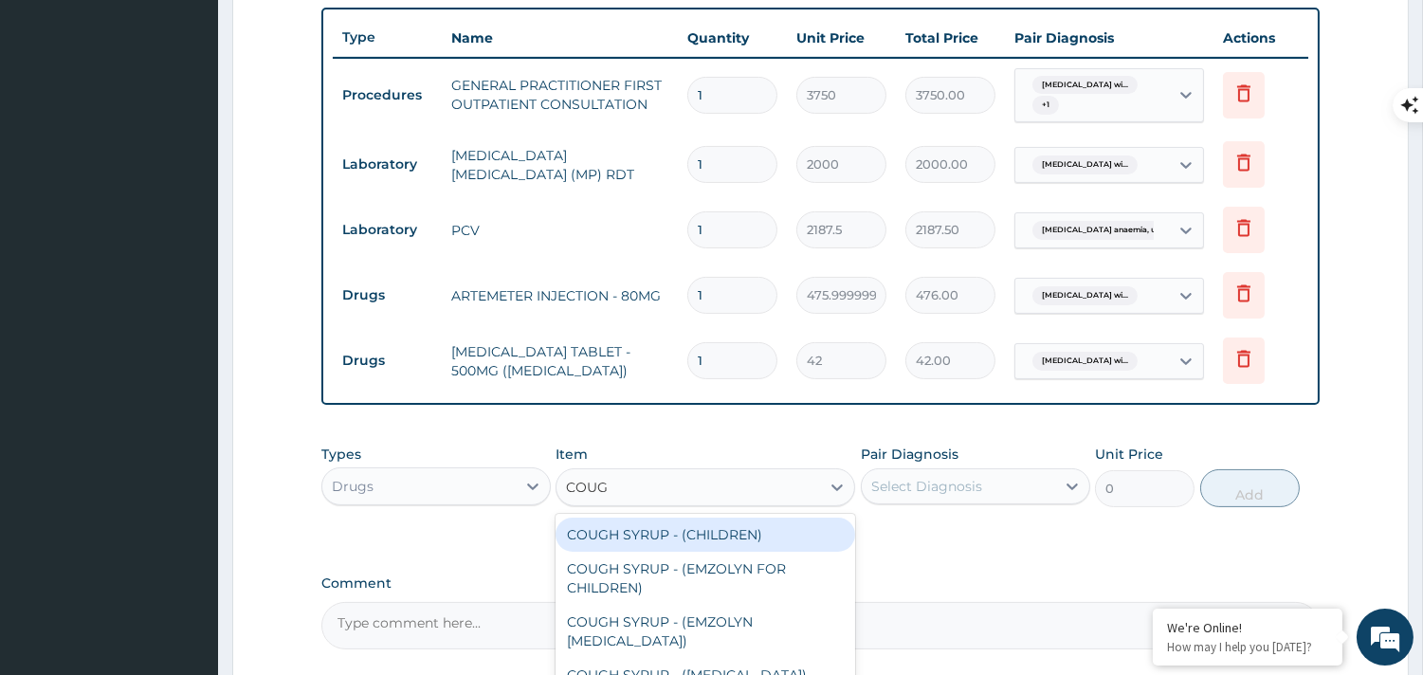
type input "COUGH"
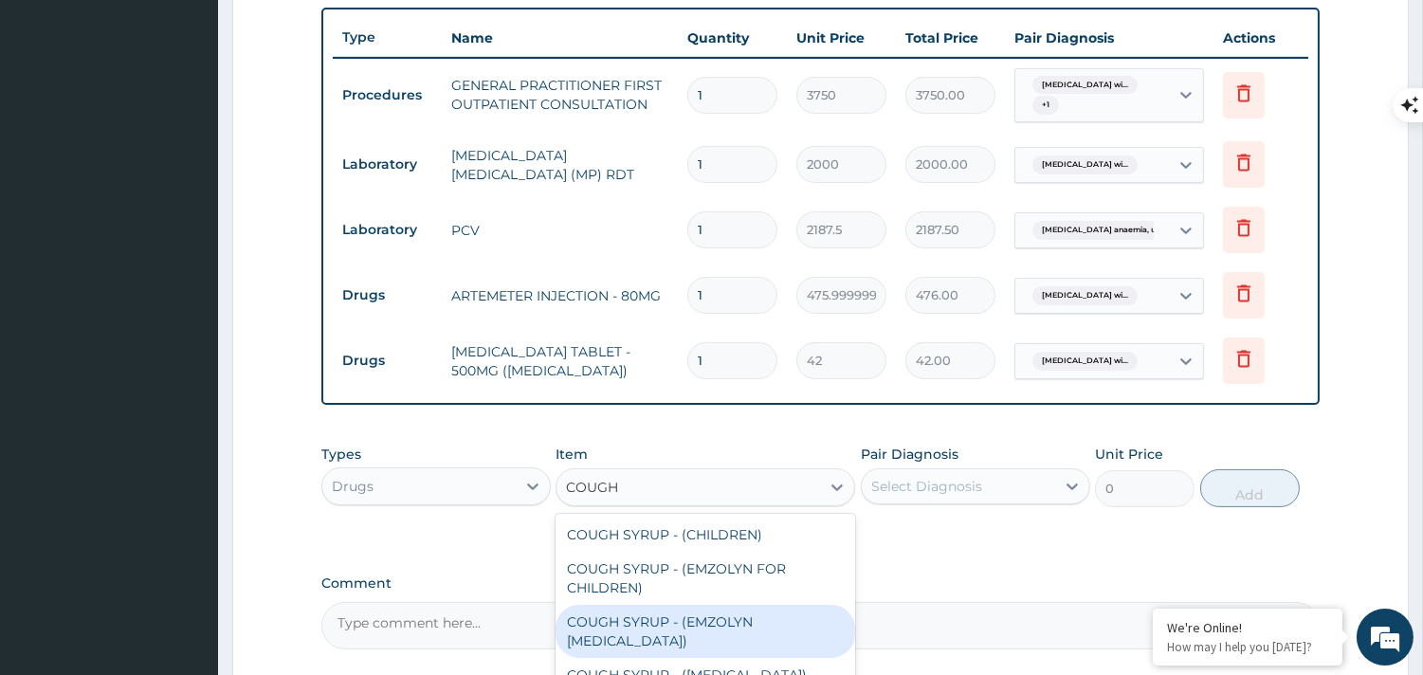
click at [743, 624] on div "COUGH SYRUP - (EMZOLYN [MEDICAL_DATA])" at bounding box center [706, 631] width 300 height 53
type input "1120"
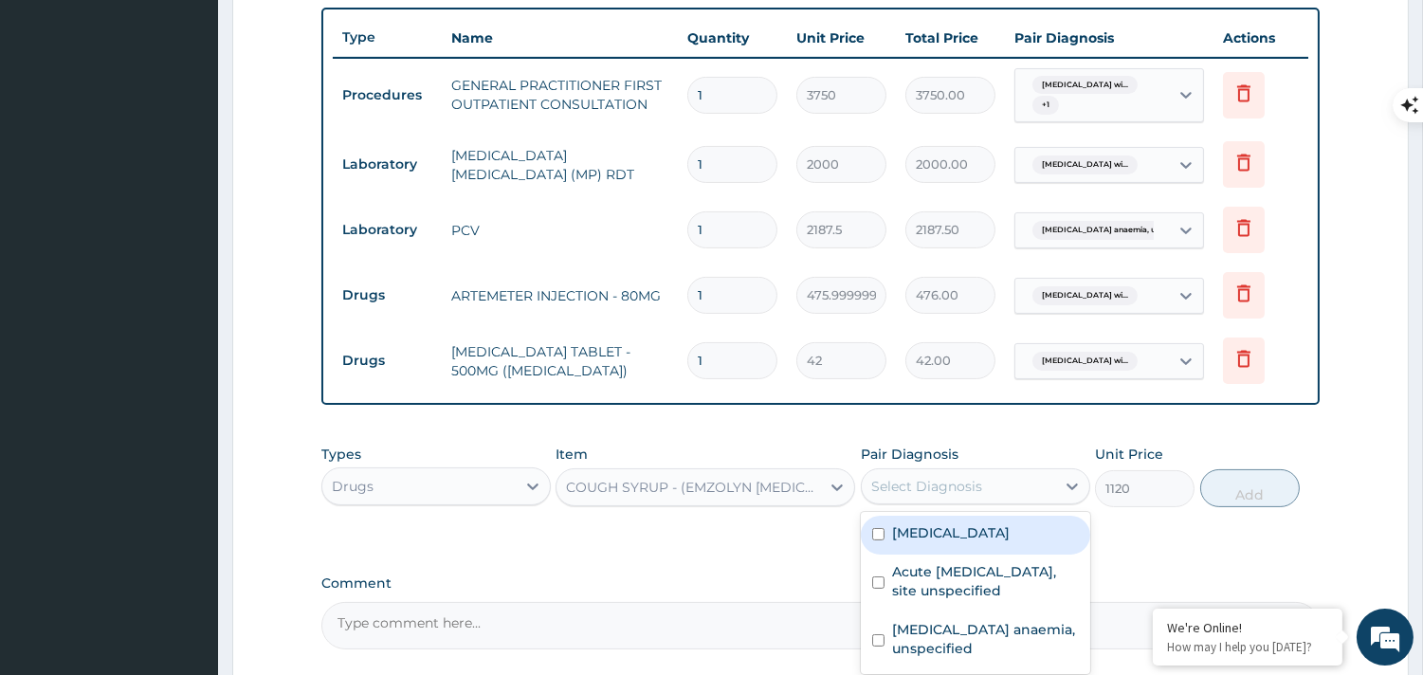
click at [948, 495] on div "Select Diagnosis" at bounding box center [926, 486] width 111 height 19
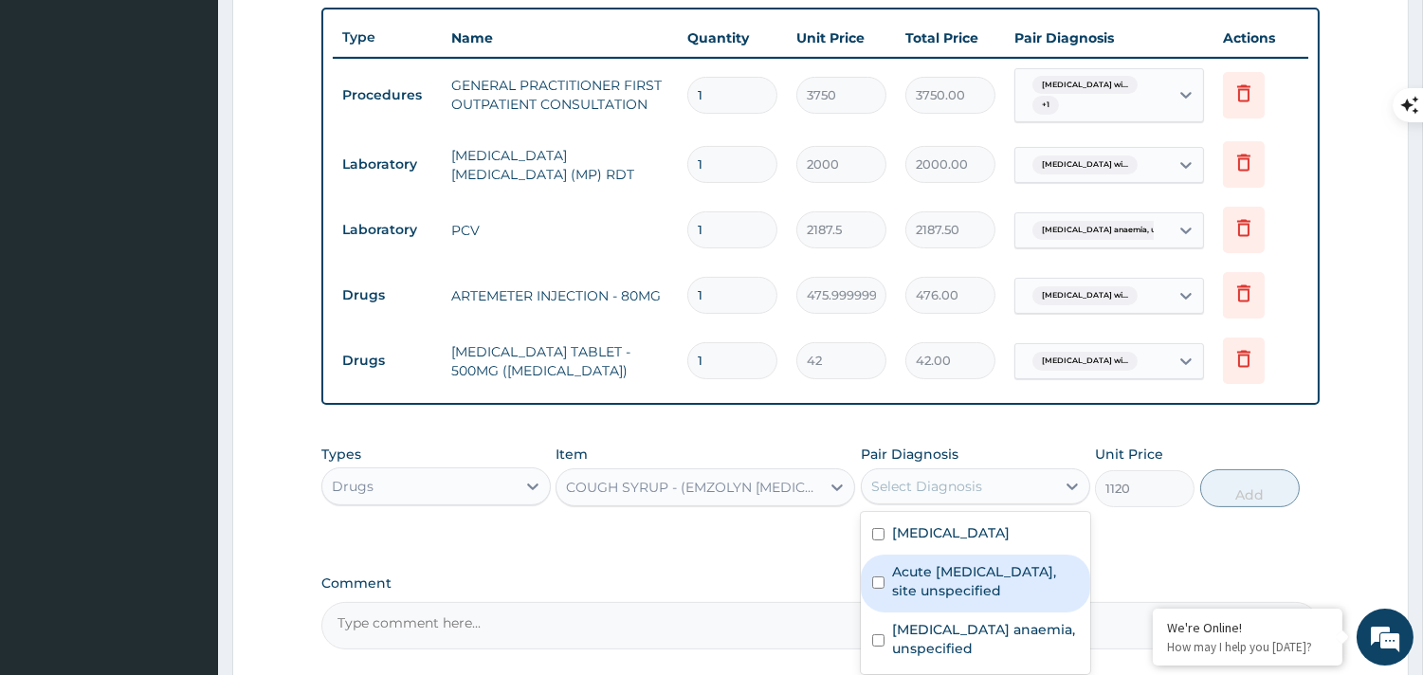
click at [952, 600] on label "Acute [MEDICAL_DATA], site unspecified" at bounding box center [985, 581] width 187 height 38
checkbox input "true"
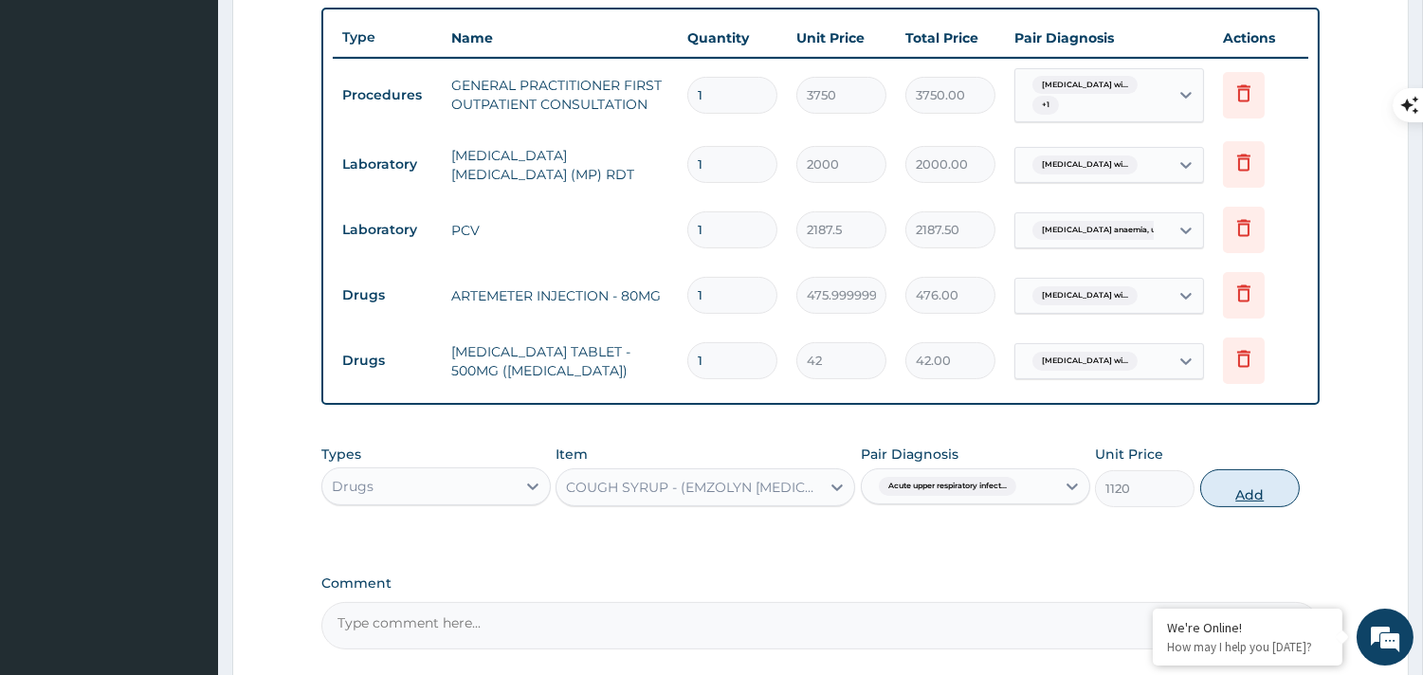
click at [1220, 494] on button "Add" at bounding box center [1250, 488] width 100 height 38
type input "0"
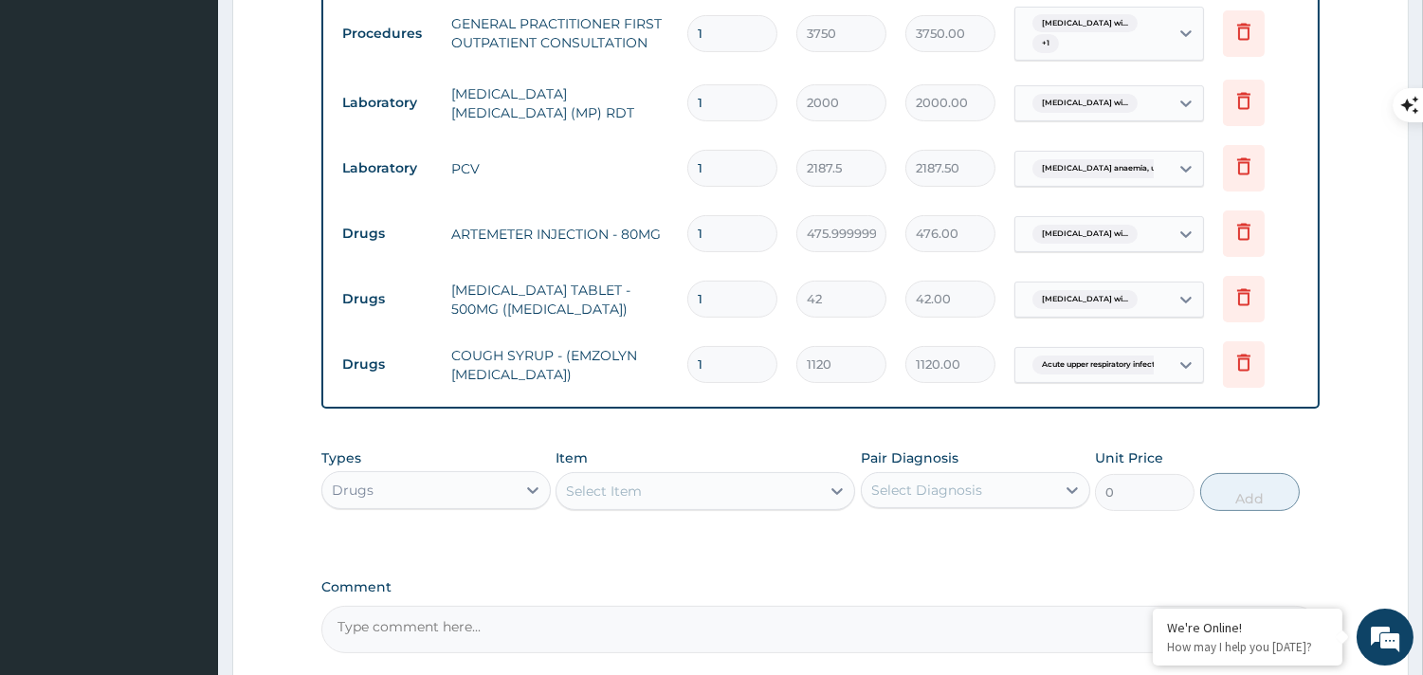
scroll to position [790, 0]
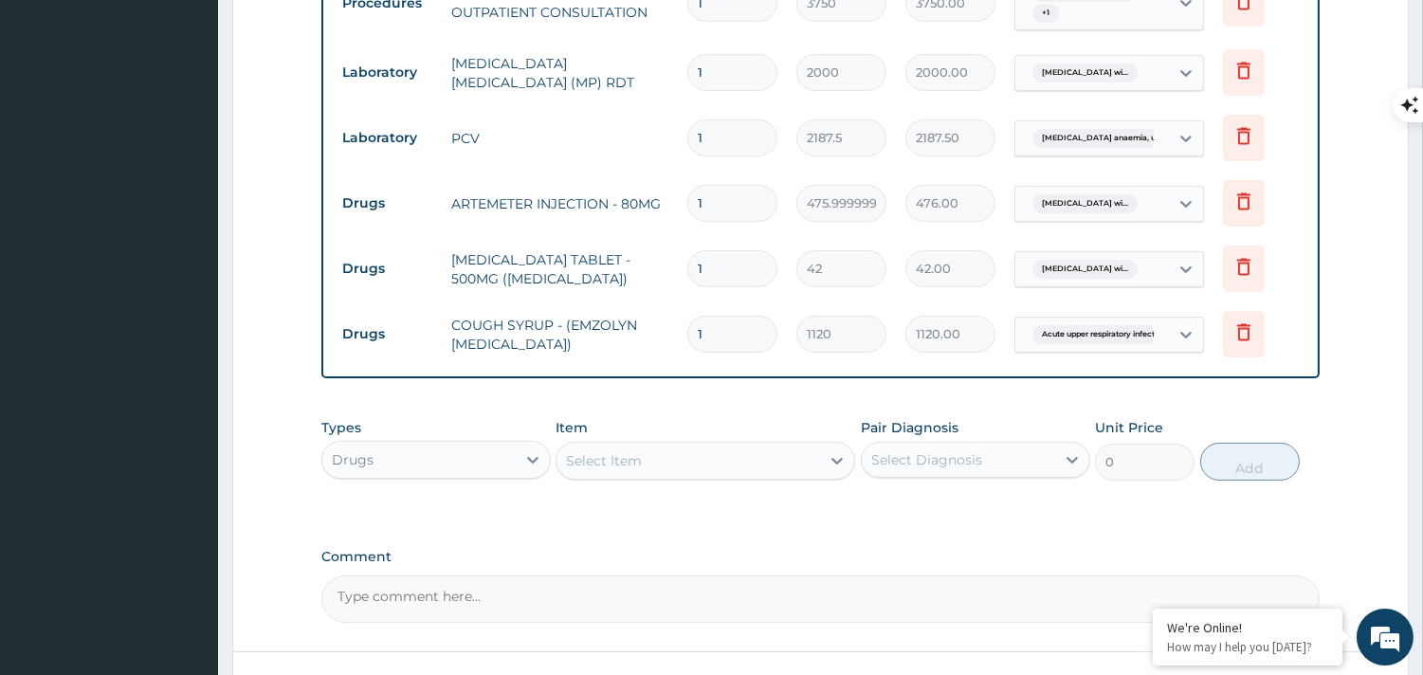
click at [725, 277] on input "1" at bounding box center [732, 268] width 90 height 37
type input "18"
type input "756.00"
type input "18"
click at [708, 218] on input "1" at bounding box center [732, 203] width 90 height 37
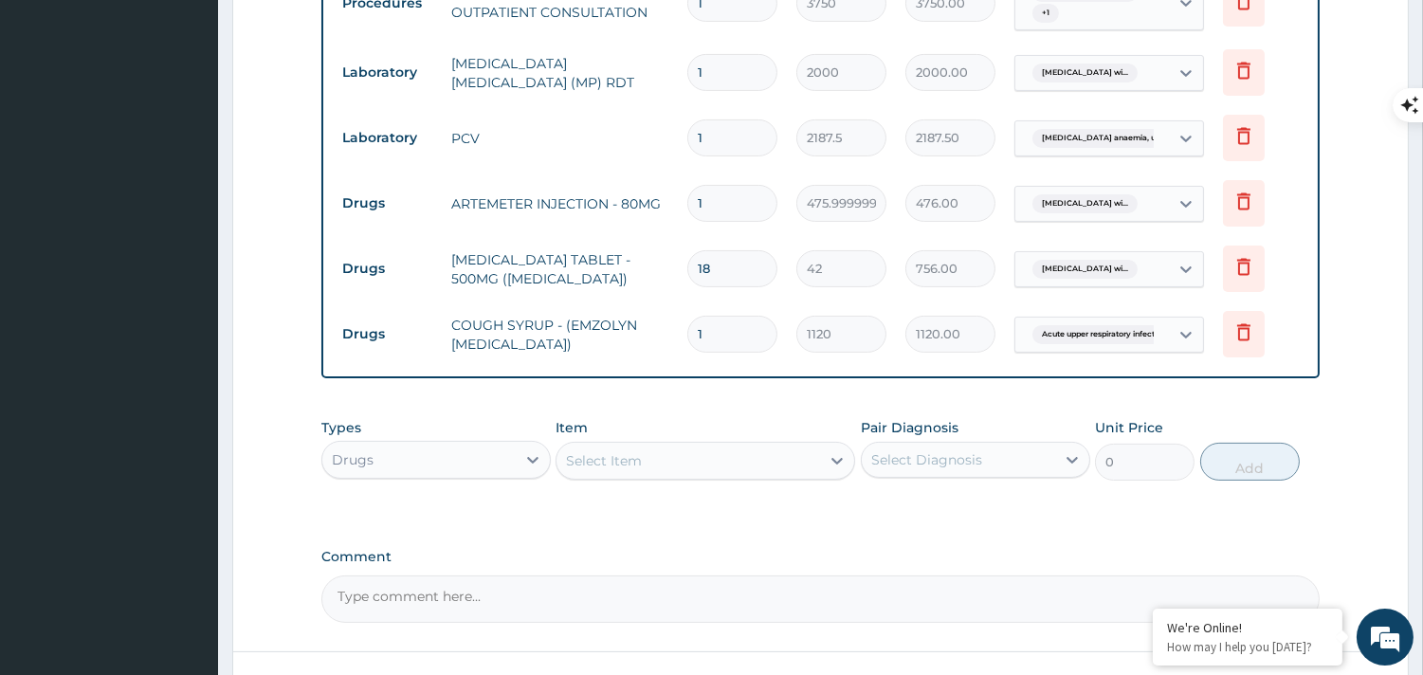
click at [708, 216] on input "1" at bounding box center [732, 203] width 90 height 37
type input "0.00"
type input "6"
type input "2856.00"
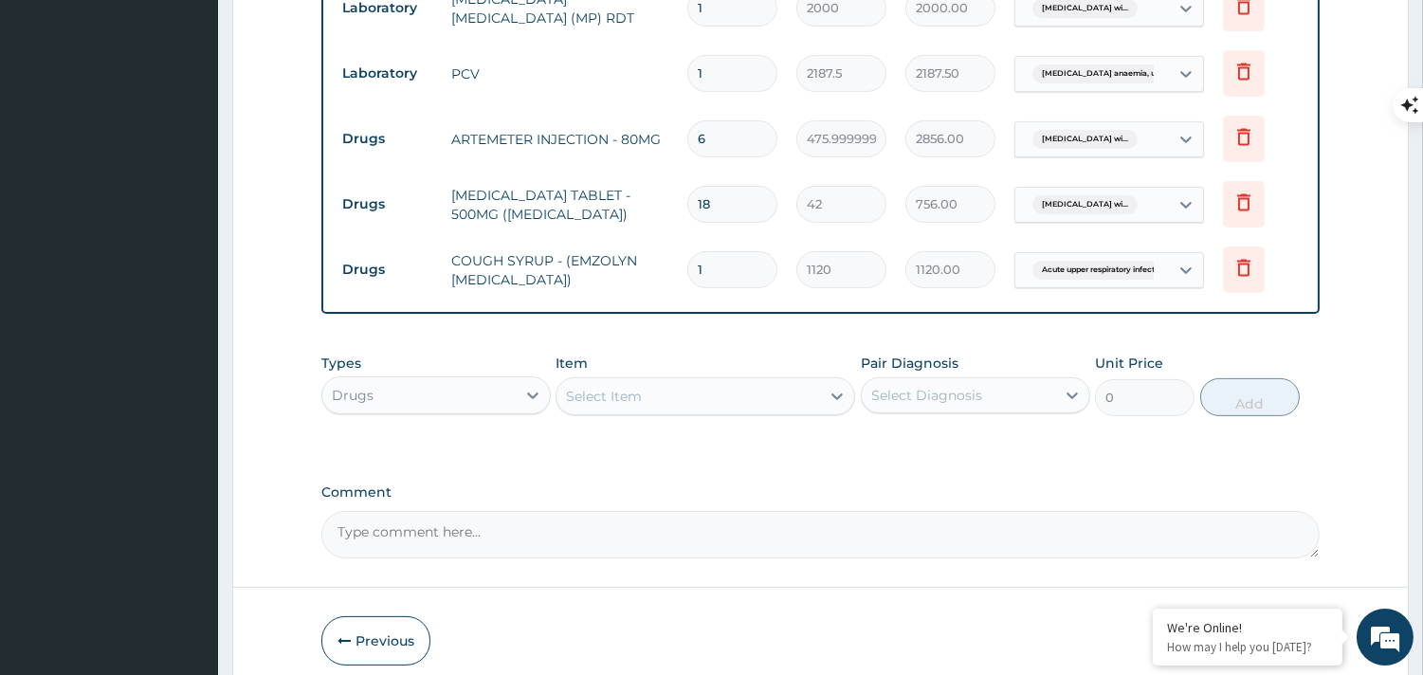
scroll to position [956, 0]
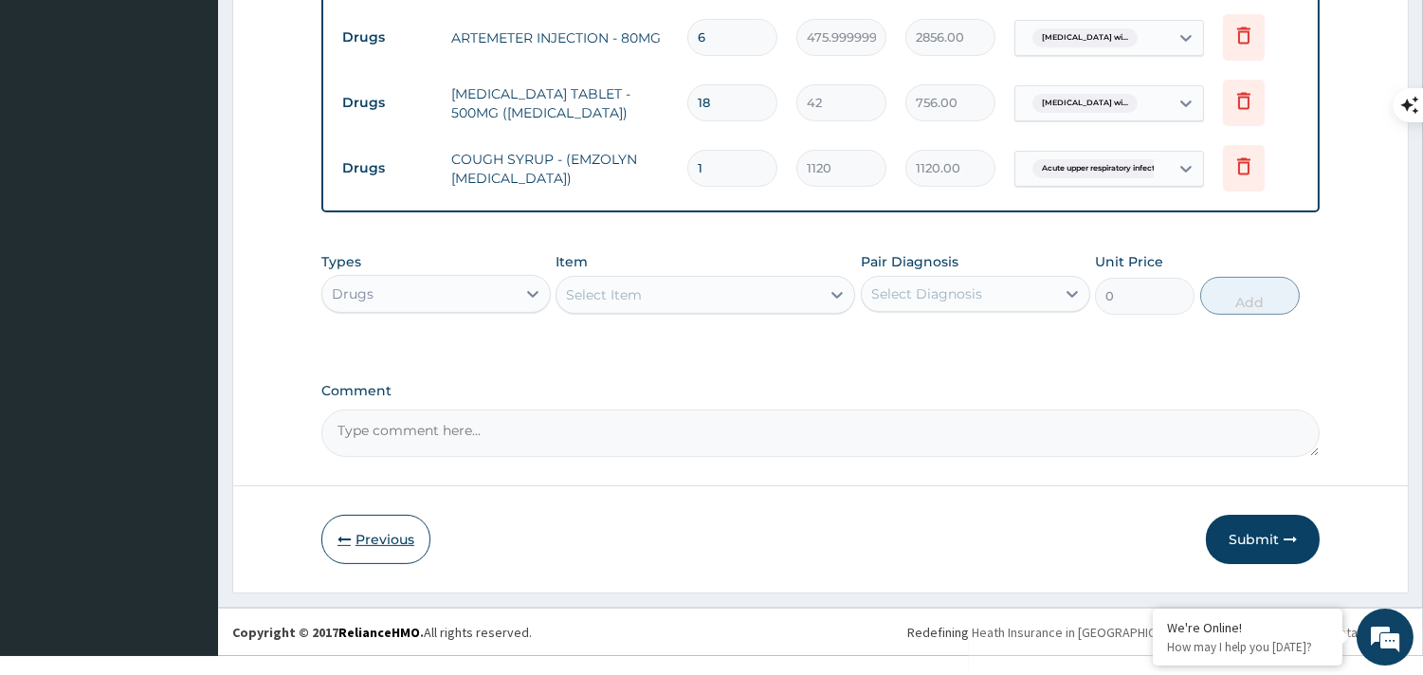
type input "6"
click at [367, 551] on button "Previous" at bounding box center [375, 539] width 109 height 49
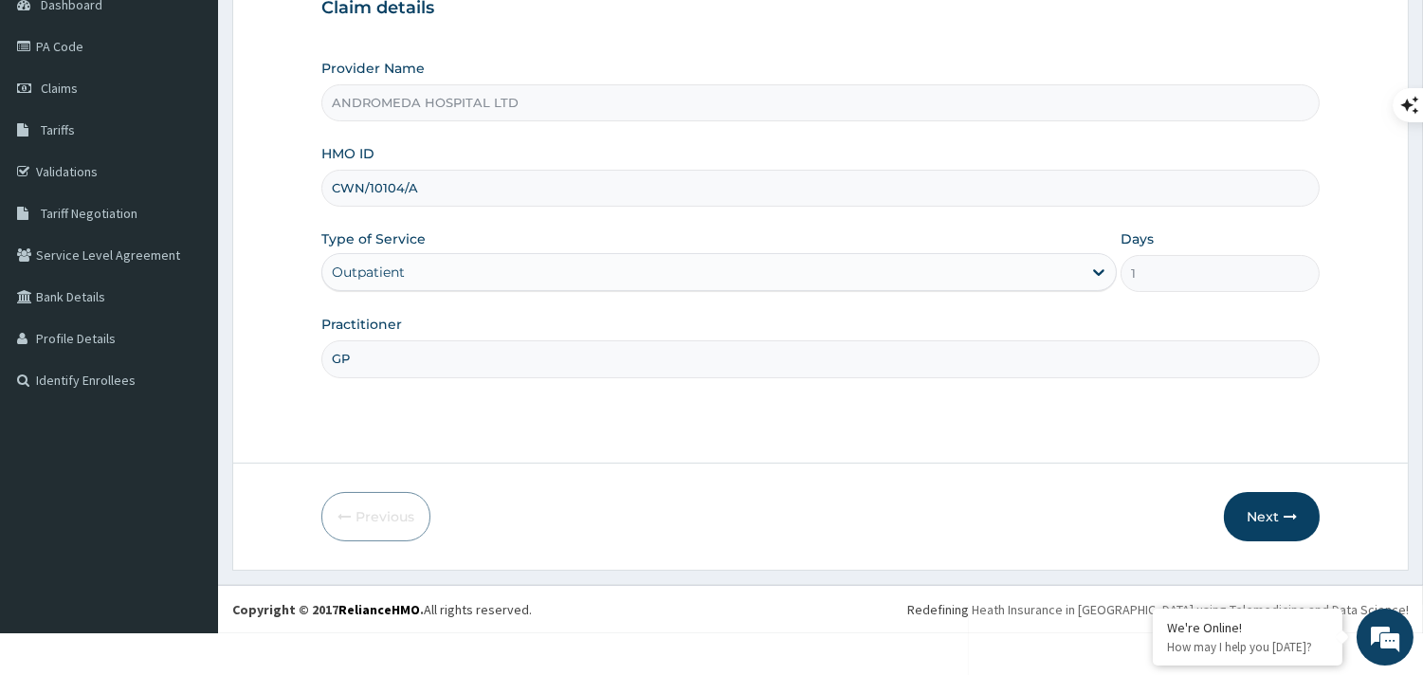
scroll to position [166, 0]
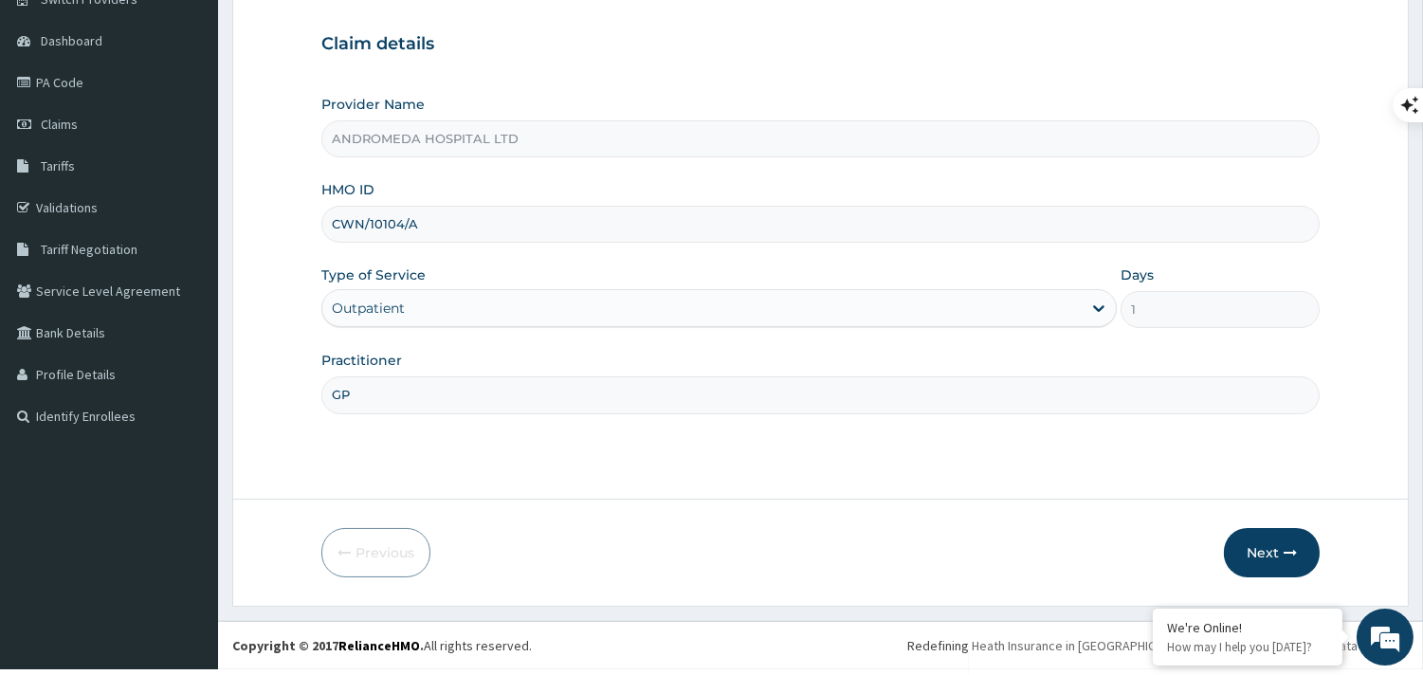
drag, startPoint x: 332, startPoint y: 223, endPoint x: 451, endPoint y: 229, distance: 119.6
click at [451, 229] on input "CWN/10104/A" at bounding box center [820, 224] width 999 height 37
click at [1287, 555] on icon "button" at bounding box center [1290, 552] width 13 height 13
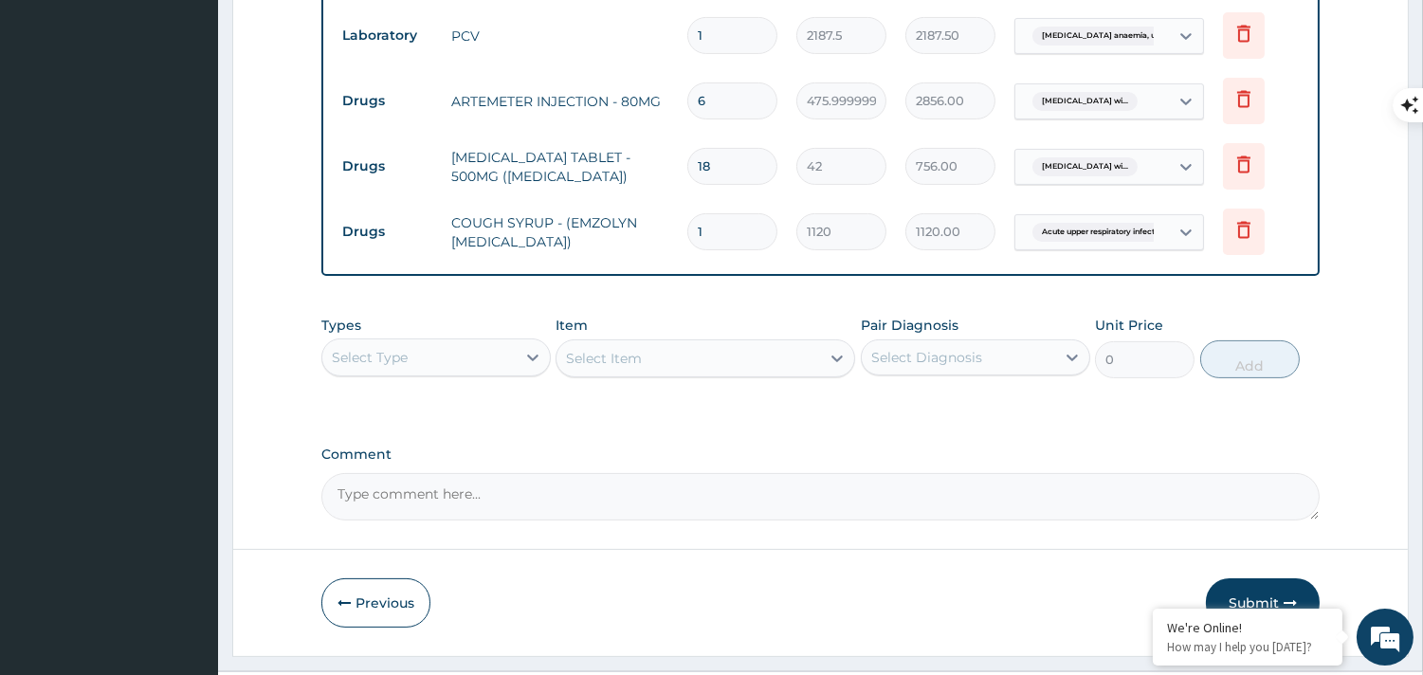
scroll to position [956, 0]
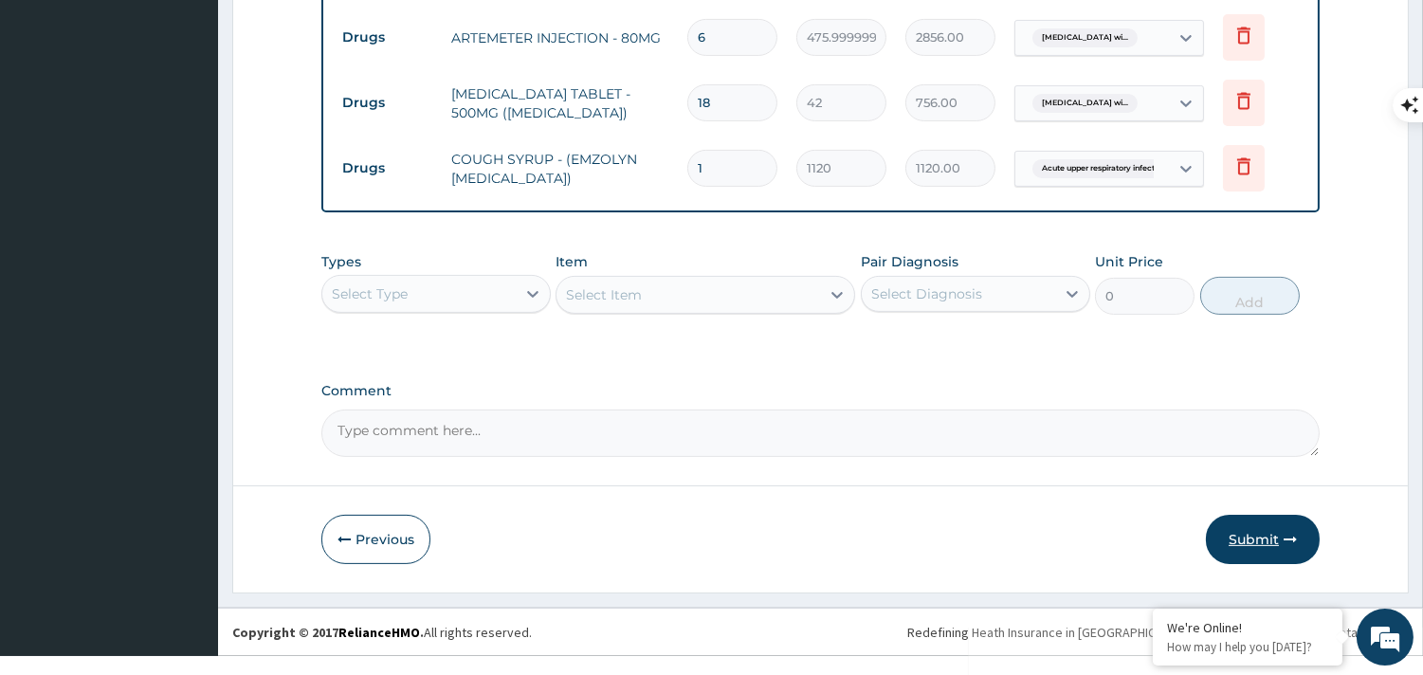
click at [1250, 534] on button "Submit" at bounding box center [1263, 539] width 114 height 49
